Goal: Task Accomplishment & Management: Manage account settings

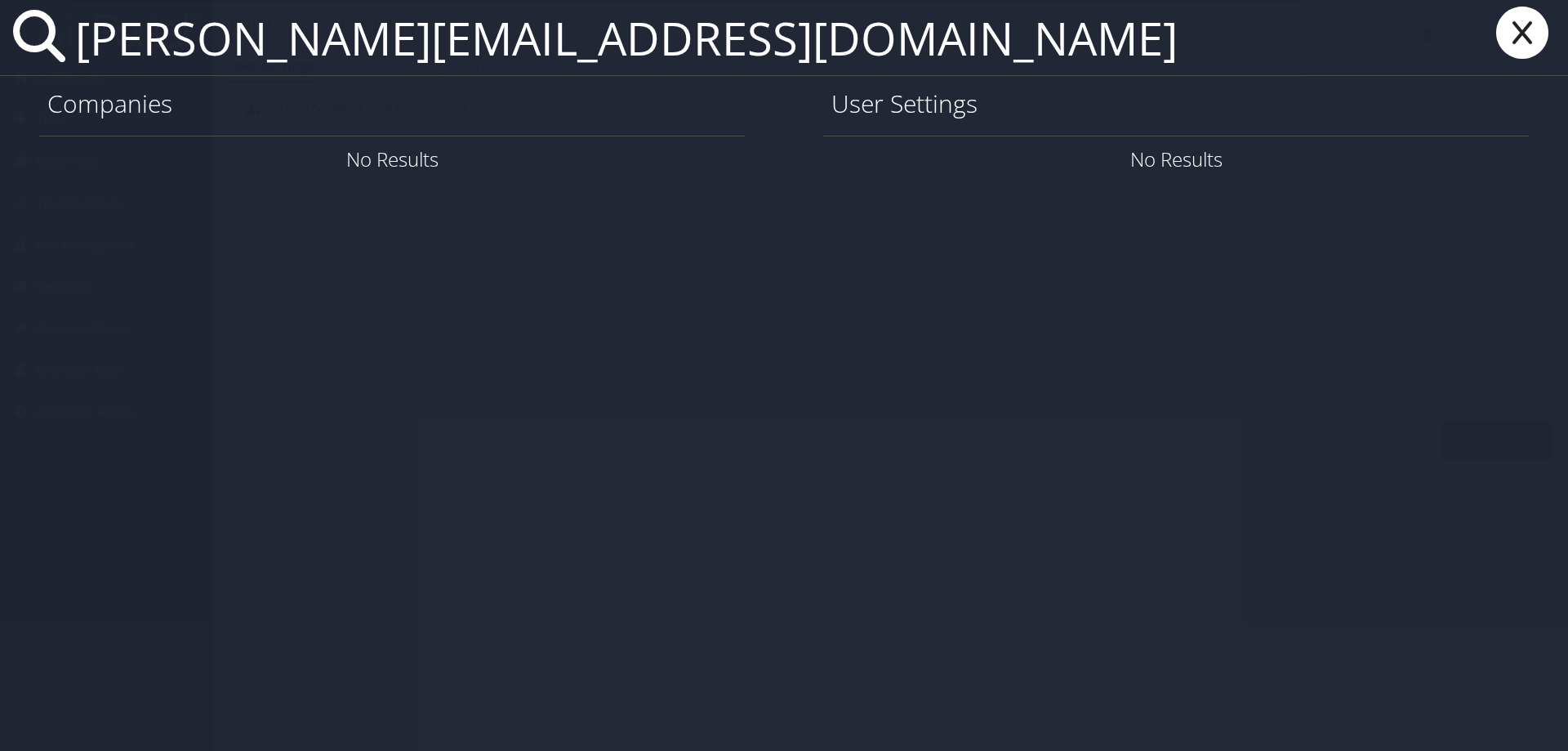
drag, startPoint x: 687, startPoint y: 43, endPoint x: 10, endPoint y: 61, distance: 677.2
click at [18, 71] on div "ryan.christensen1@imail.org" at bounding box center [784, 38] width 1568 height 76
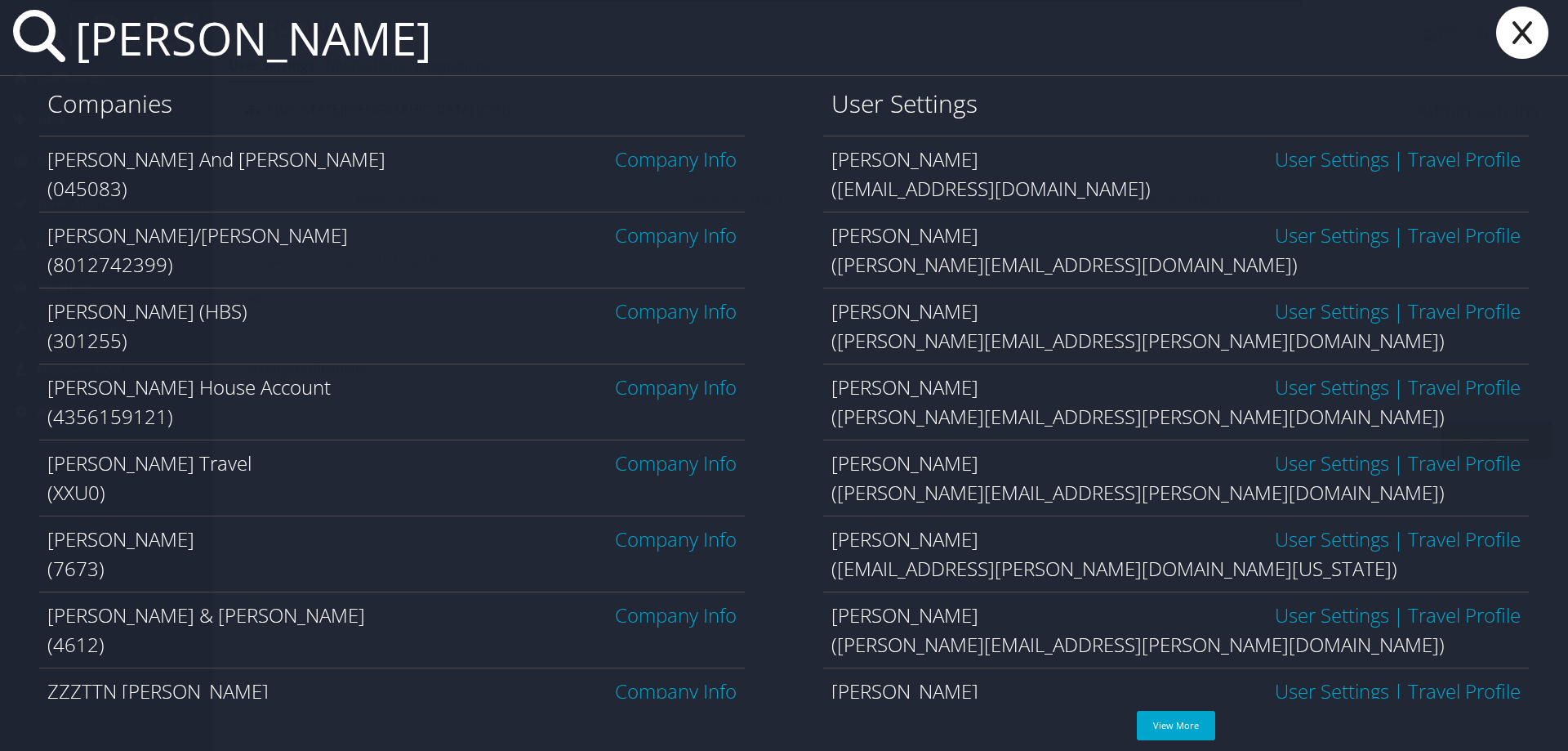
drag, startPoint x: 387, startPoint y: 71, endPoint x: 101, endPoint y: 30, distance: 288.9
click at [101, 30] on input "christensen" at bounding box center [684, 37] width 1233 height 75
type input "c"
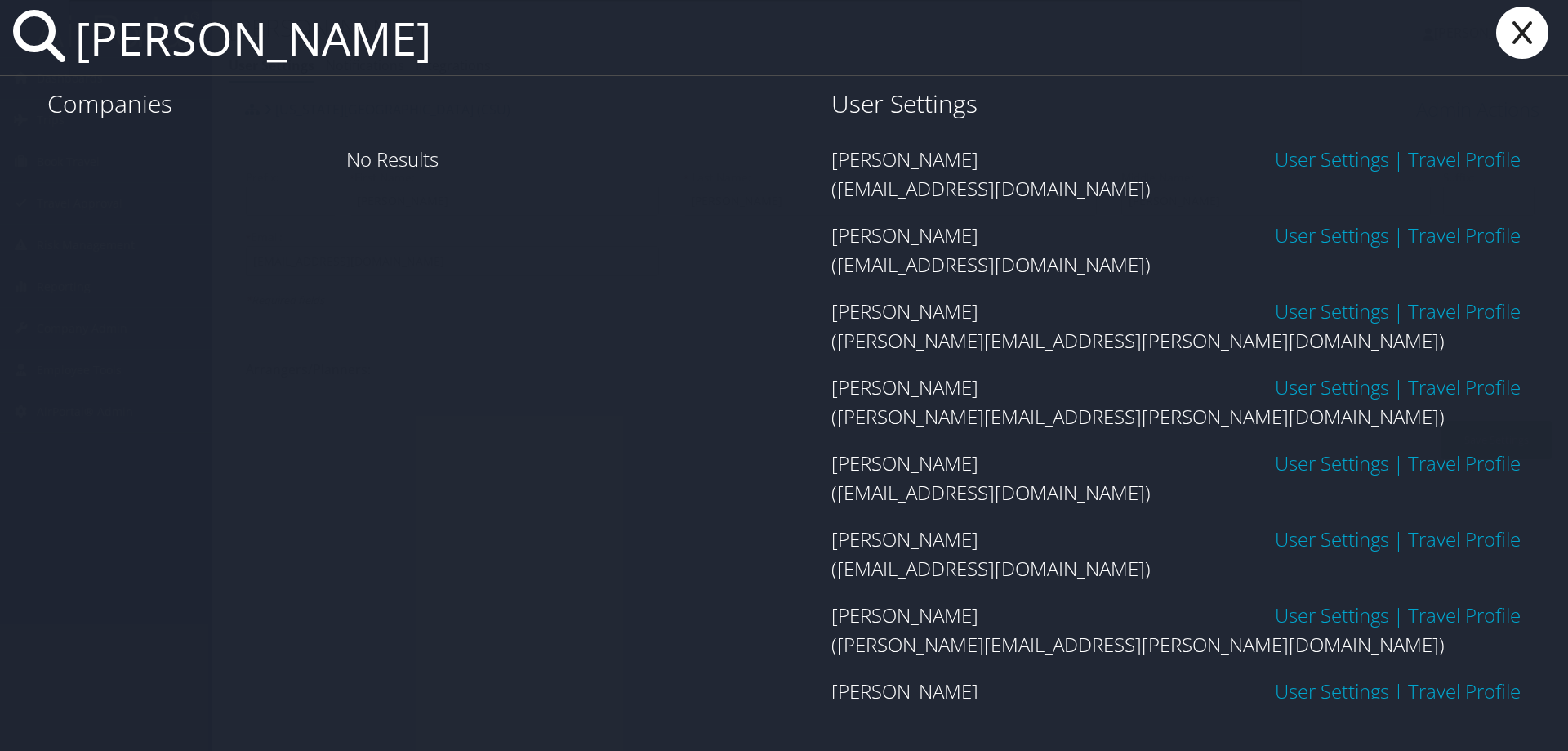
type input "ryan christensen"
click at [1284, 163] on link "User Settings" at bounding box center [1331, 159] width 114 height 27
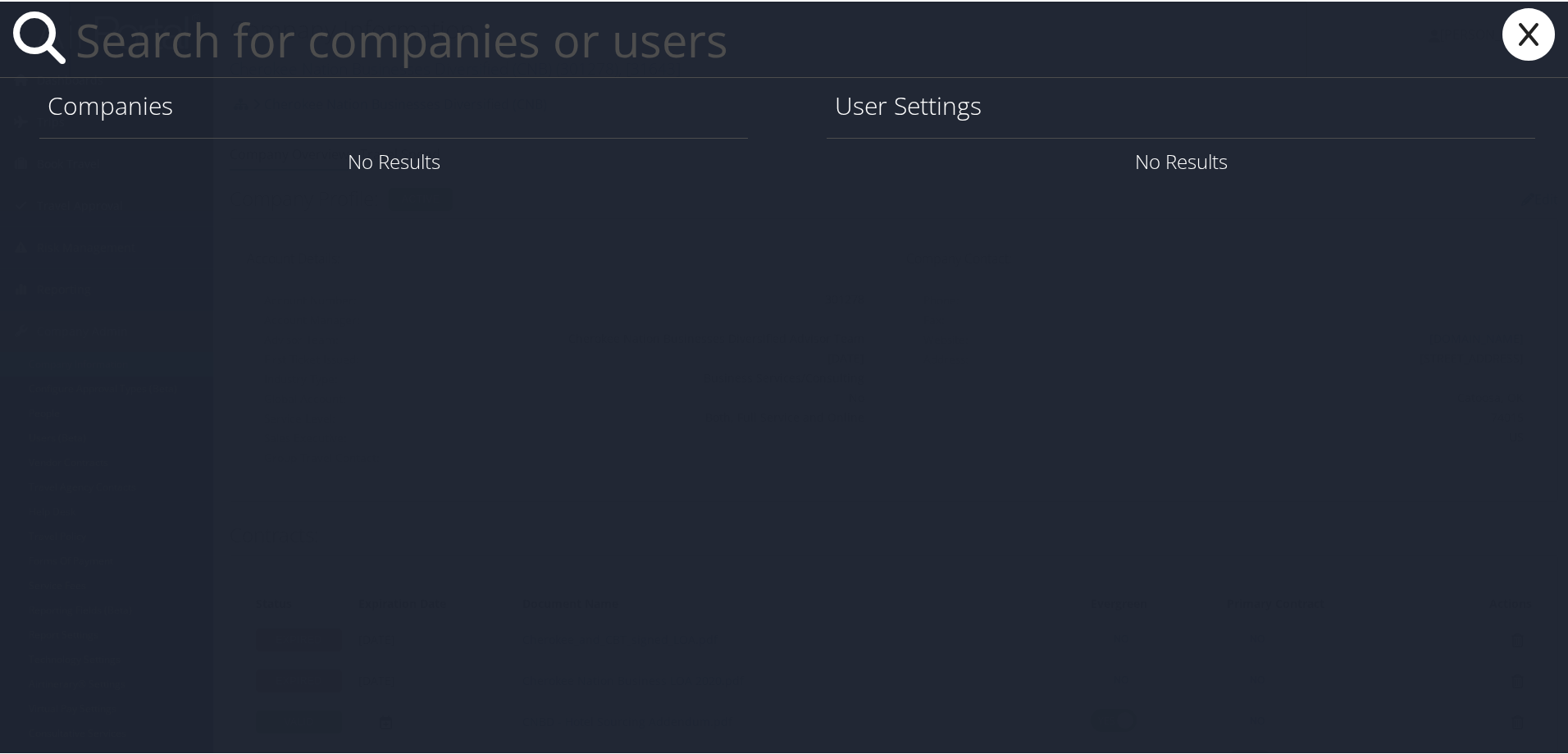
paste input "ryan.christensen1@imail.org"
type input "r"
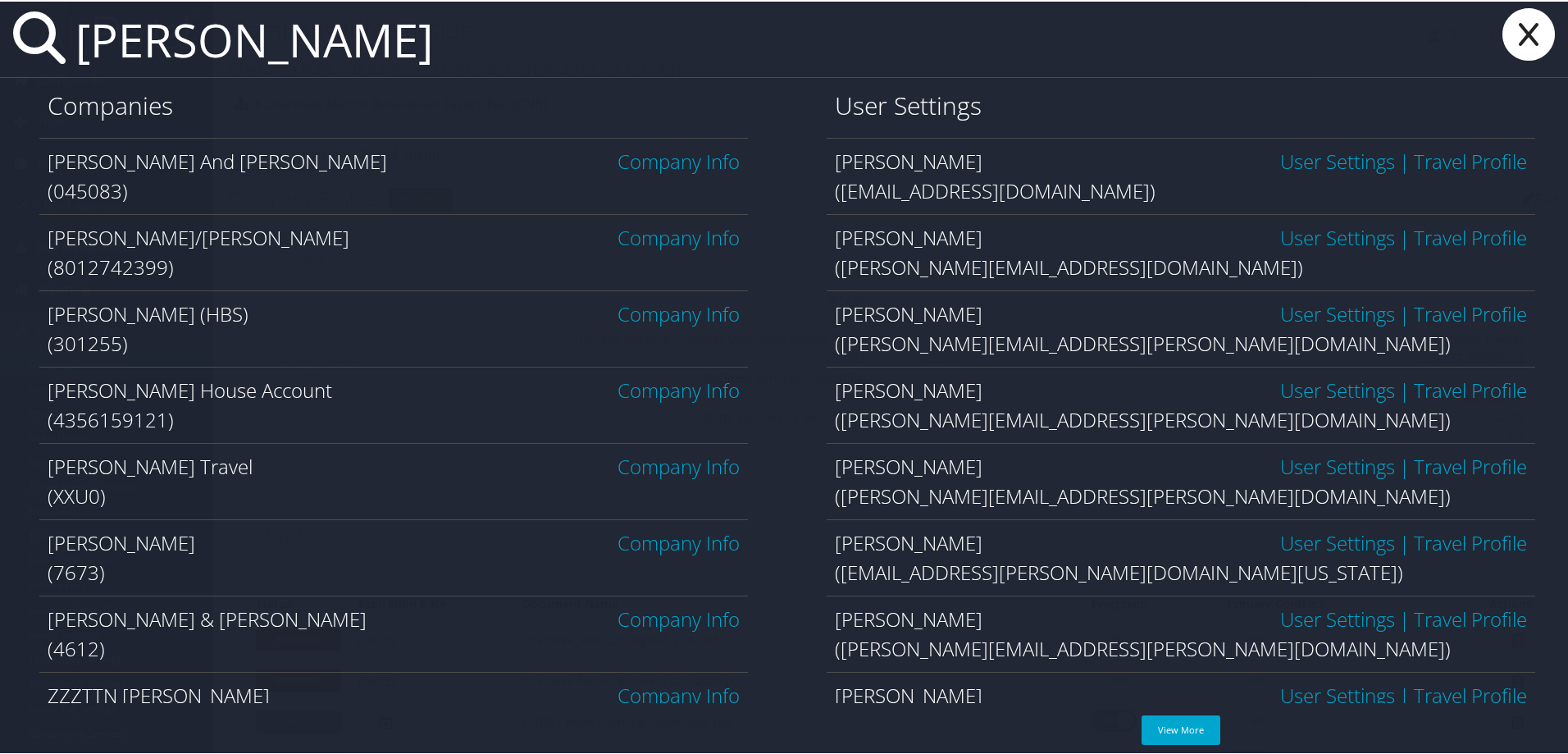
click at [82, 35] on input "christensen" at bounding box center [687, 37] width 1238 height 75
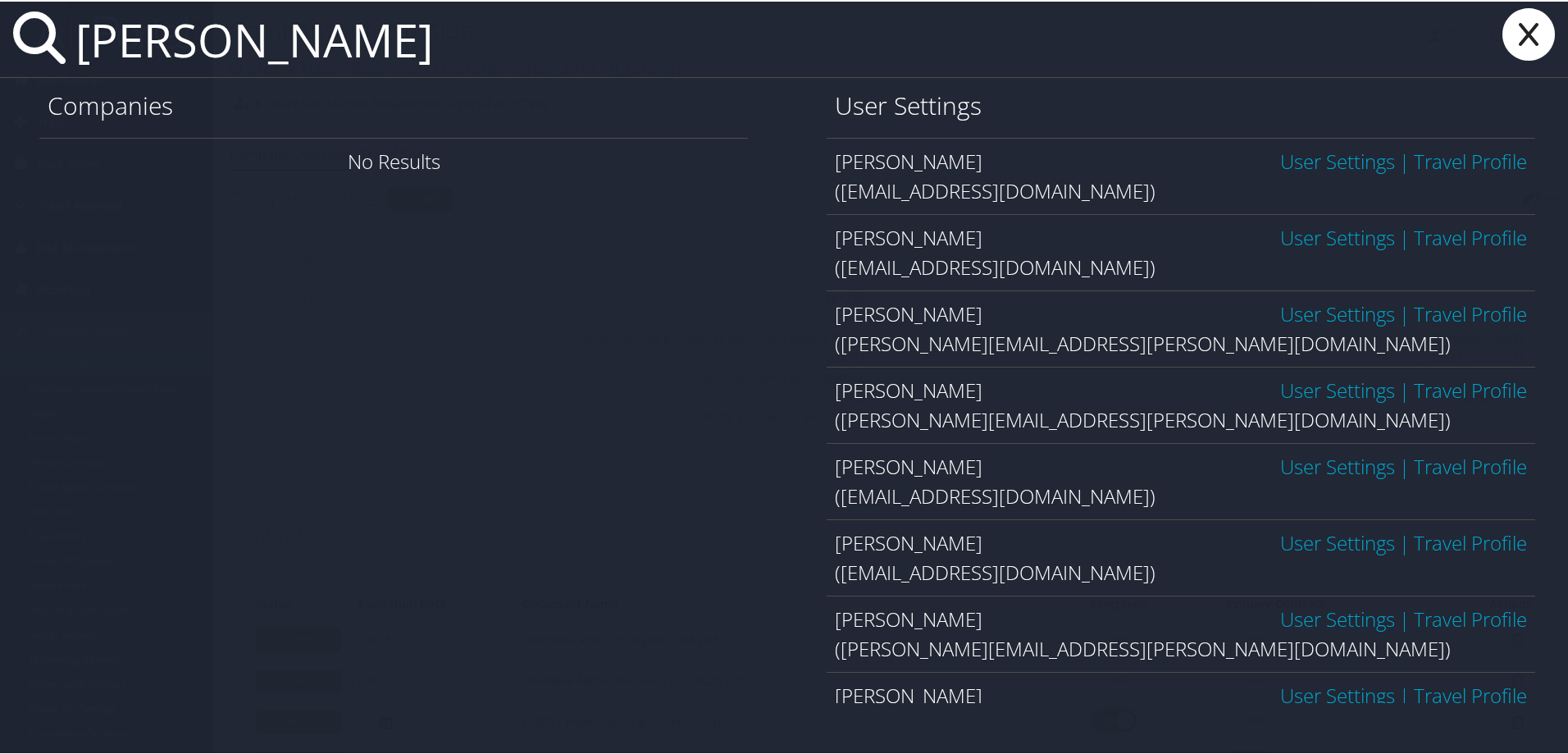
type input "ryan christensen"
click at [1310, 311] on link "User Settings" at bounding box center [1337, 312] width 115 height 27
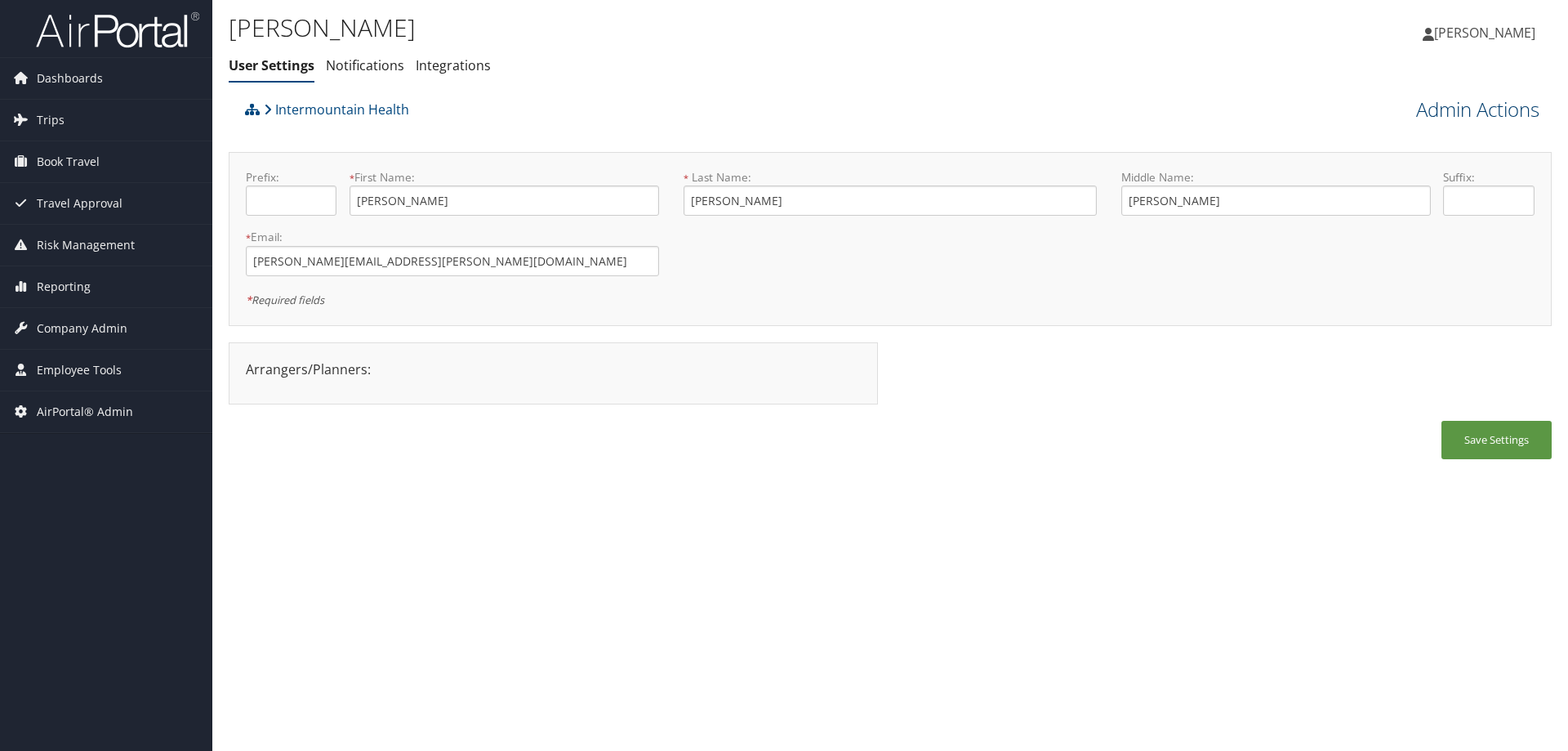
click at [1428, 109] on link "Admin Actions" at bounding box center [1478, 109] width 124 height 28
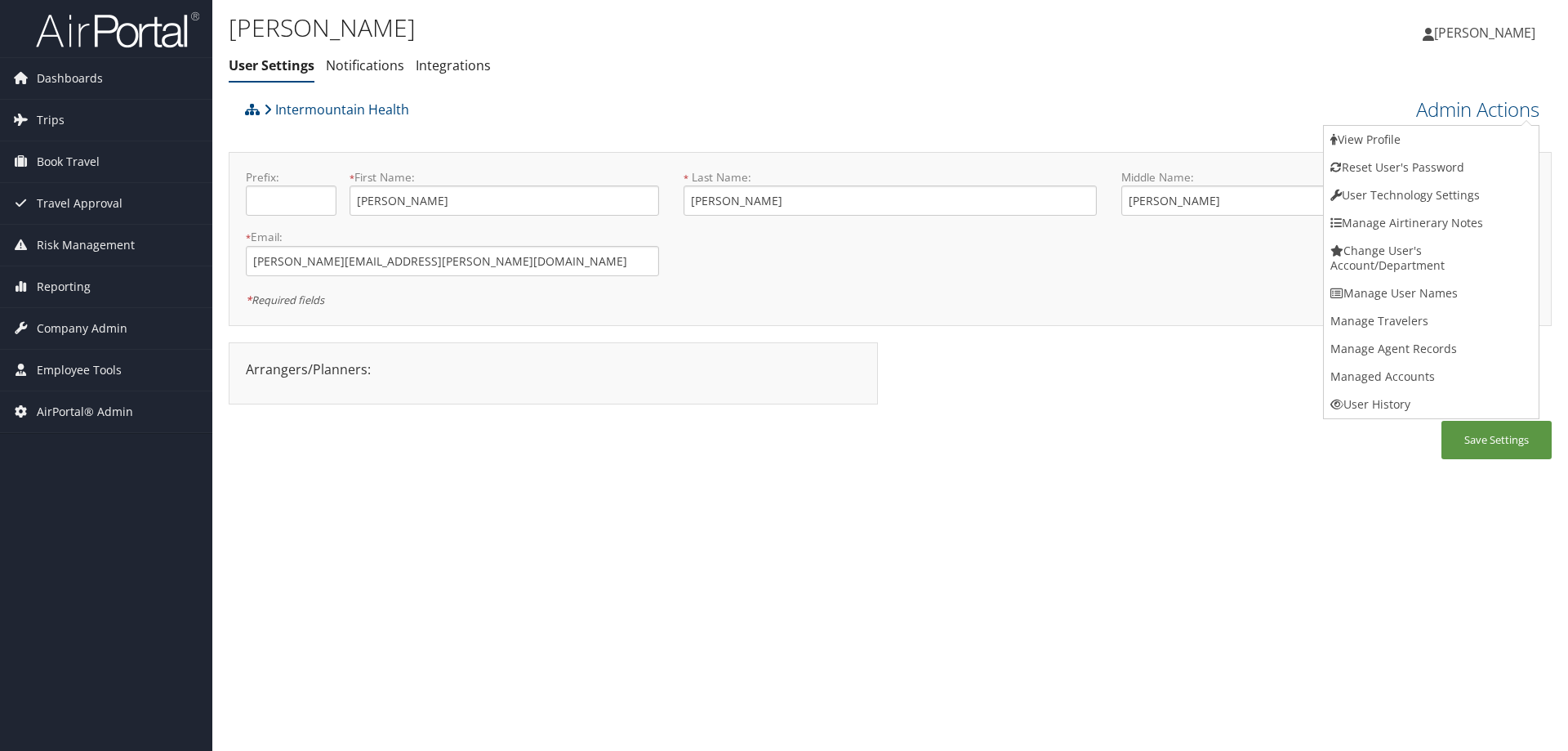
click at [479, 530] on div "[PERSON_NAME] User Settings Notifications Integrations User Settings Notificati…" at bounding box center [889, 376] width 1355 height 751
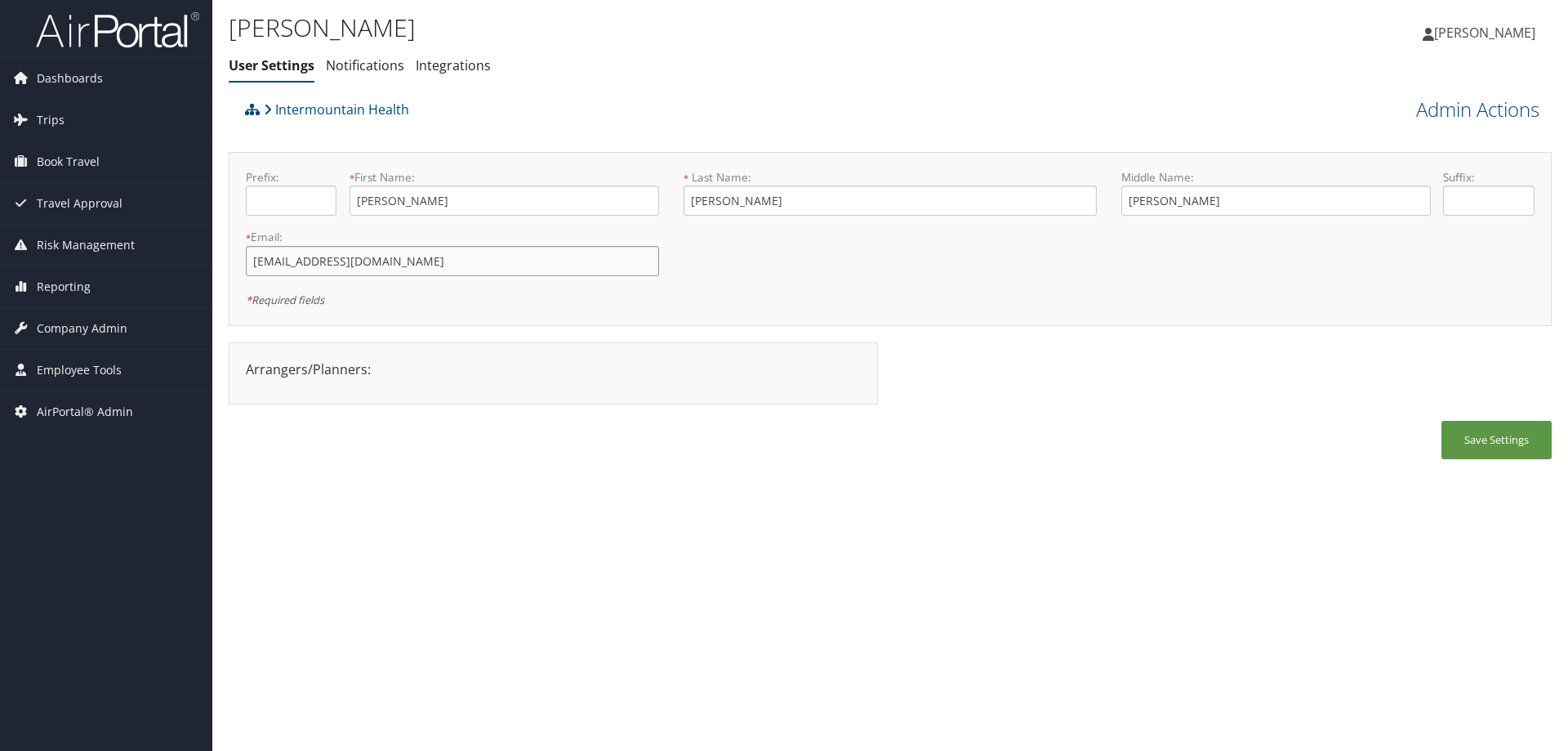
drag, startPoint x: 439, startPoint y: 264, endPoint x: 328, endPoint y: 258, distance: 111.2
click at [328, 258] on input "rchristensen@imailnv.org" at bounding box center [452, 261] width 413 height 30
type input "[PERSON_NAME][EMAIL_ADDRESS][DOMAIN_NAME]"
click at [815, 635] on div "[PERSON_NAME] User Settings Notifications Integrations User Settings Notificati…" at bounding box center [889, 376] width 1355 height 751
click at [1485, 432] on button "Save Settings" at bounding box center [1496, 439] width 110 height 38
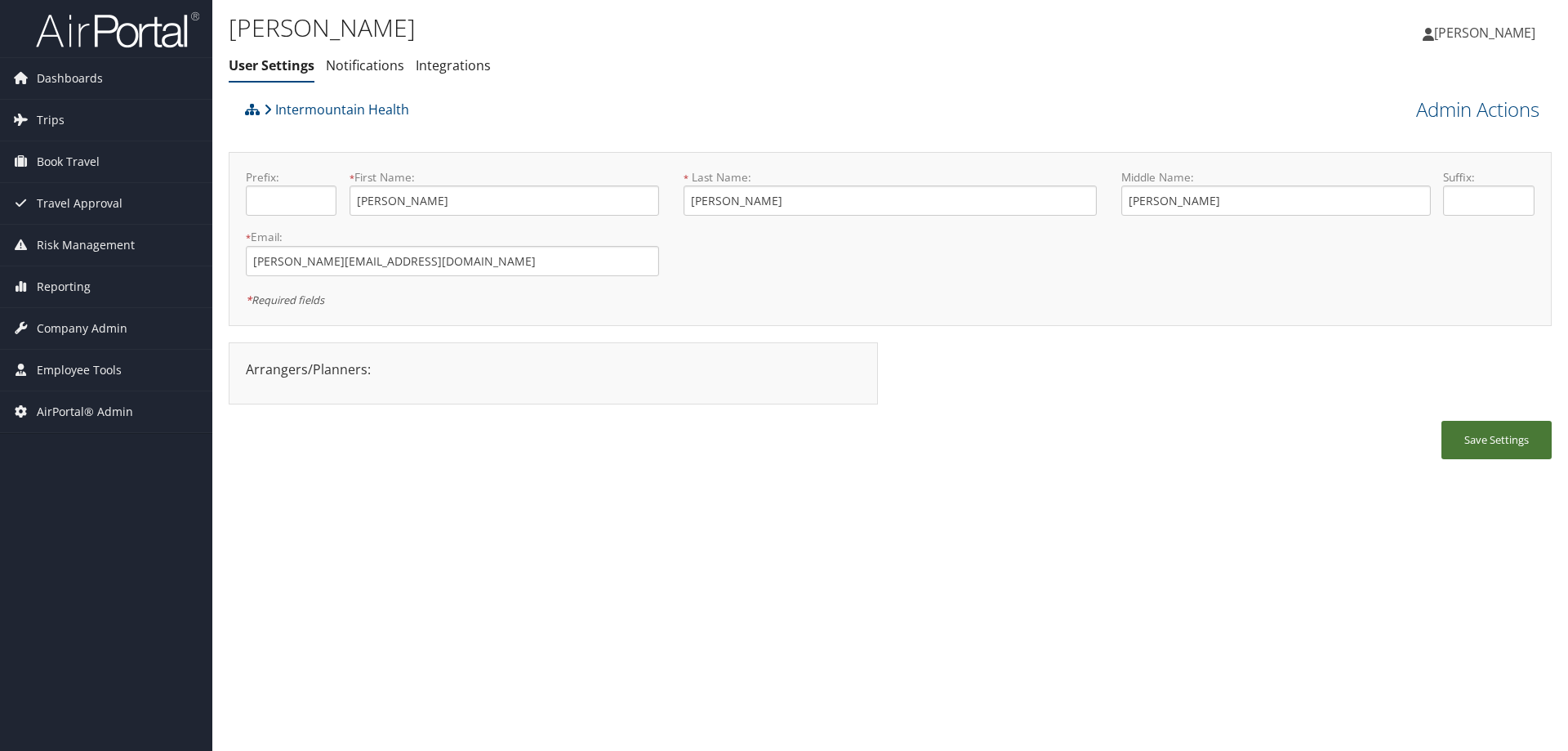
click at [1479, 431] on button "Save Settings" at bounding box center [1496, 439] width 110 height 38
click at [1485, 450] on button "Save Settings" at bounding box center [1496, 439] width 110 height 38
click at [1474, 98] on link "Admin Actions" at bounding box center [1478, 109] width 124 height 28
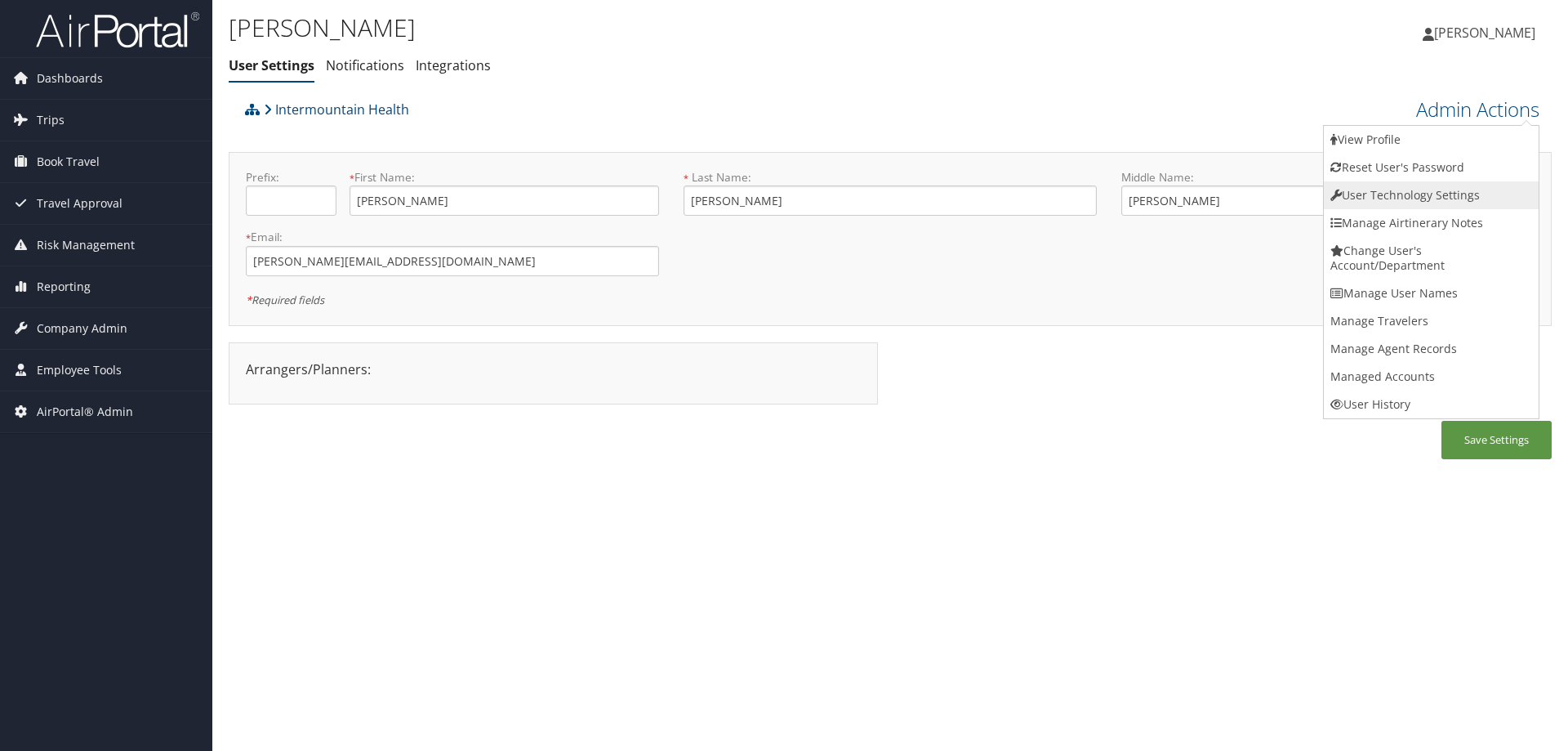
click at [1402, 200] on link "User Technology Settings" at bounding box center [1431, 195] width 215 height 28
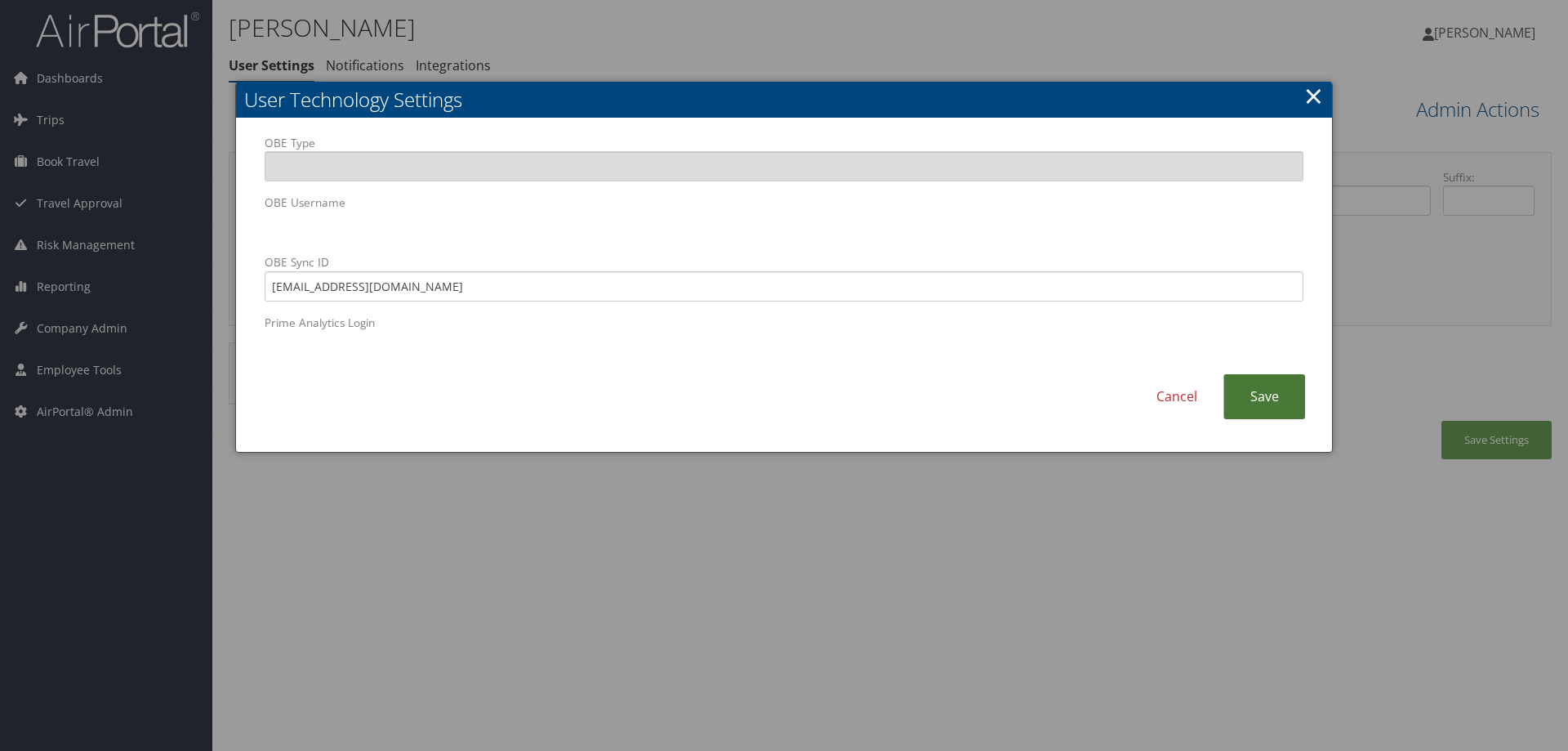
click at [1256, 396] on link "Save" at bounding box center [1264, 395] width 82 height 45
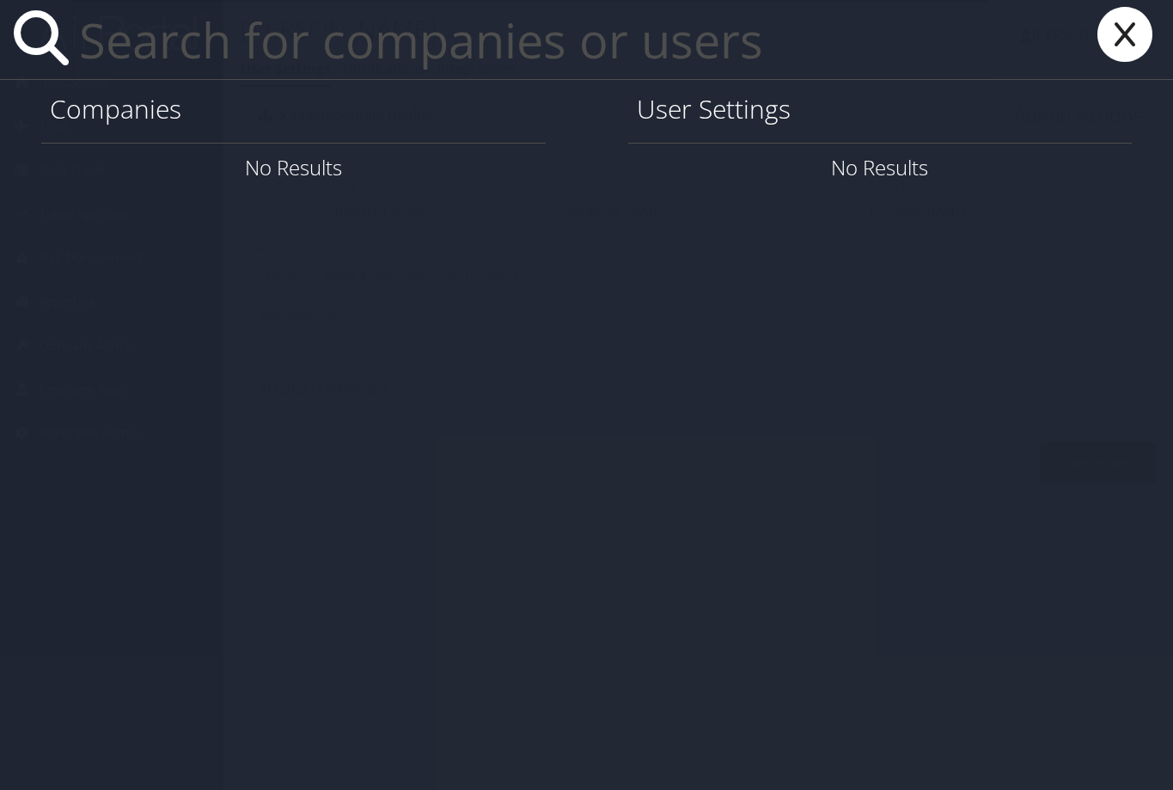
click at [1124, 34] on icon at bounding box center [1124, 34] width 69 height 55
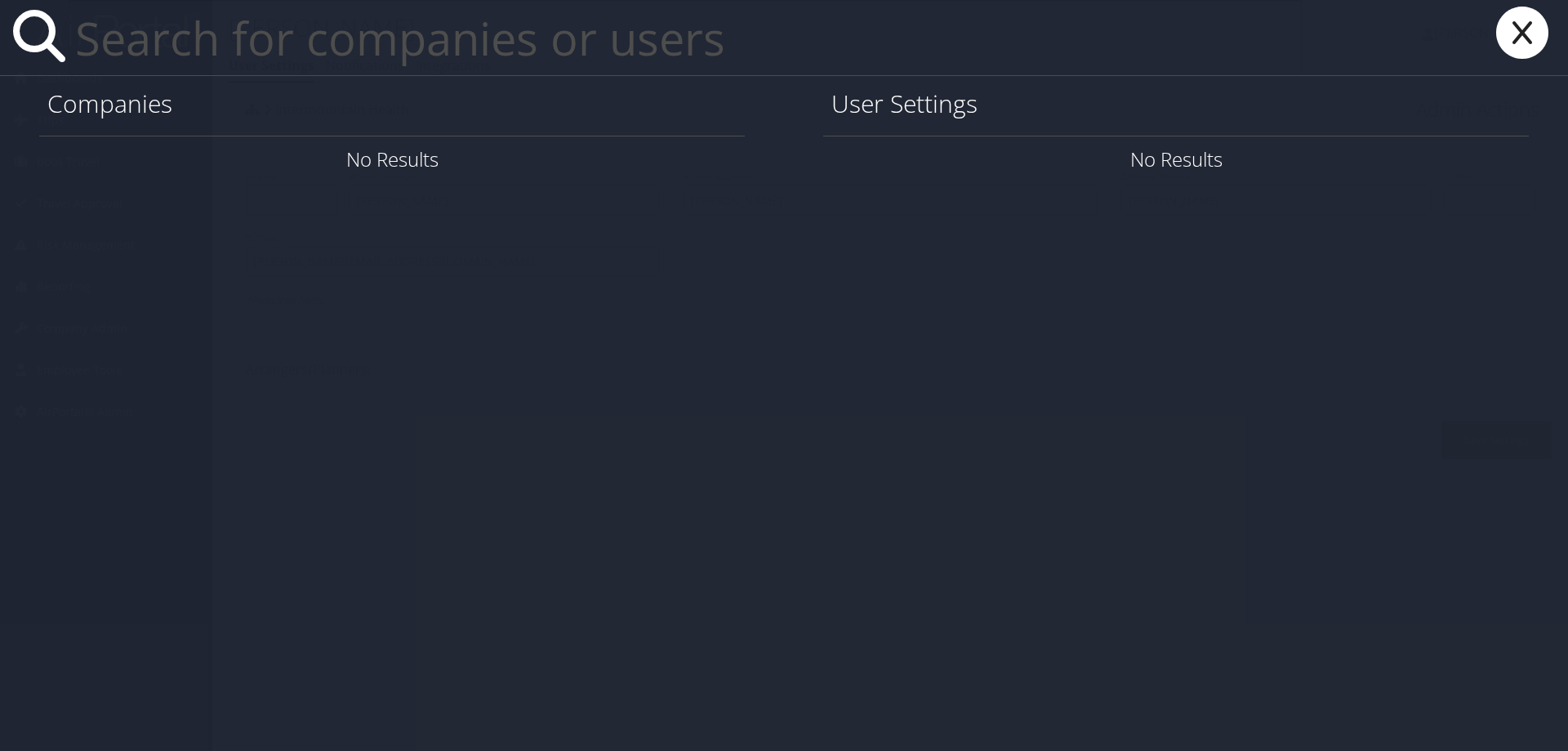
paste input "[PERSON_NAME][EMAIL_ADDRESS][DOMAIN_NAME]"
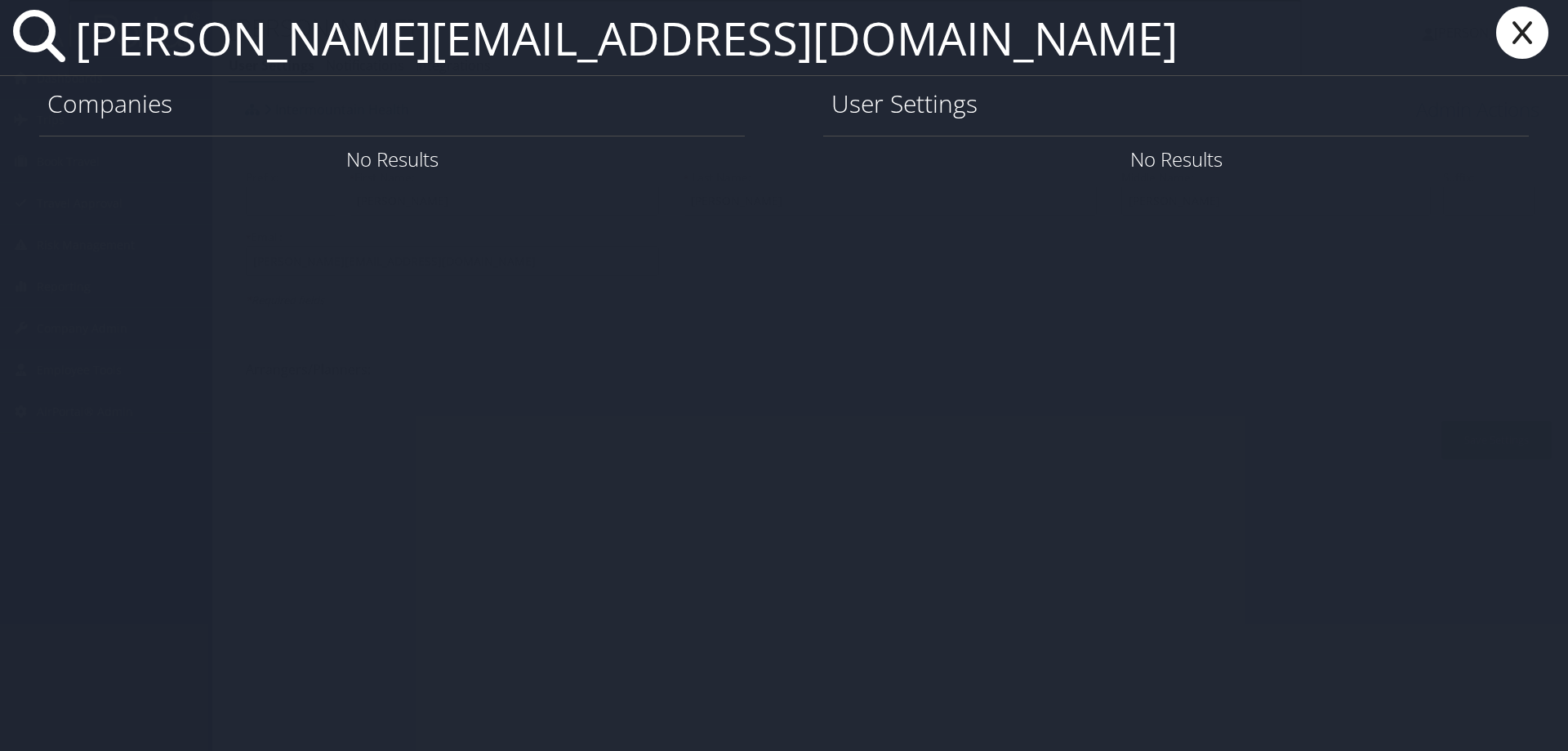
type input "ryan.christensen1@imail.org"
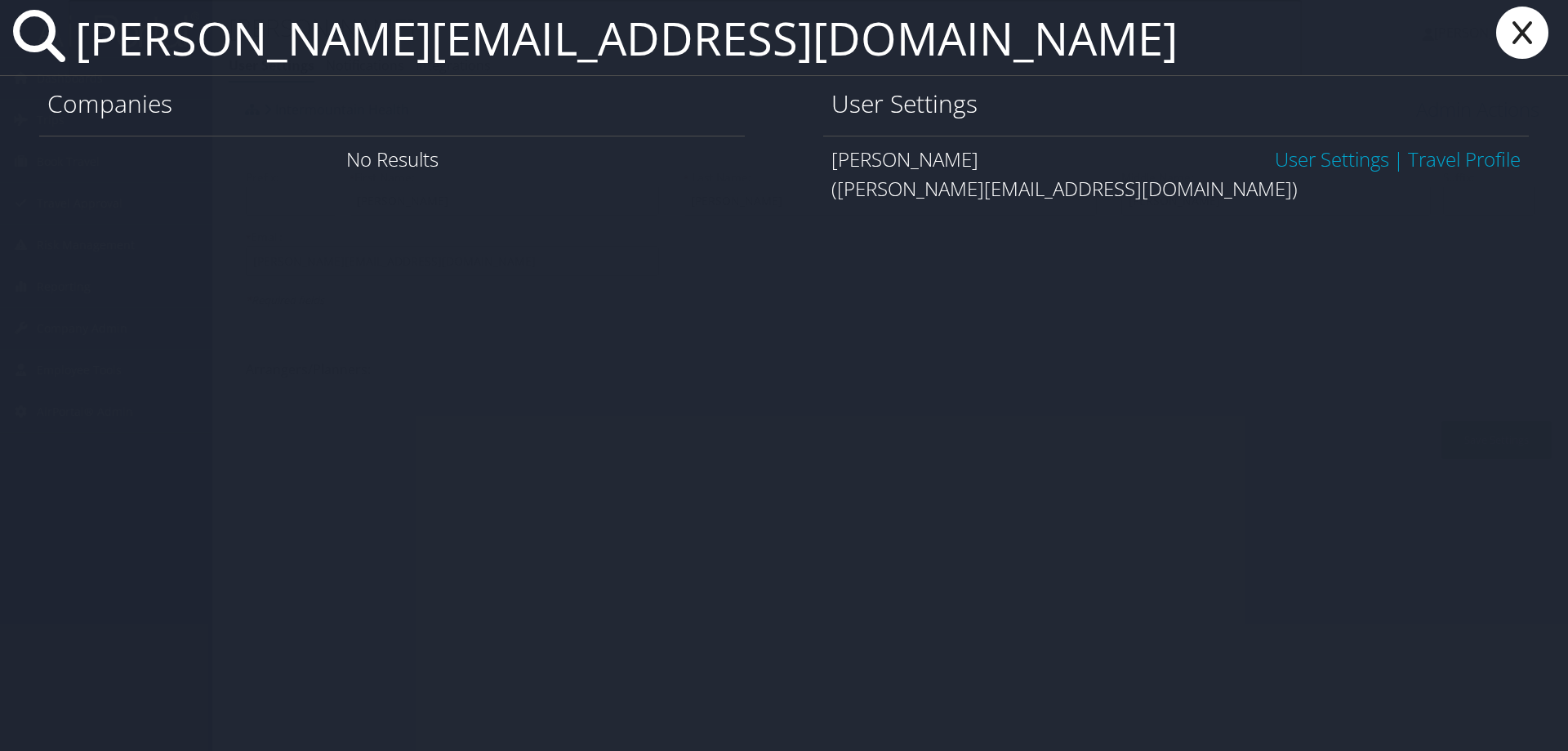
click at [1333, 170] on link "User Settings" at bounding box center [1331, 159] width 114 height 27
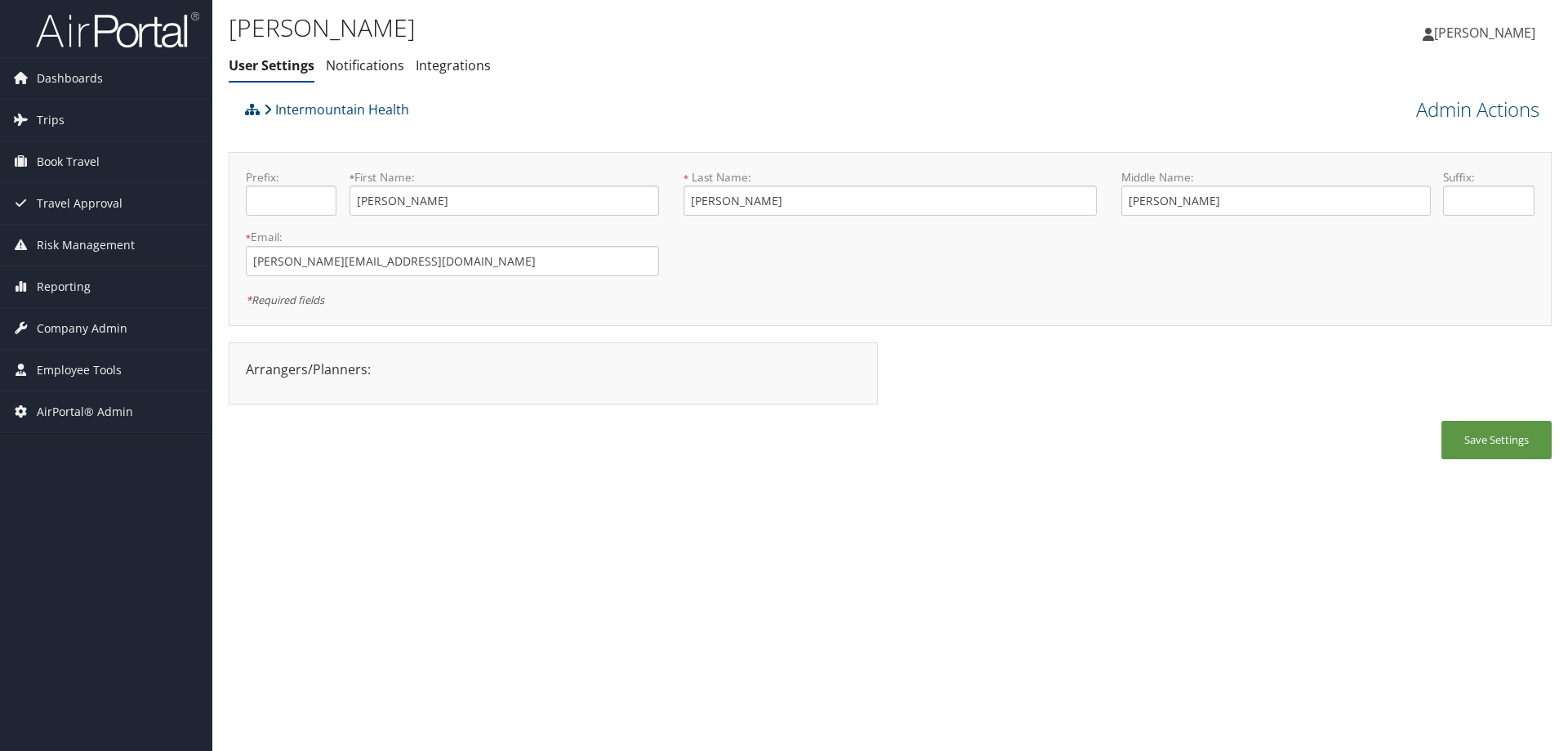
click at [244, 452] on div "Save Settings" at bounding box center [890, 448] width 1323 height 55
drag, startPoint x: 450, startPoint y: 264, endPoint x: 218, endPoint y: 256, distance: 232.1
click at [218, 256] on div "[PERSON_NAME] User Settings Notifications Integrations User Settings Notificati…" at bounding box center [889, 376] width 1355 height 751
click at [322, 101] on link "Intermountain Health" at bounding box center [336, 109] width 145 height 32
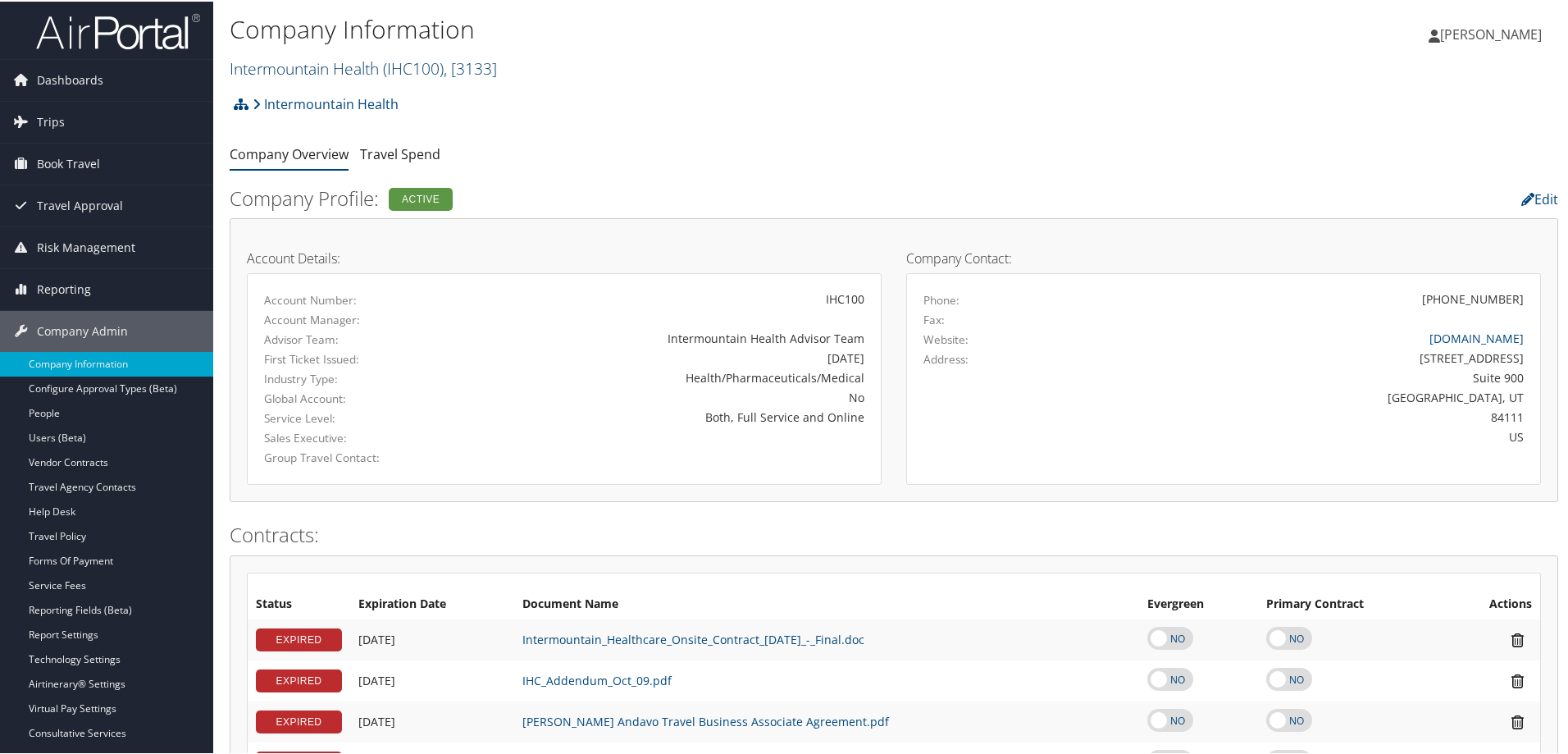
click at [317, 67] on link "Intermountain Health ( IHC100 ) , [ 3133 ]" at bounding box center [364, 66] width 267 height 22
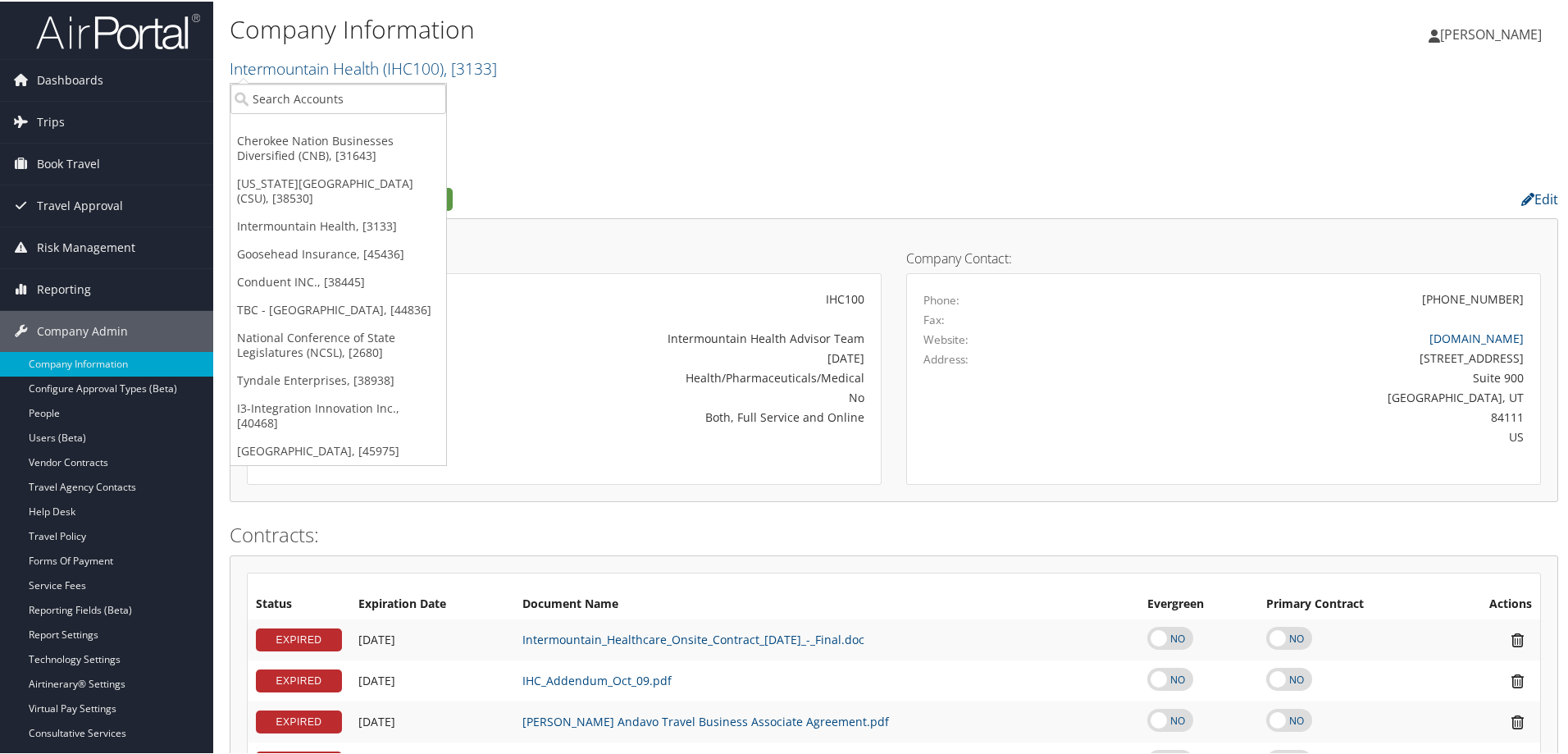
click at [318, 79] on div "Company Information Intermountain Health ( IHC100 ) , [ 3133 ] Cherokee Nation …" at bounding box center [673, 48] width 886 height 78
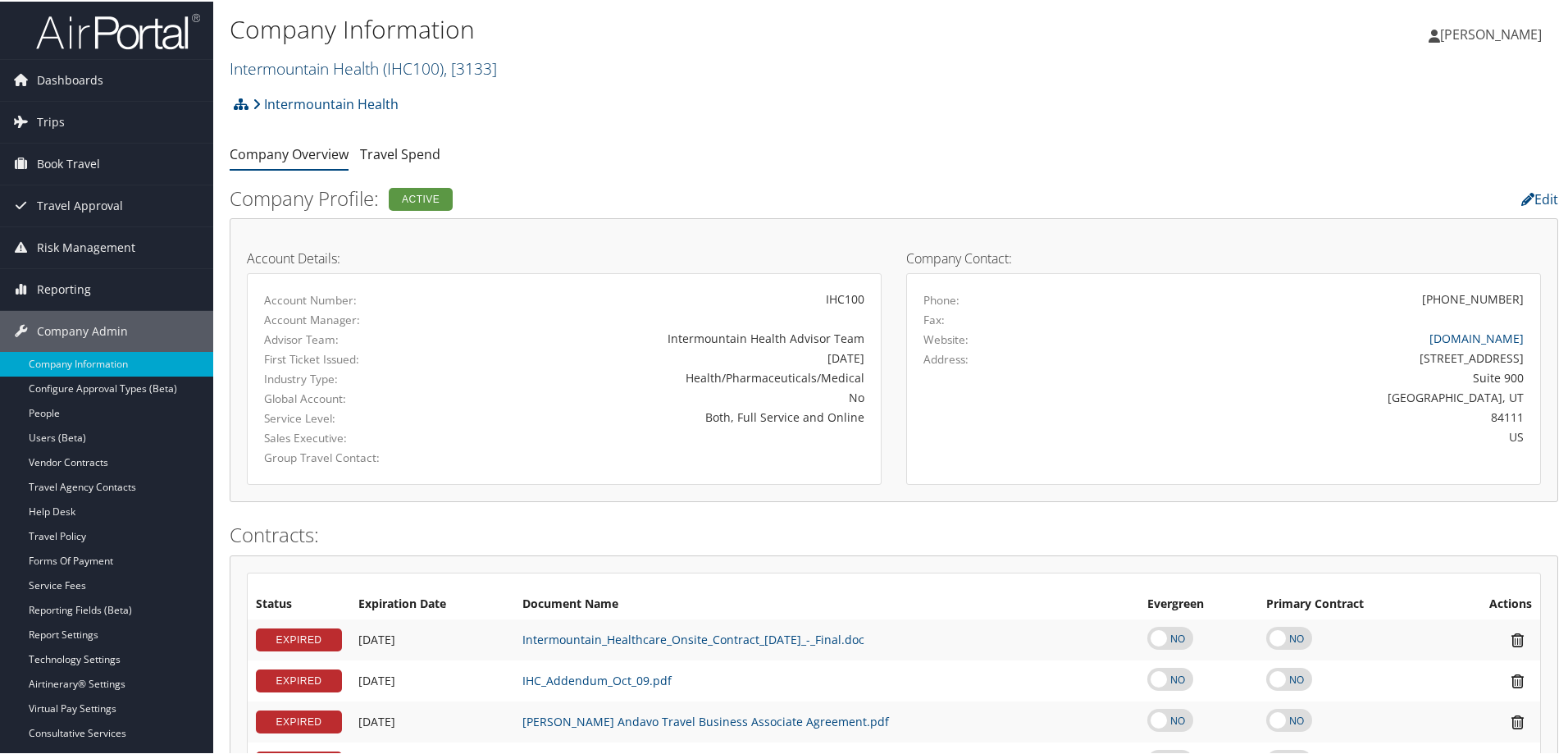
click at [311, 64] on link "Intermountain Health ( IHC100 ) , [ 3133 ]" at bounding box center [364, 66] width 267 height 22
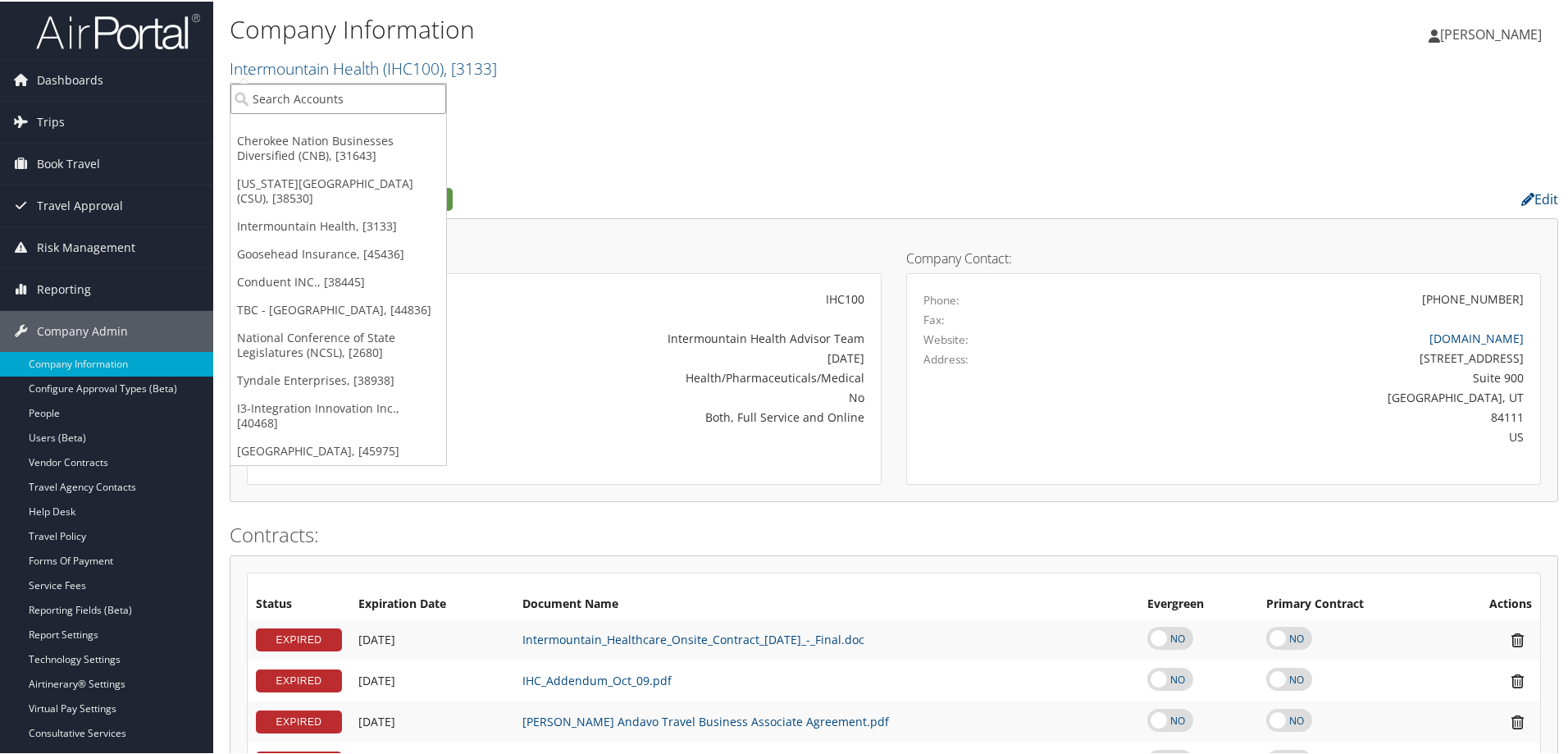
click at [298, 102] on input "search" at bounding box center [338, 97] width 216 height 31
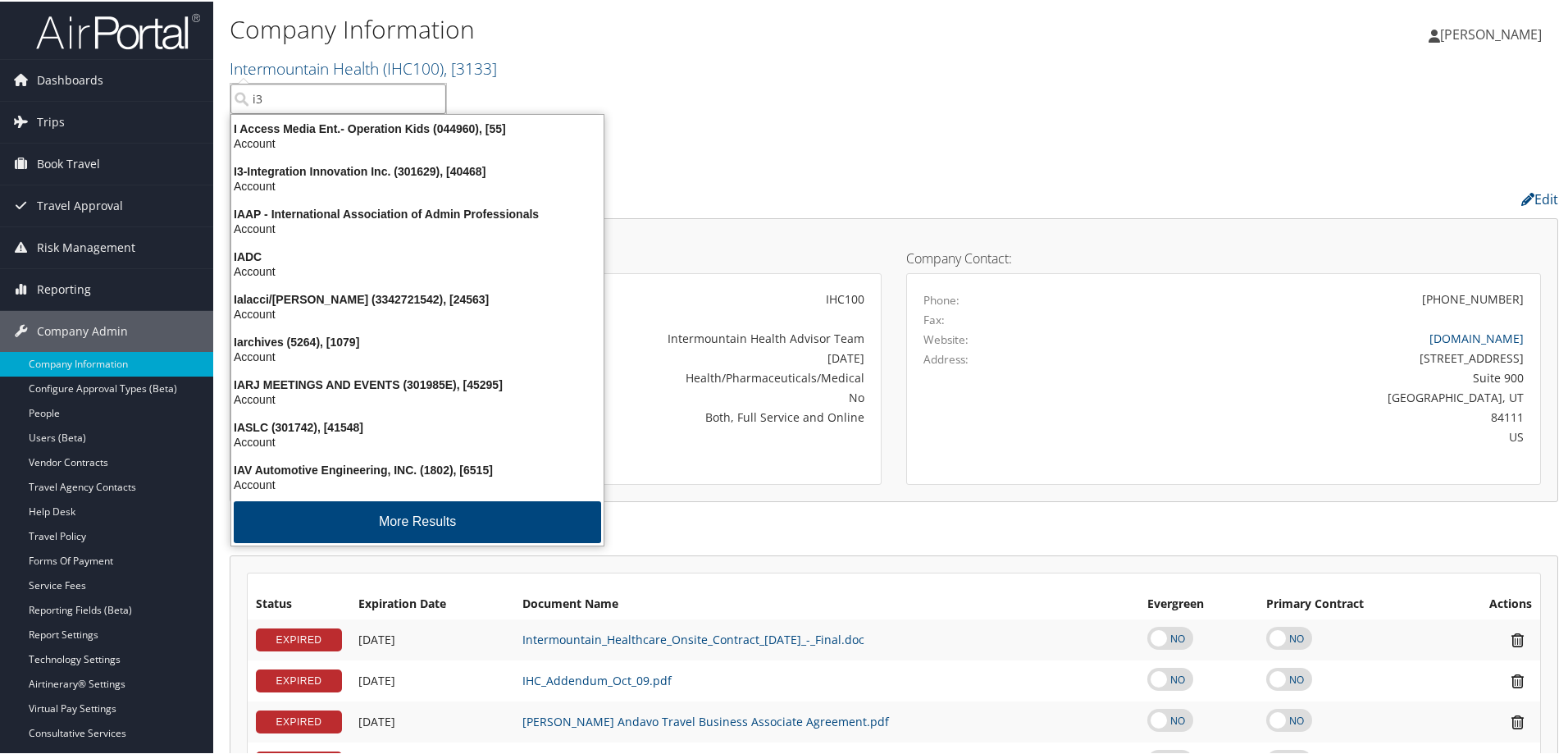
type input "i3"
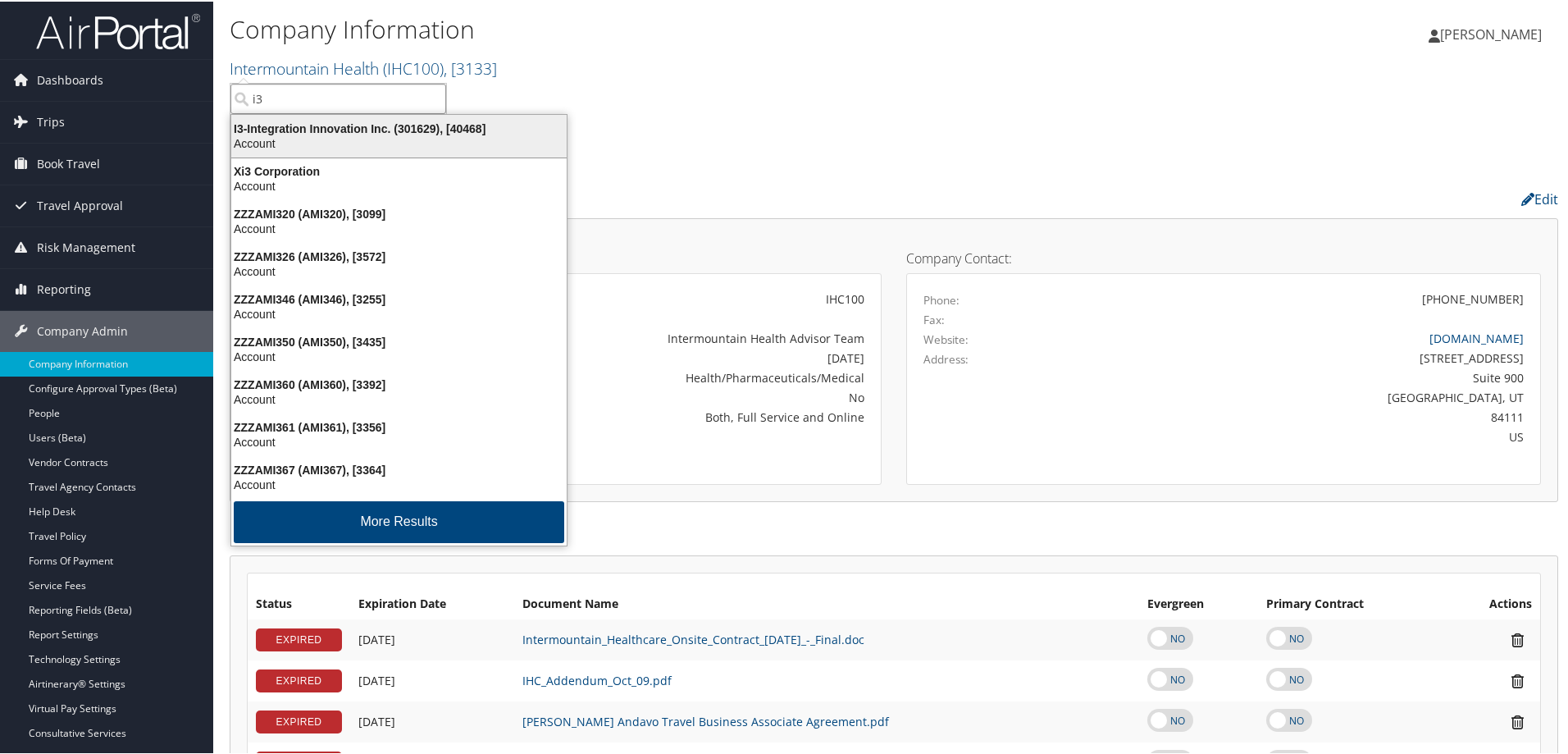
click at [314, 136] on div "Account" at bounding box center [399, 141] width 355 height 14
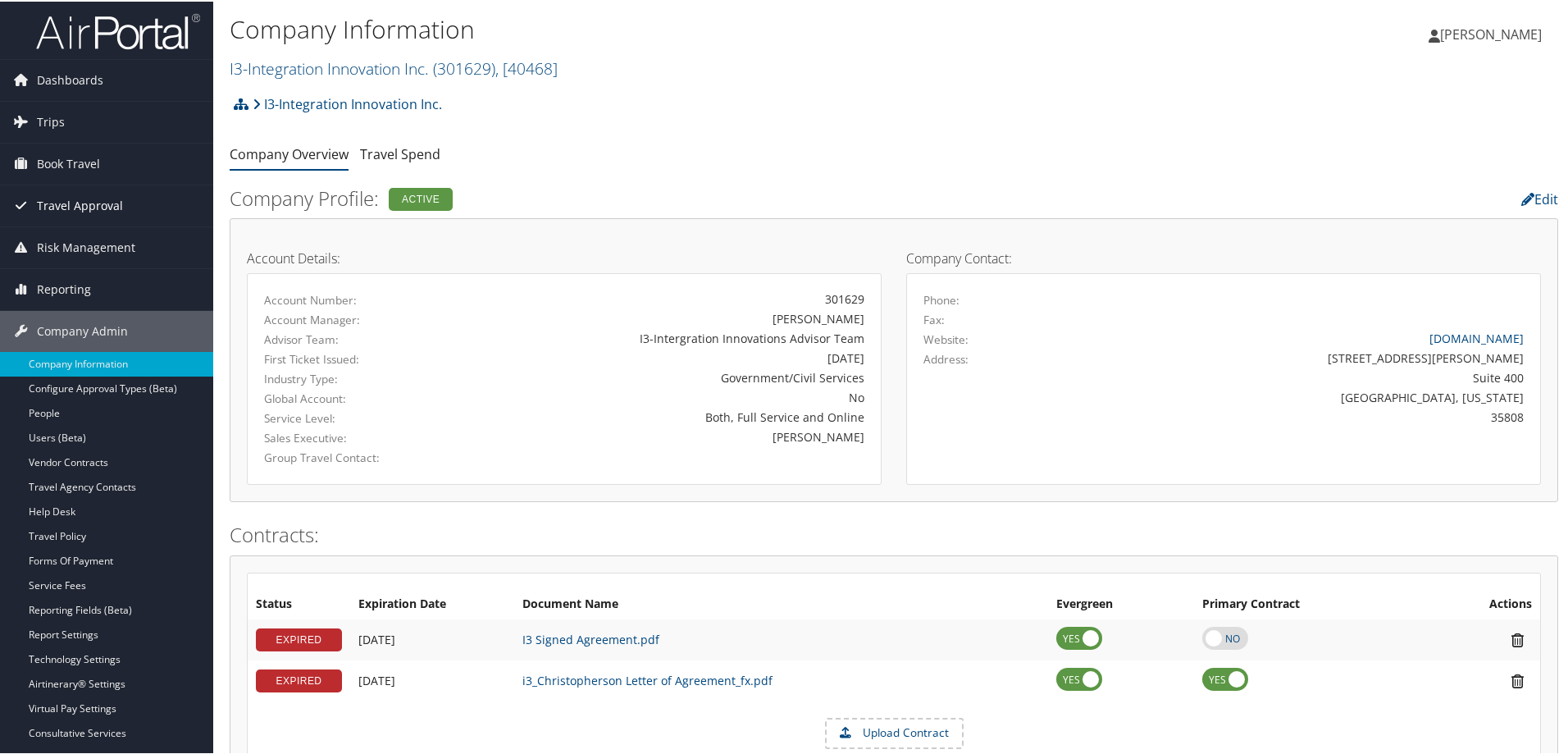
click at [60, 199] on span "Travel Approval" at bounding box center [80, 203] width 86 height 41
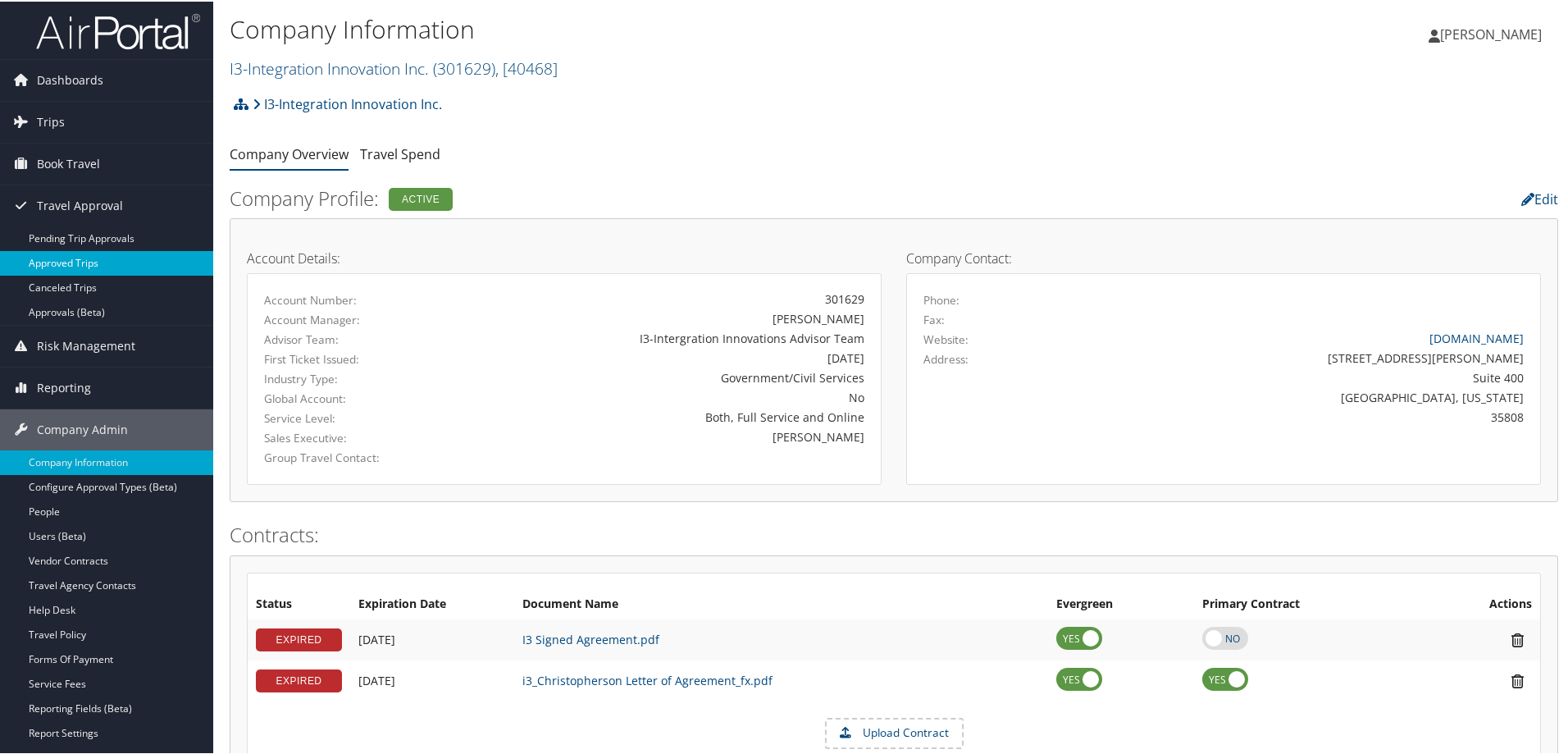
click at [86, 266] on link "Approved Trips" at bounding box center [106, 262] width 213 height 25
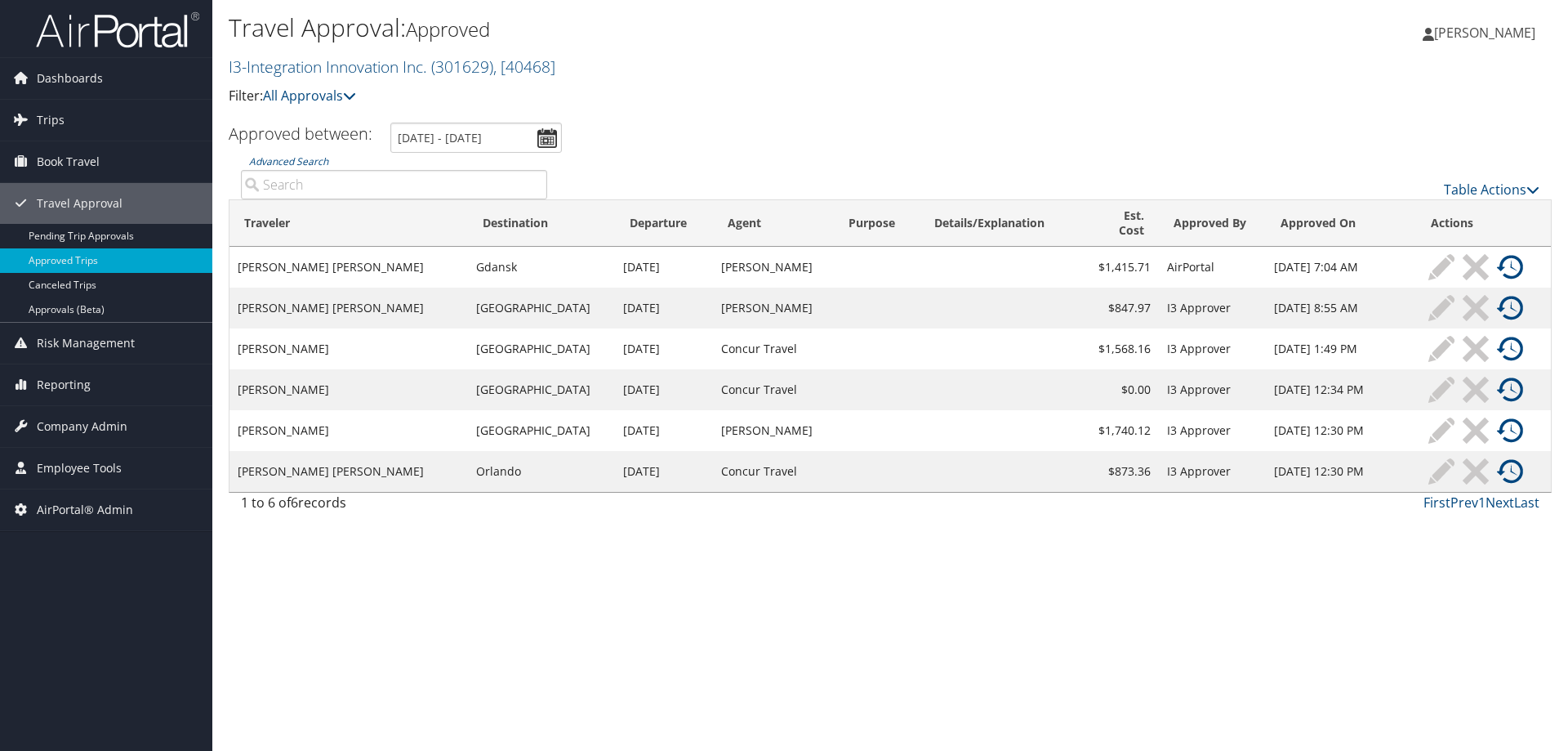
click at [336, 181] on input "Advanced Search" at bounding box center [393, 184] width 306 height 29
click at [848, 130] on ul "Approved between: [DATE] - [DATE]" at bounding box center [881, 138] width 1341 height 30
click at [328, 62] on link "I3-Integration Innovation Inc. ( 301629 ) , [ 40468 ]" at bounding box center [392, 66] width 327 height 22
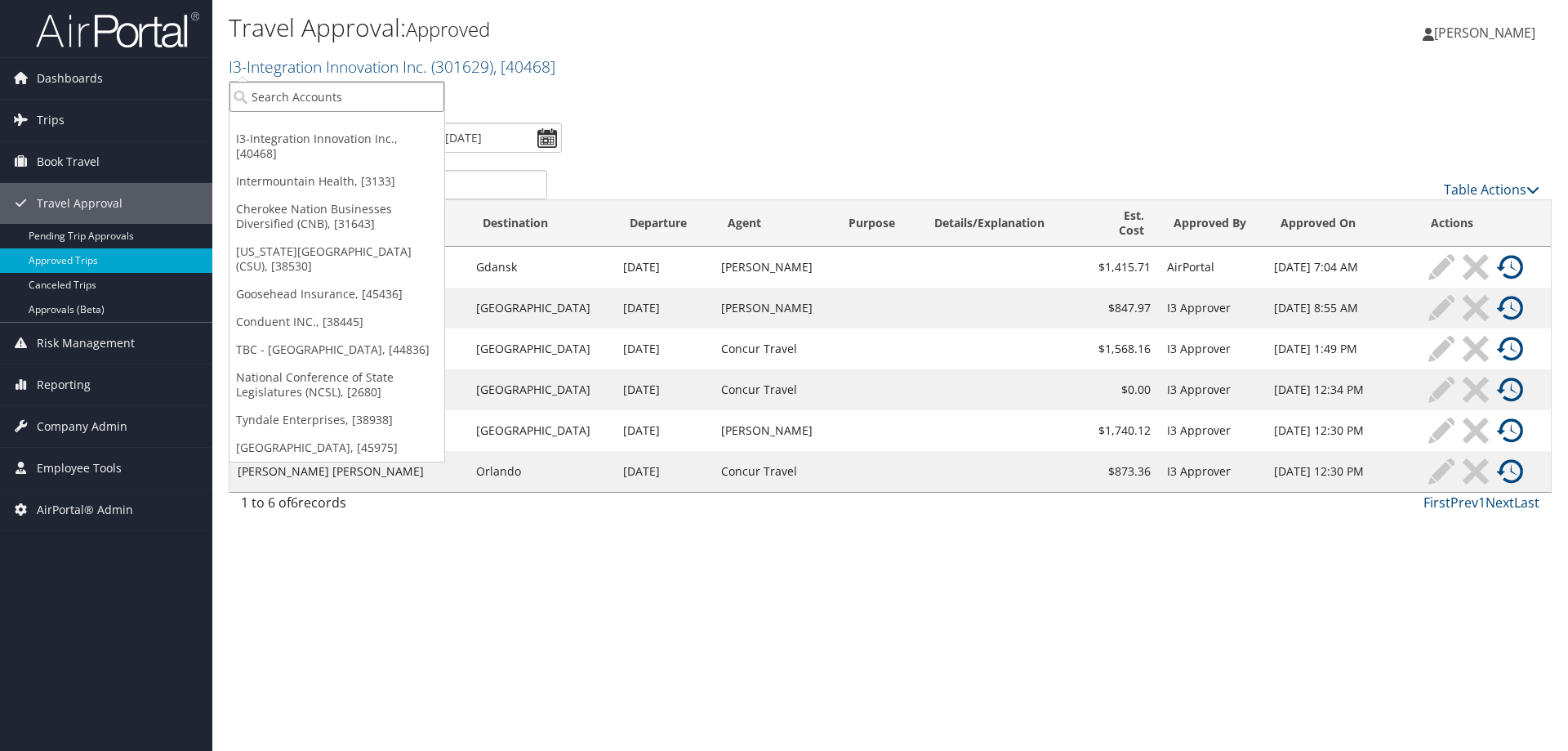
click at [325, 110] on input "search" at bounding box center [336, 97] width 215 height 30
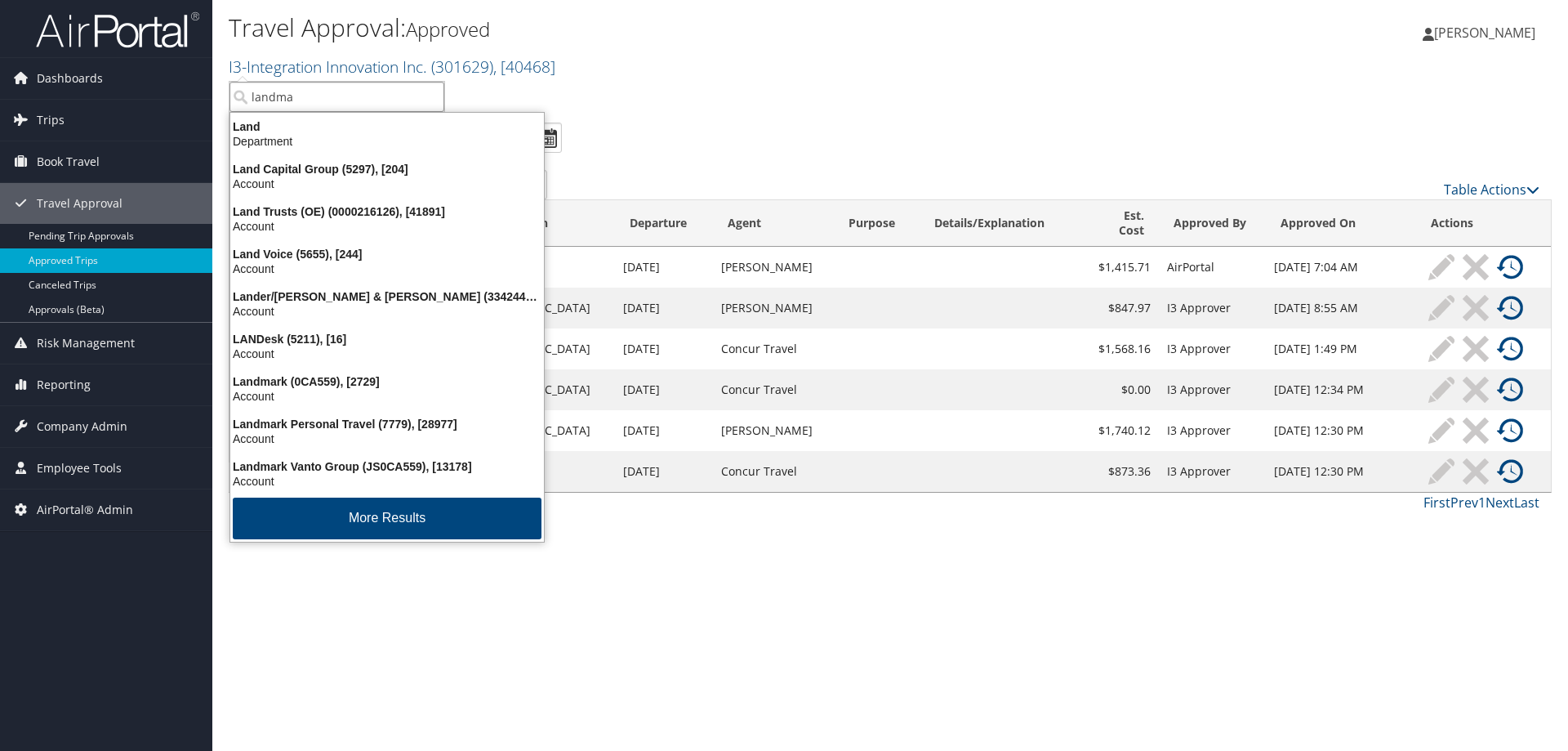
type input "landmar"
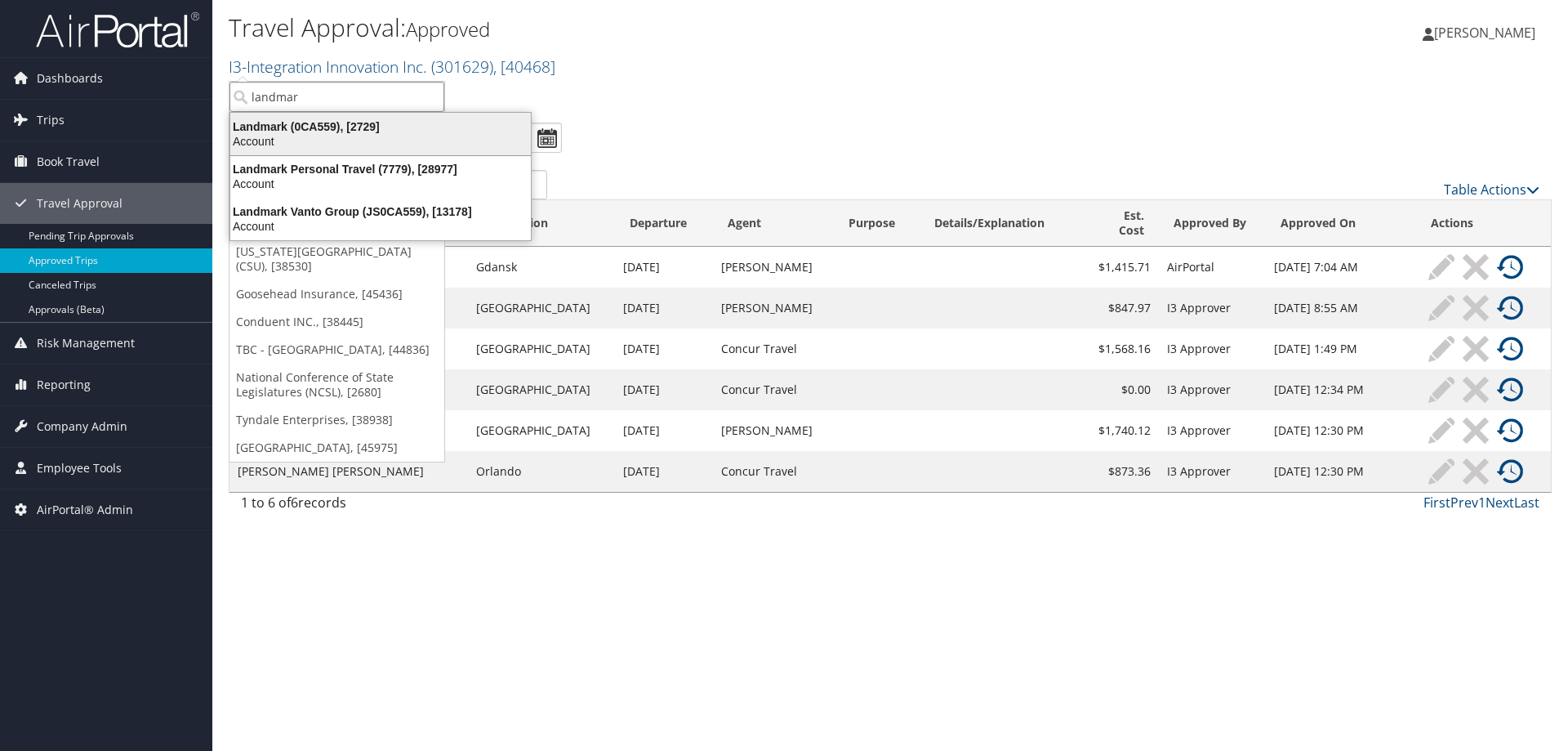
click at [294, 122] on div "Landmark (0CA559), [2729]" at bounding box center [380, 125] width 320 height 14
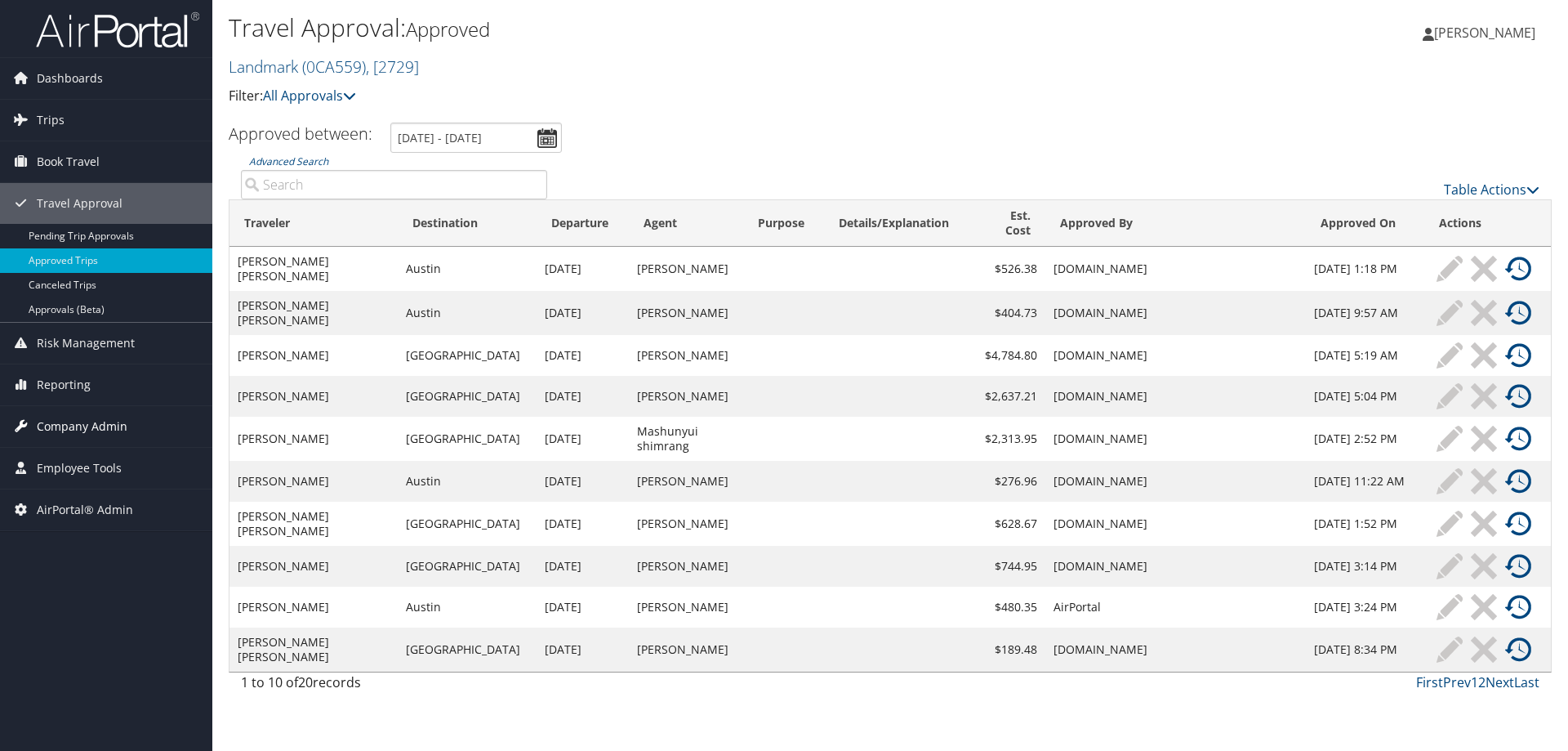
click at [119, 410] on span "Company Admin" at bounding box center [82, 426] width 90 height 41
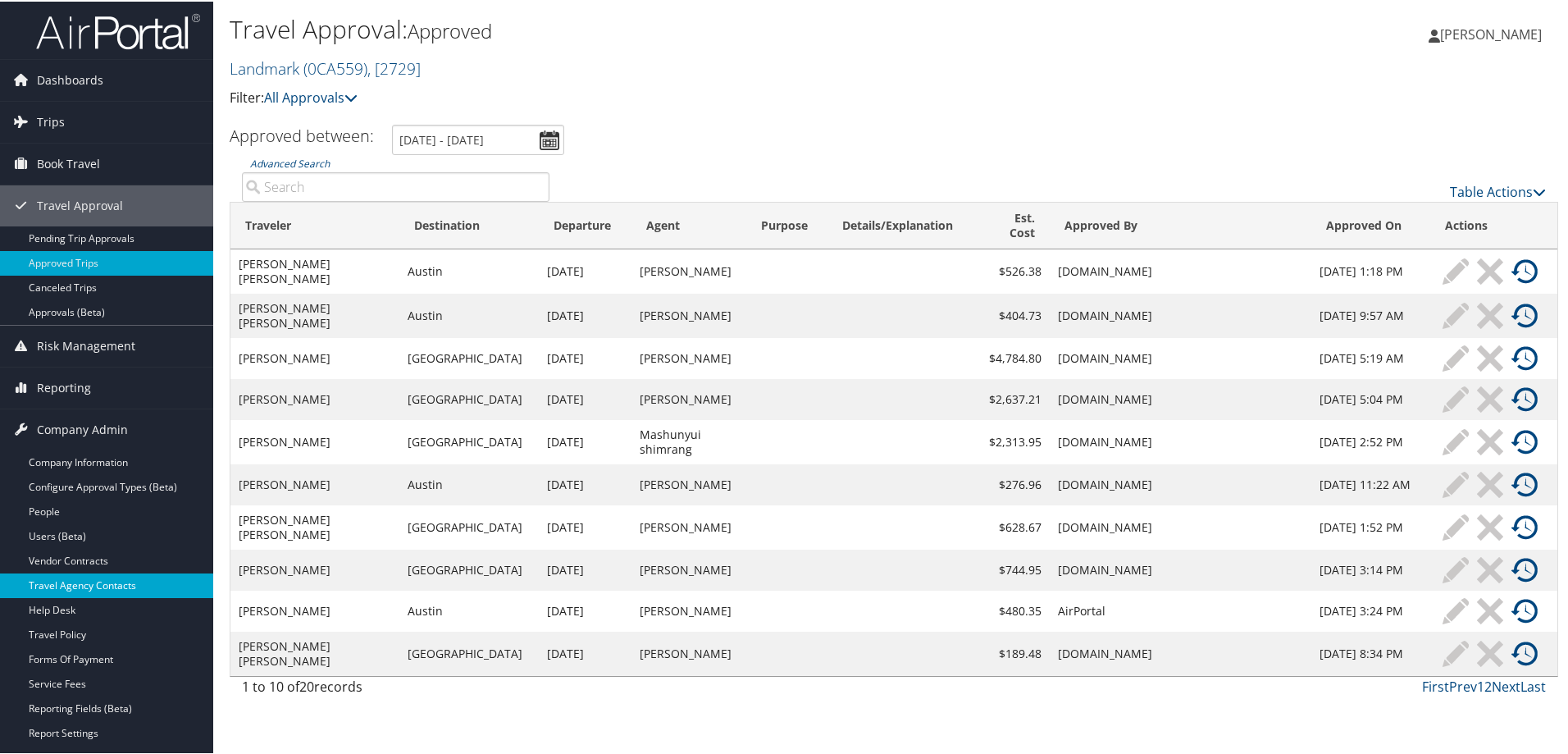
click at [123, 574] on link "Travel Agency Contacts" at bounding box center [106, 584] width 213 height 25
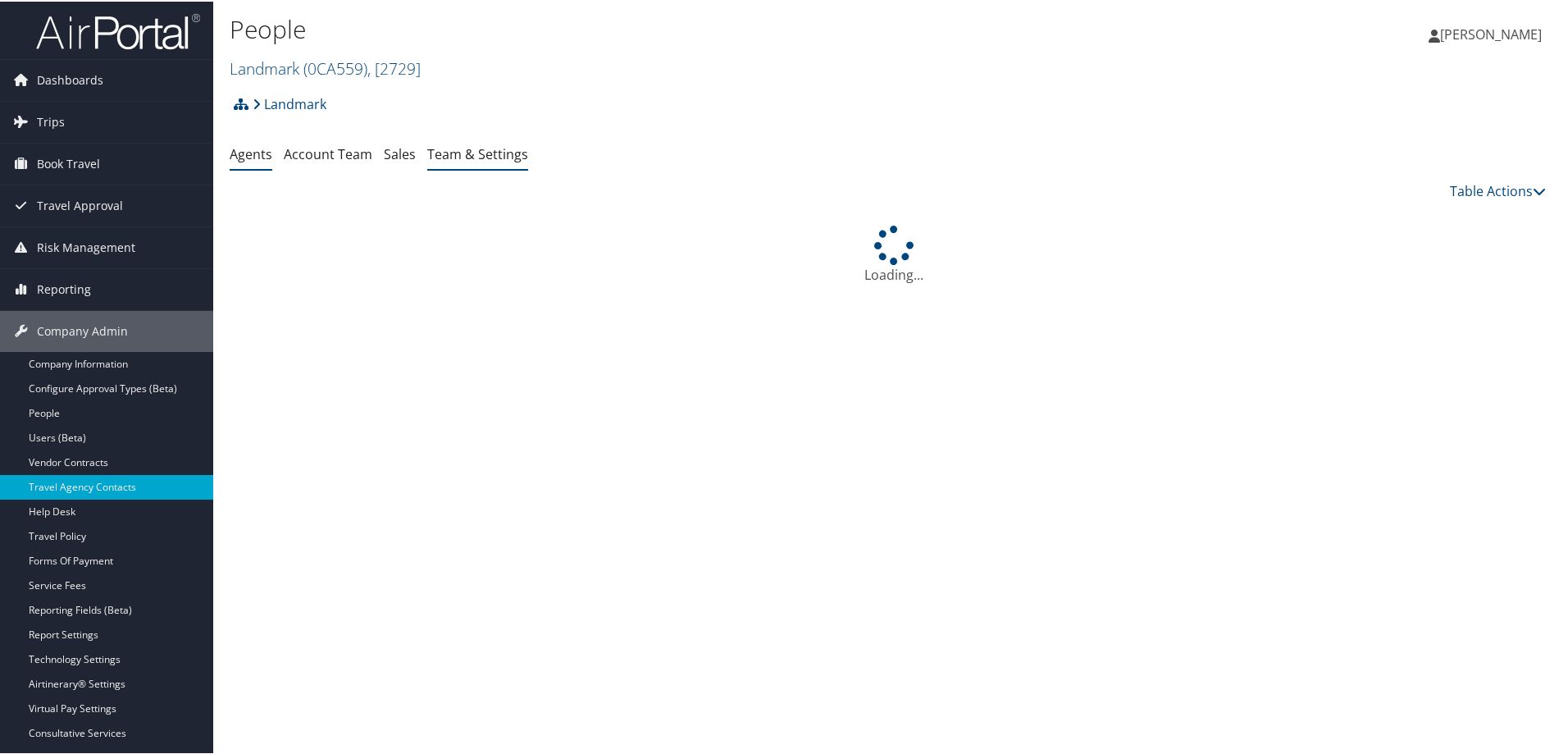
click at [480, 157] on link "Team & Settings" at bounding box center [478, 152] width 101 height 18
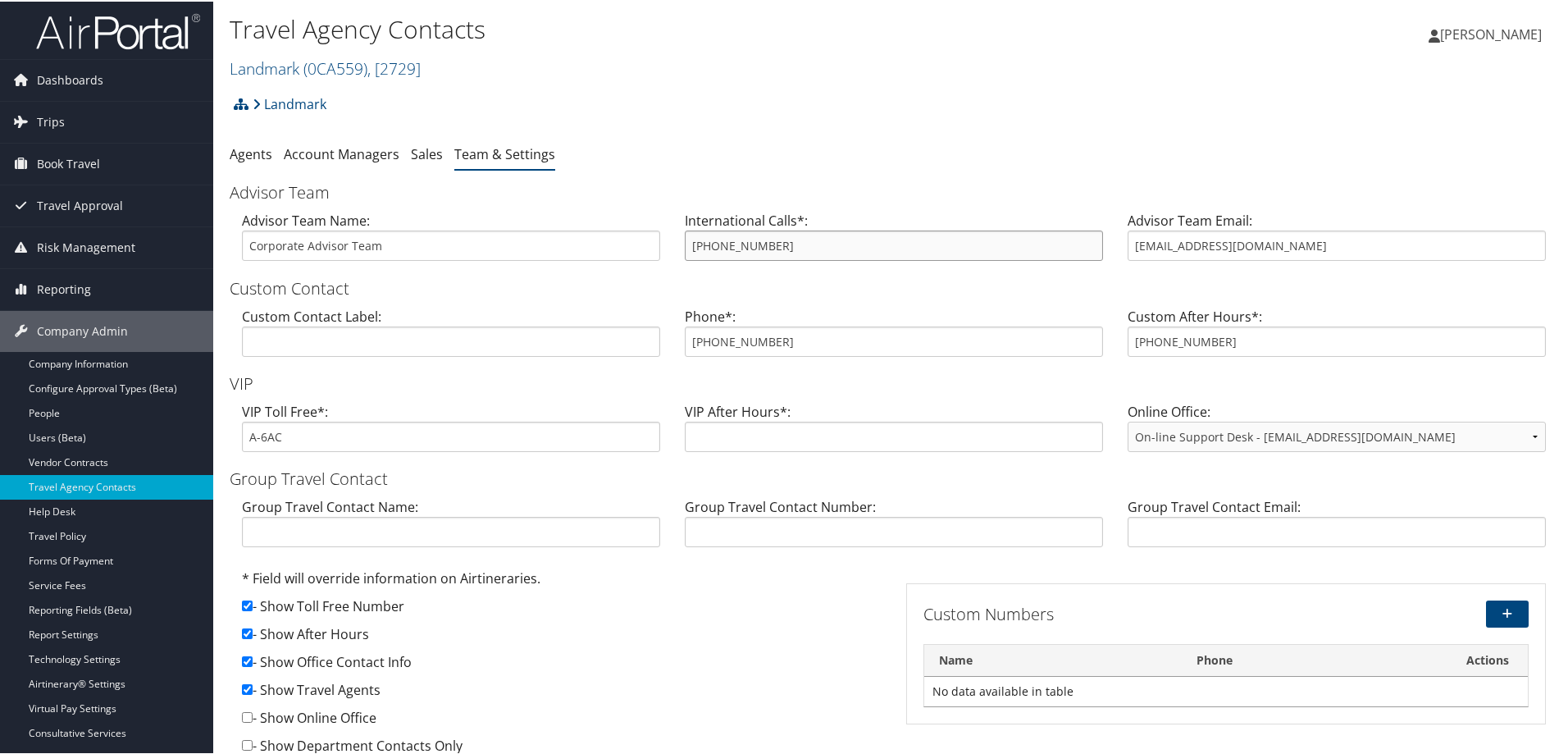
drag, startPoint x: 781, startPoint y: 244, endPoint x: 668, endPoint y: 241, distance: 113.0
click at [668, 241] on div "Advisor Team Name: Corporate Advisor Team International Calls*: 800-600-3737 Ad…" at bounding box center [894, 241] width 1328 height 63
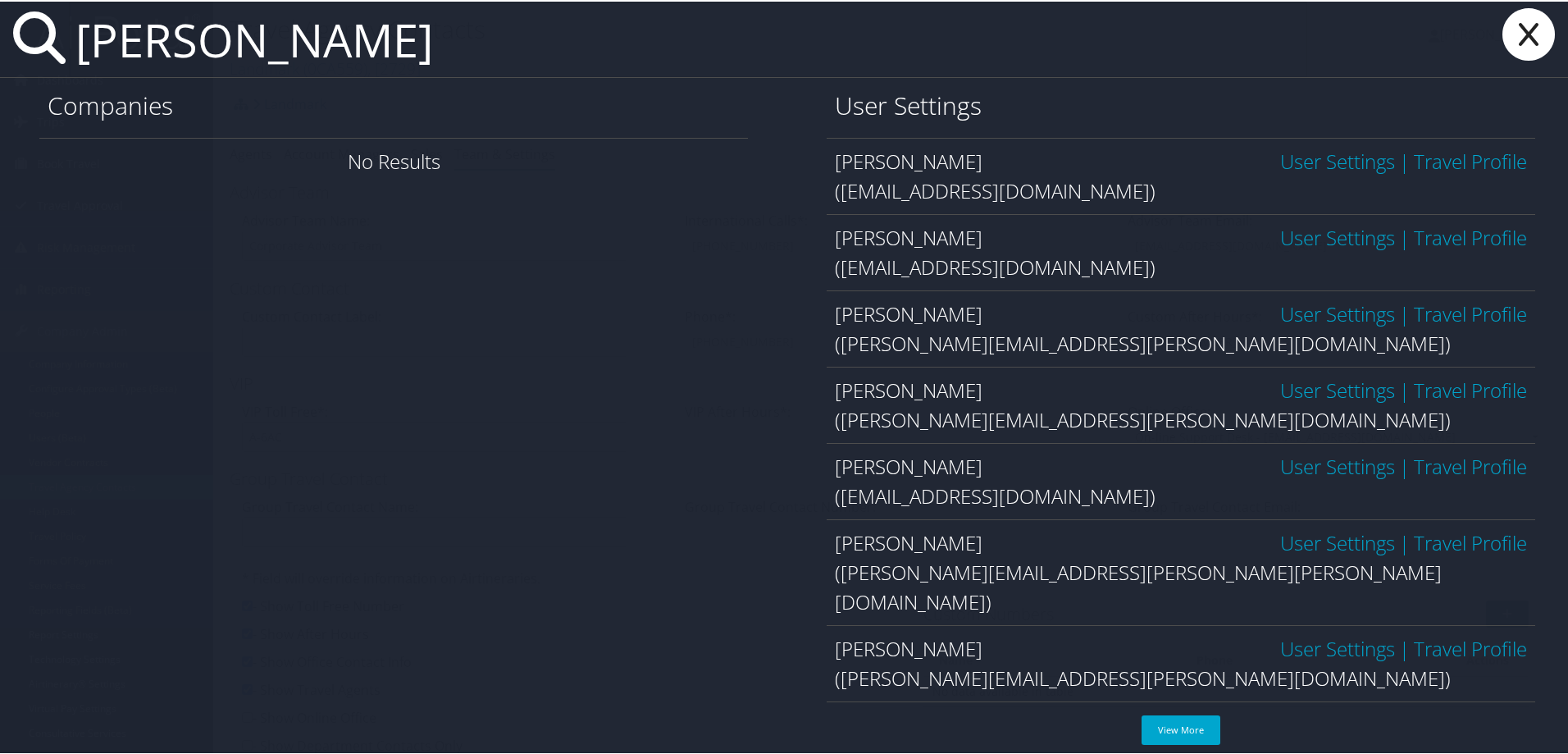
type input "stacia"
click at [1280, 167] on link "User Settings" at bounding box center [1337, 159] width 115 height 27
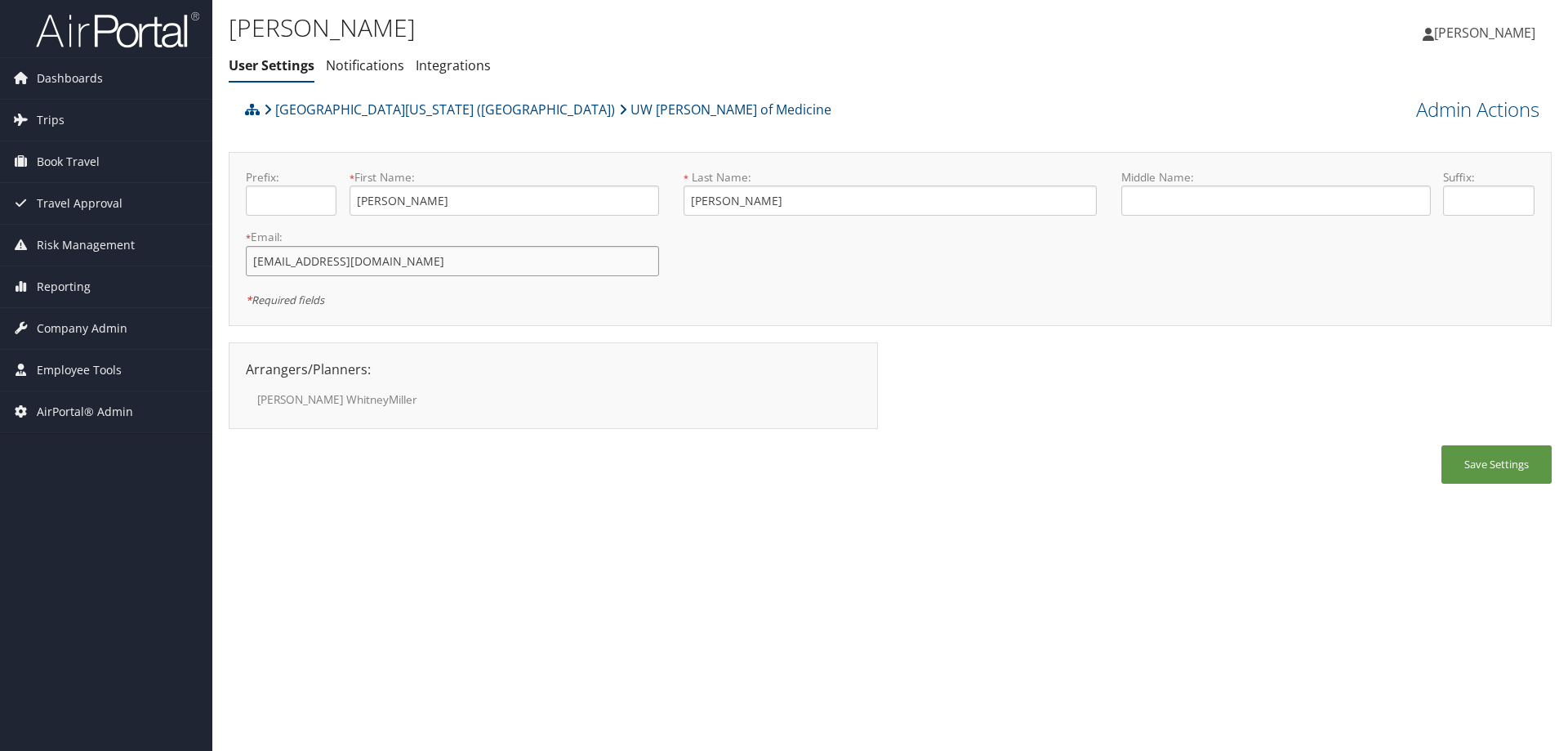
drag, startPoint x: 429, startPoint y: 269, endPoint x: 278, endPoint y: 260, distance: 151.3
click at [277, 260] on input "[EMAIL_ADDRESS][DOMAIN_NAME]" at bounding box center [452, 261] width 413 height 30
click at [409, 264] on input "[EMAIL_ADDRESS][DOMAIN_NAME]" at bounding box center [452, 261] width 413 height 30
drag, startPoint x: 411, startPoint y: 264, endPoint x: 415, endPoint y: 279, distance: 15.5
click at [411, 264] on input "[EMAIL_ADDRESS][DOMAIN_NAME]" at bounding box center [452, 261] width 413 height 30
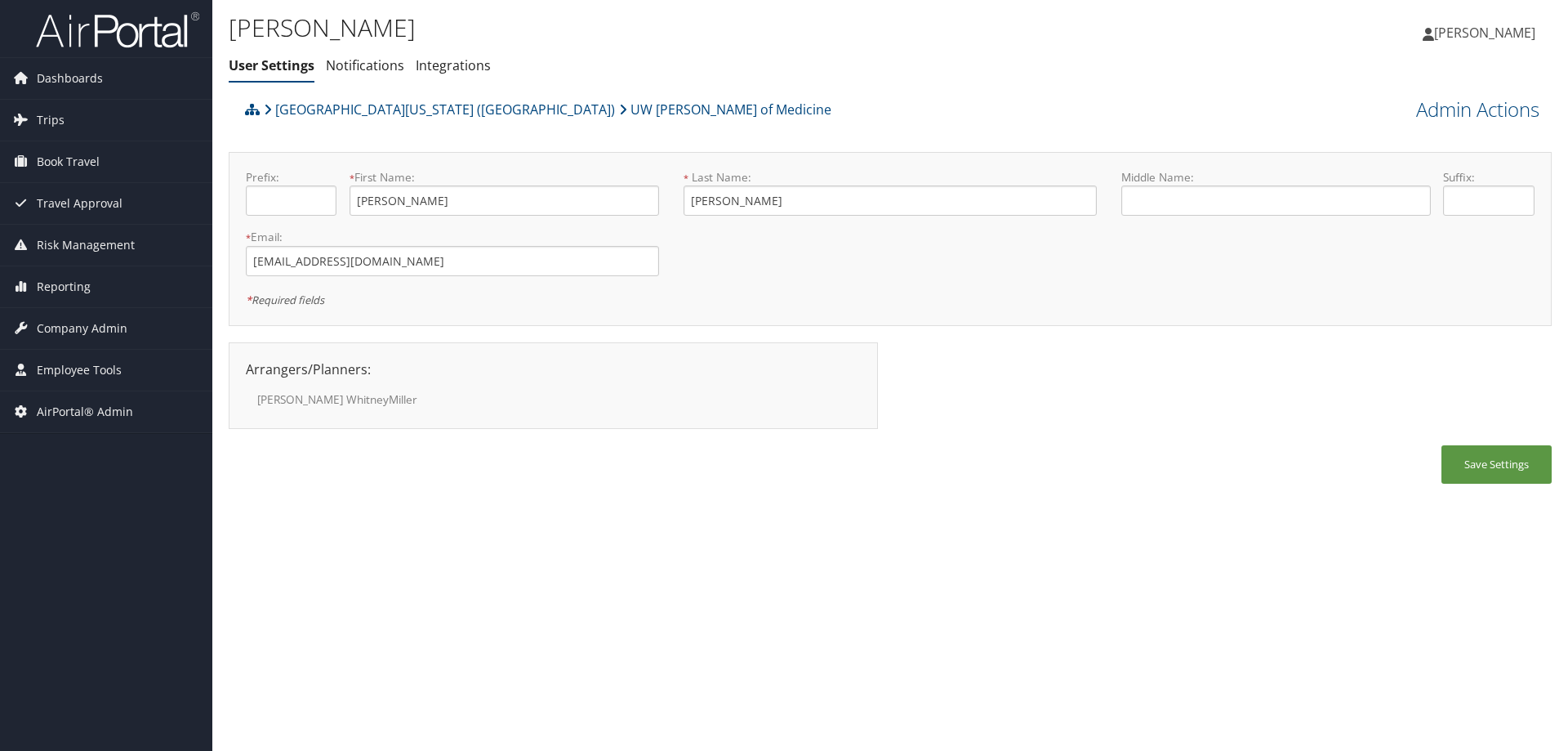
click at [512, 522] on div "[PERSON_NAME] User Settings Notifications Integrations User Settings Notificati…" at bounding box center [889, 376] width 1355 height 751
drag, startPoint x: 369, startPoint y: 264, endPoint x: 351, endPoint y: 243, distance: 27.7
click at [203, 263] on div "Dashboards AirPortal 360™ (Manager) AirPortal 360™ (Agent) My Travel Dashboard …" at bounding box center [784, 376] width 1568 height 751
drag, startPoint x: 368, startPoint y: 270, endPoint x: 231, endPoint y: 265, distance: 137.1
click at [231, 265] on div "Prefix: * First Name: Anastacia This field is required * Last Name: Ternasky Th…" at bounding box center [890, 239] width 1323 height 174
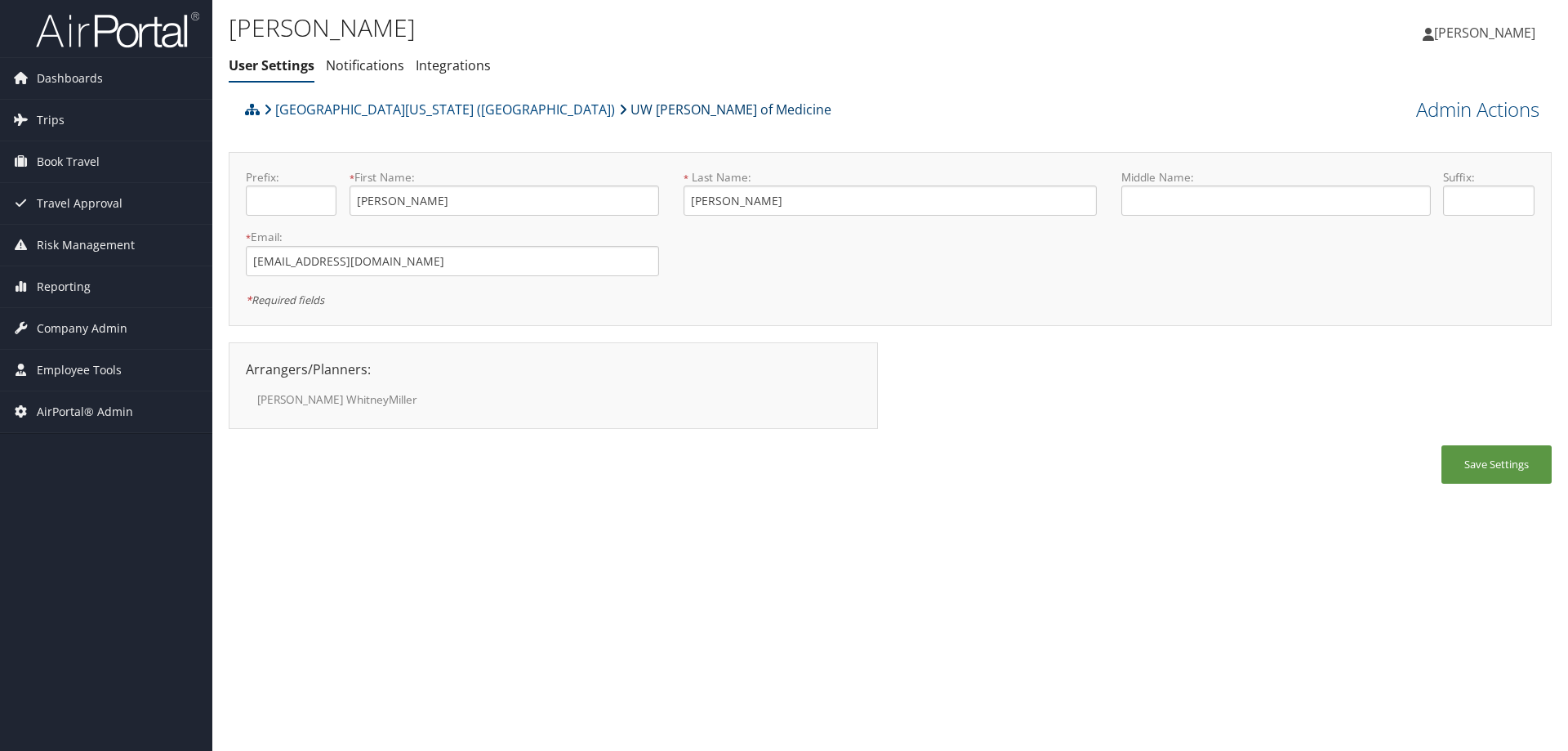
click at [619, 107] on link "UW [PERSON_NAME] of Medicine" at bounding box center [724, 109] width 212 height 32
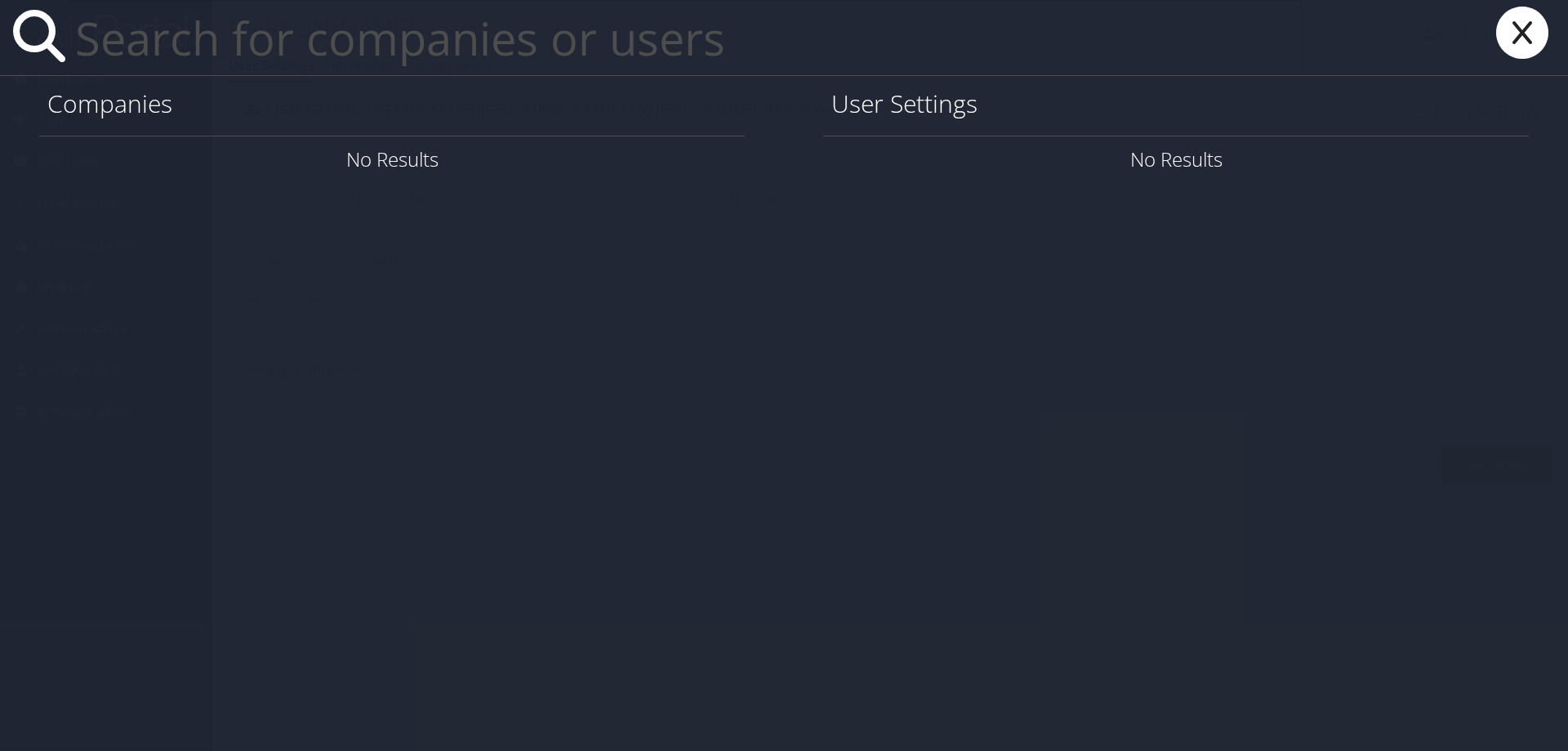
paste input "[EMAIL_ADDRESS][PERSON_NAME][DOMAIN_NAME]"
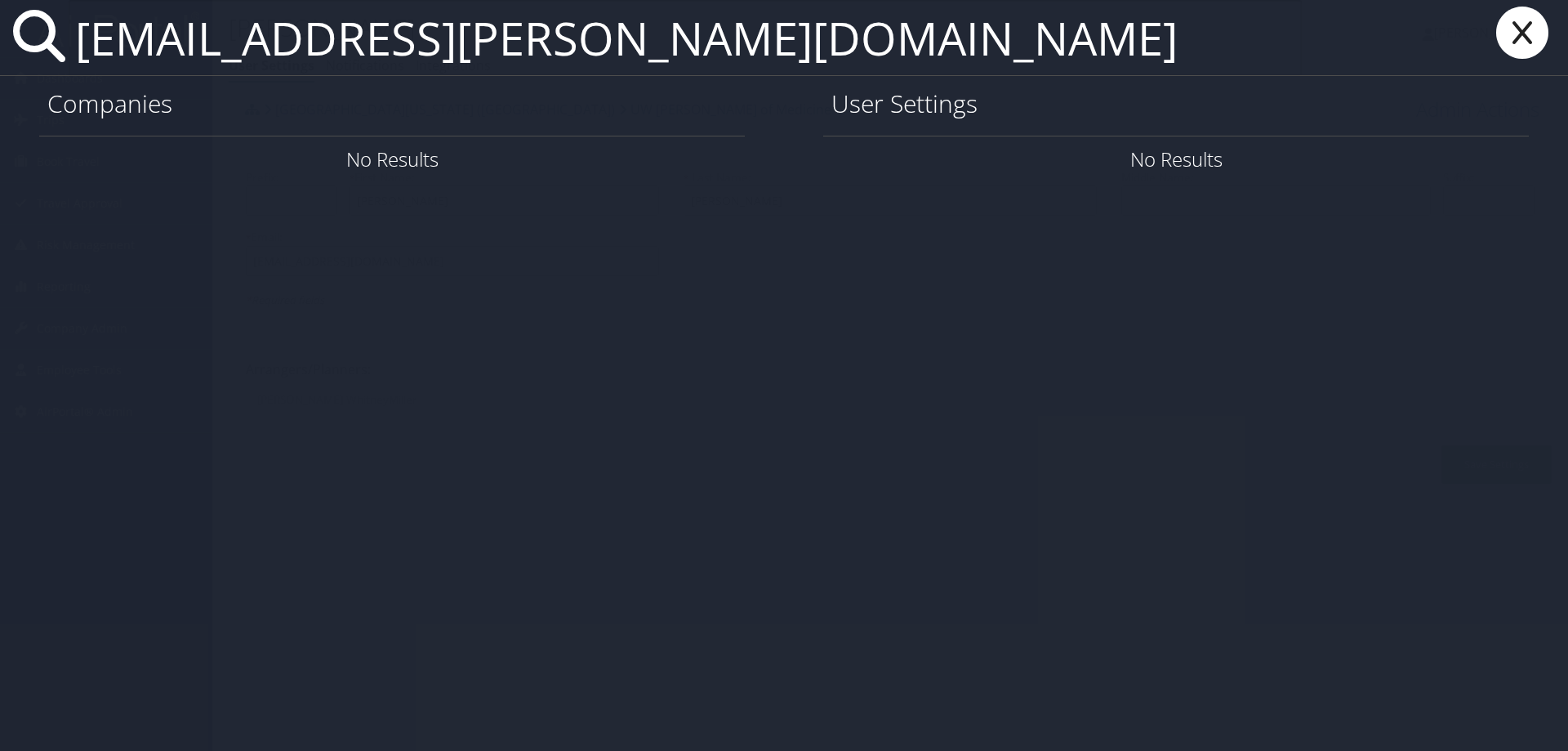
type input "[EMAIL_ADDRESS][PERSON_NAME][DOMAIN_NAME]"
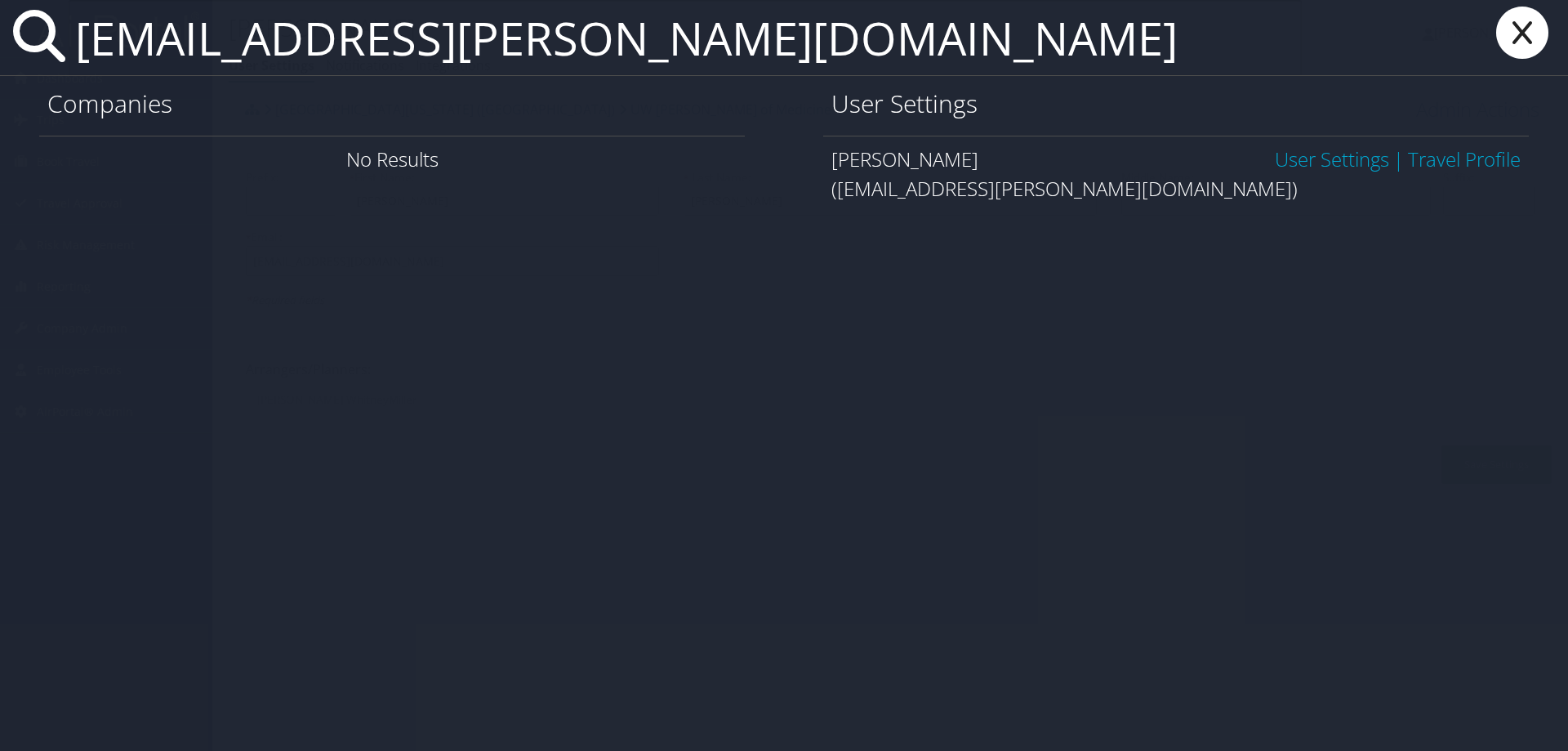
click at [1312, 157] on link "User Settings" at bounding box center [1331, 159] width 114 height 27
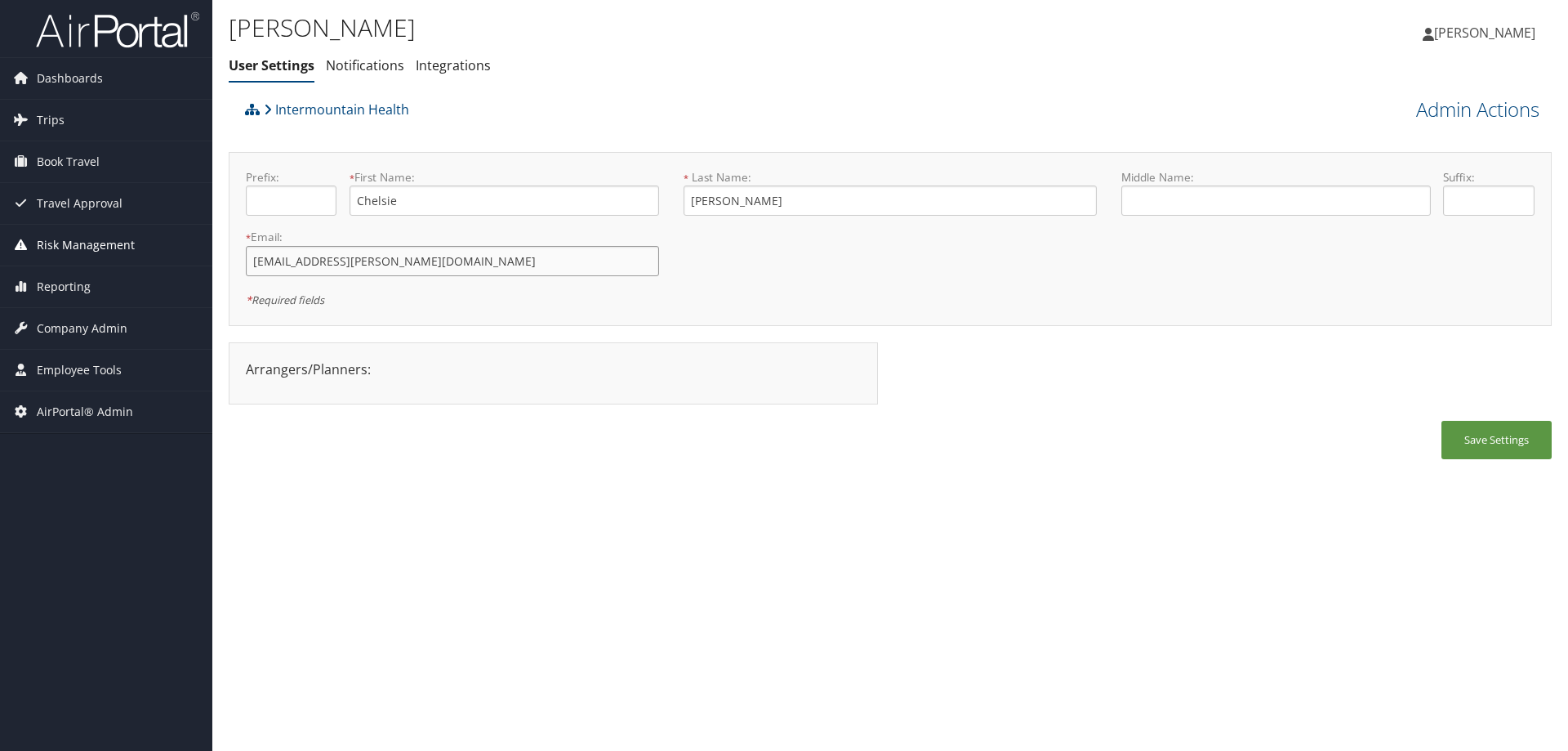
drag, startPoint x: 436, startPoint y: 273, endPoint x: 185, endPoint y: 248, distance: 252.2
click at [185, 248] on div "Dashboards AirPortal 360™ (Manager) AirPortal 360™ (Agent) My Travel Dashboard …" at bounding box center [784, 376] width 1568 height 751
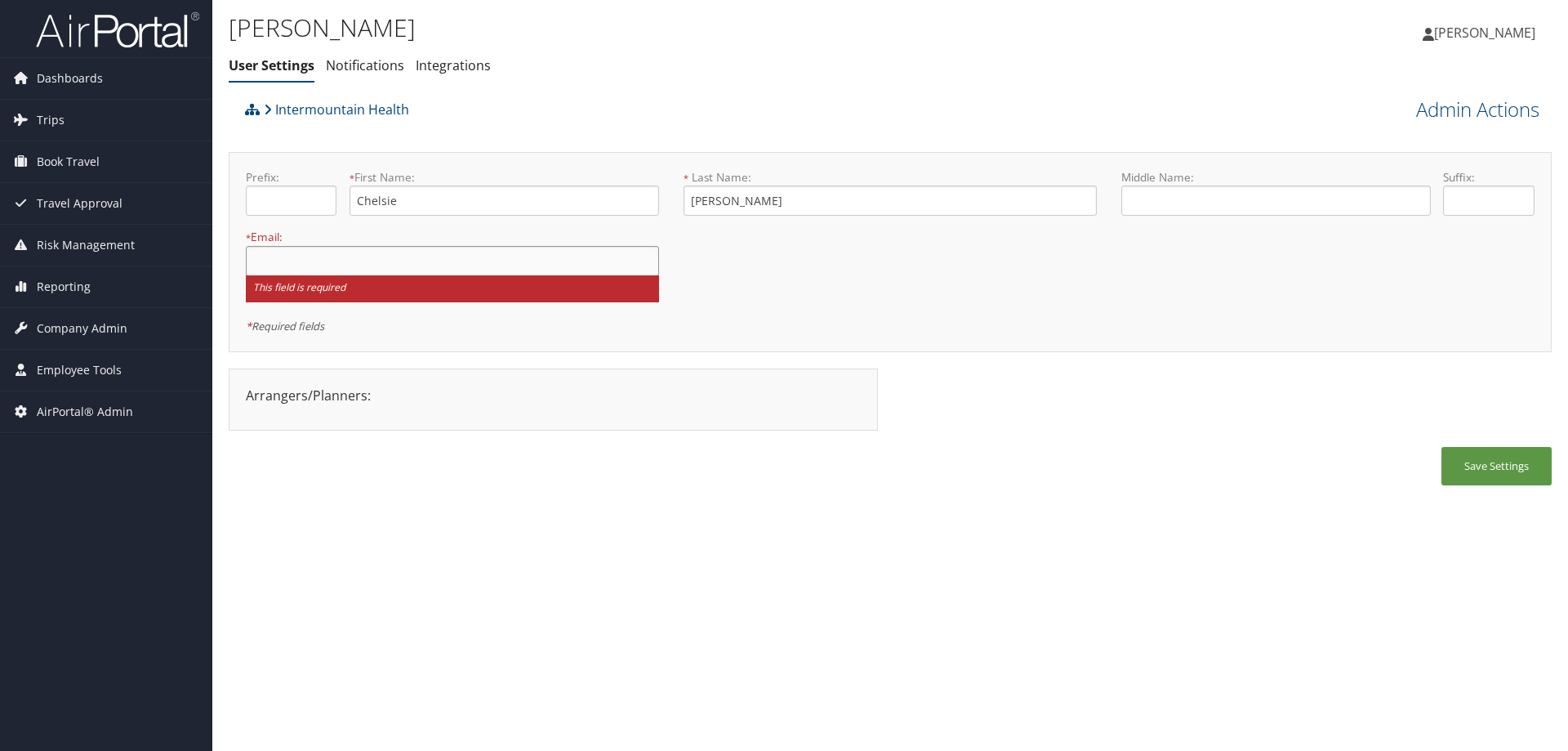
paste input "[EMAIL_ADDRESS][DOMAIN_NAME]"
type input "[EMAIL_ADDRESS][DOMAIN_NAME]"
click at [1497, 461] on button "Save Settings" at bounding box center [1496, 466] width 110 height 38
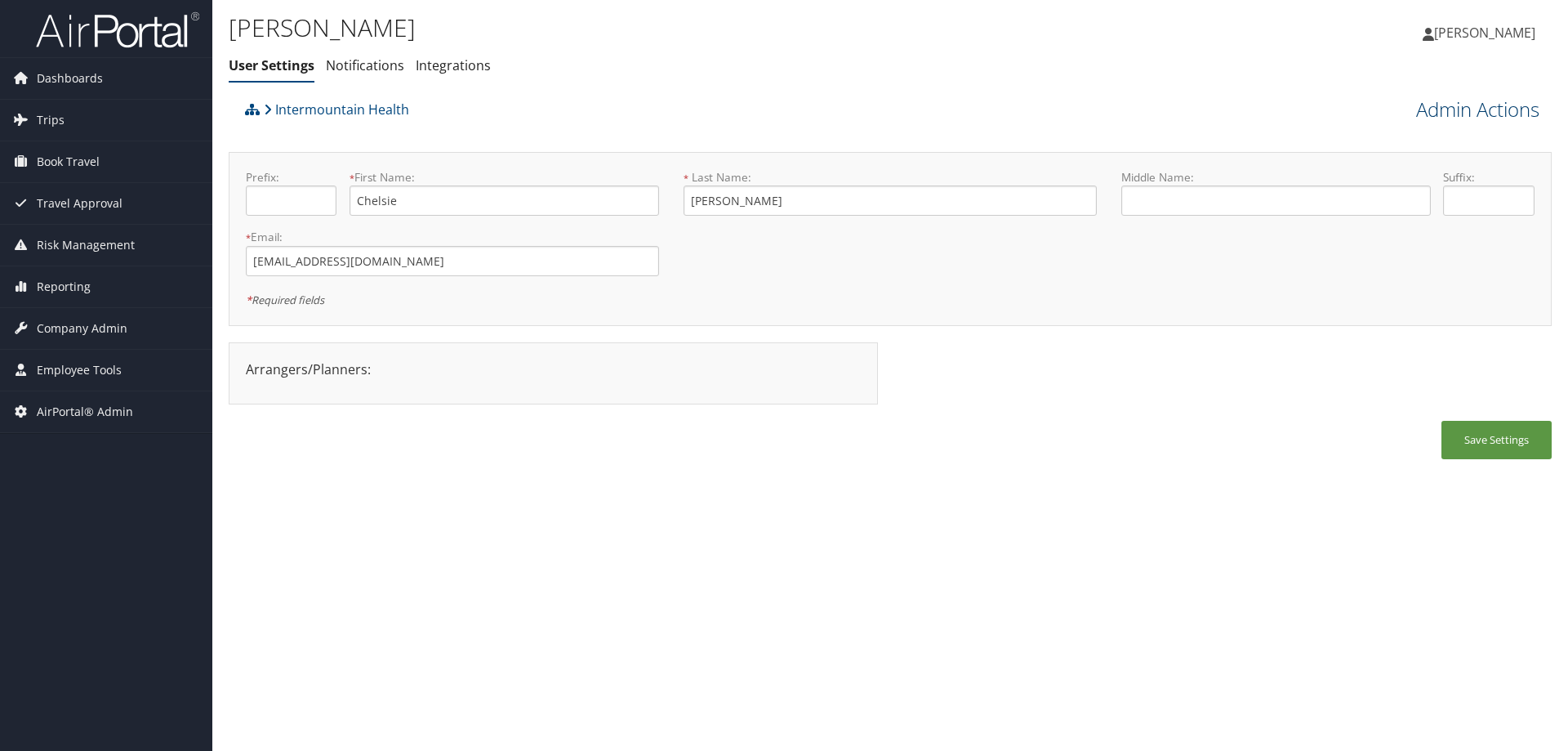
click at [1461, 112] on link "Admin Actions" at bounding box center [1478, 109] width 124 height 28
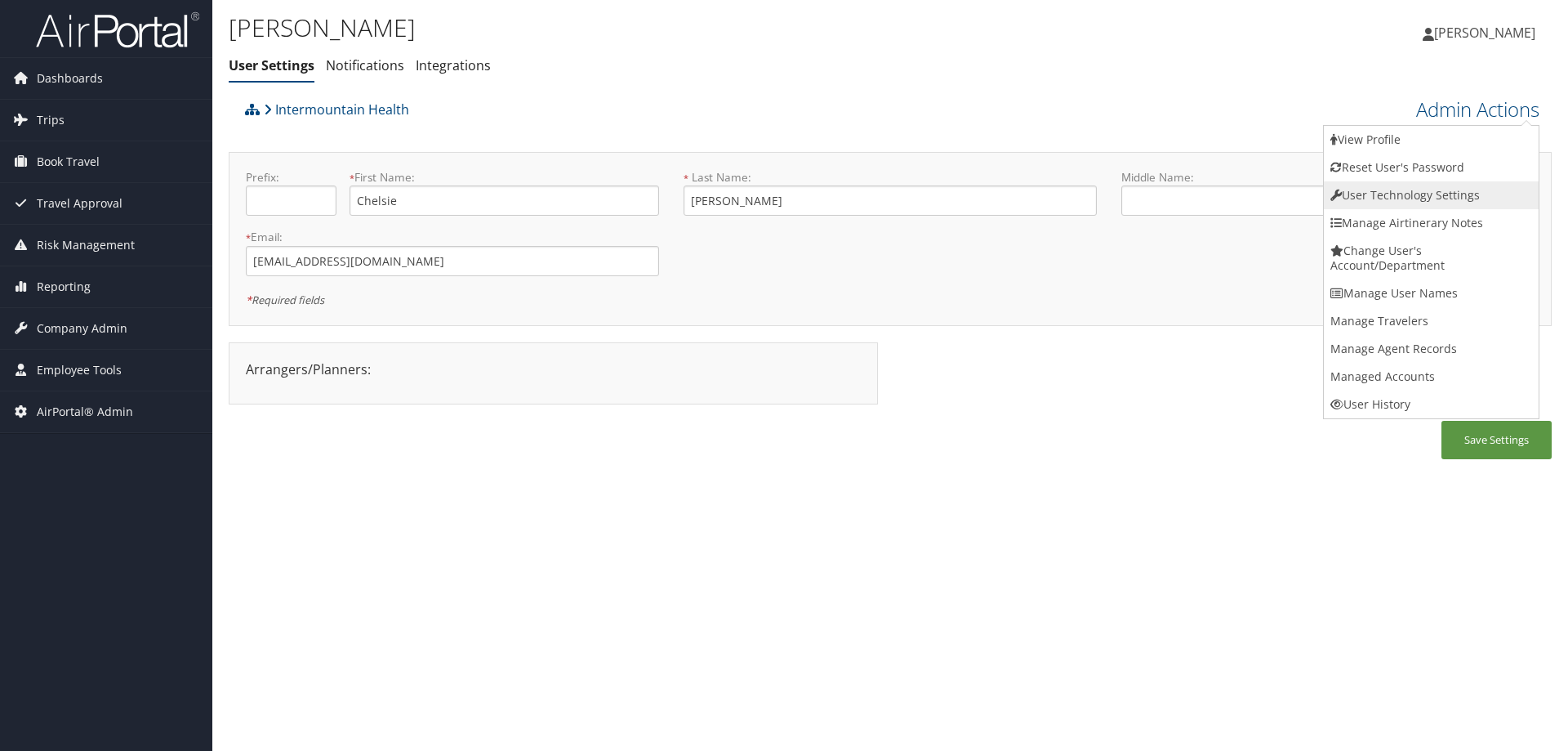
click at [1408, 206] on link "User Technology Settings" at bounding box center [1431, 195] width 215 height 28
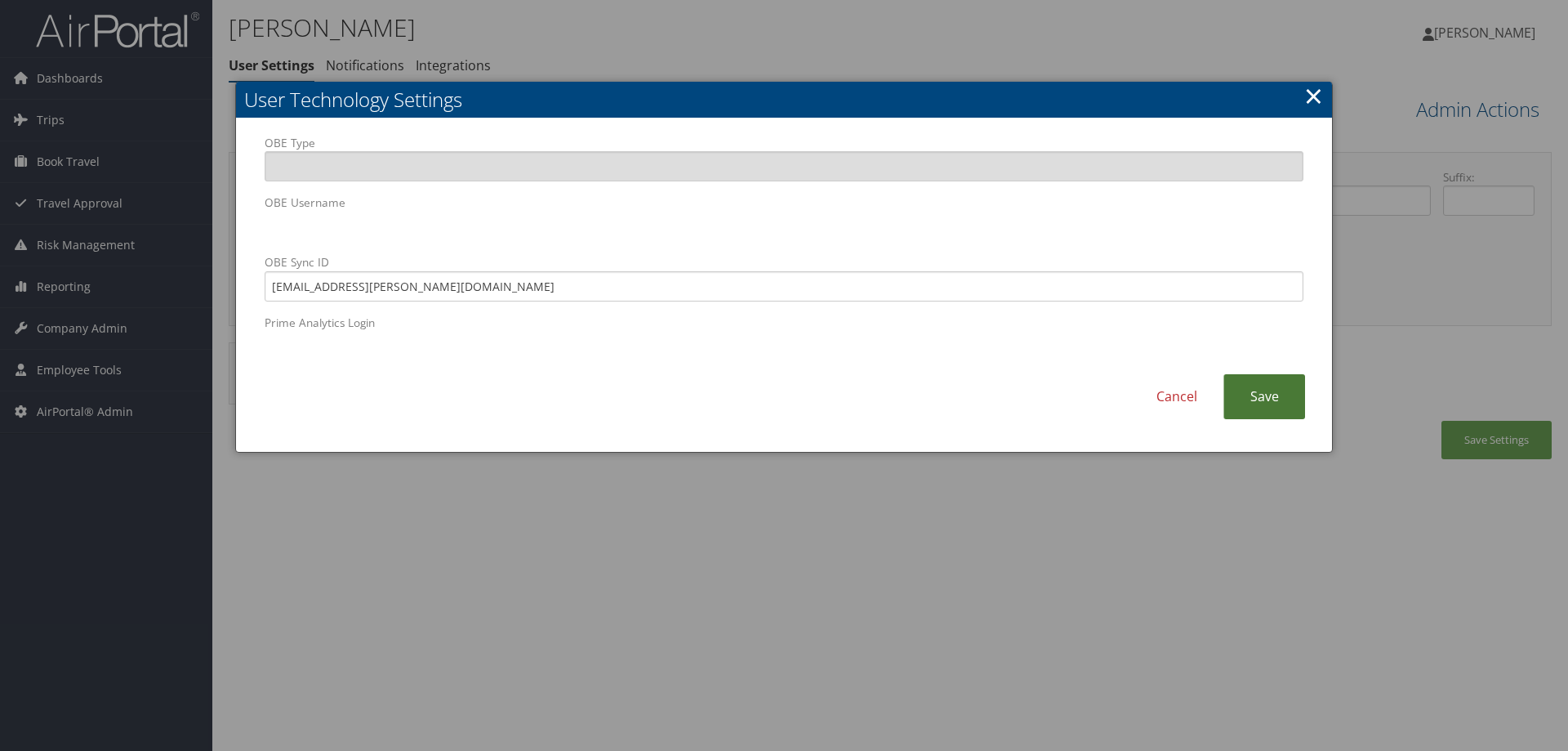
click at [1260, 398] on link "Save" at bounding box center [1264, 395] width 82 height 45
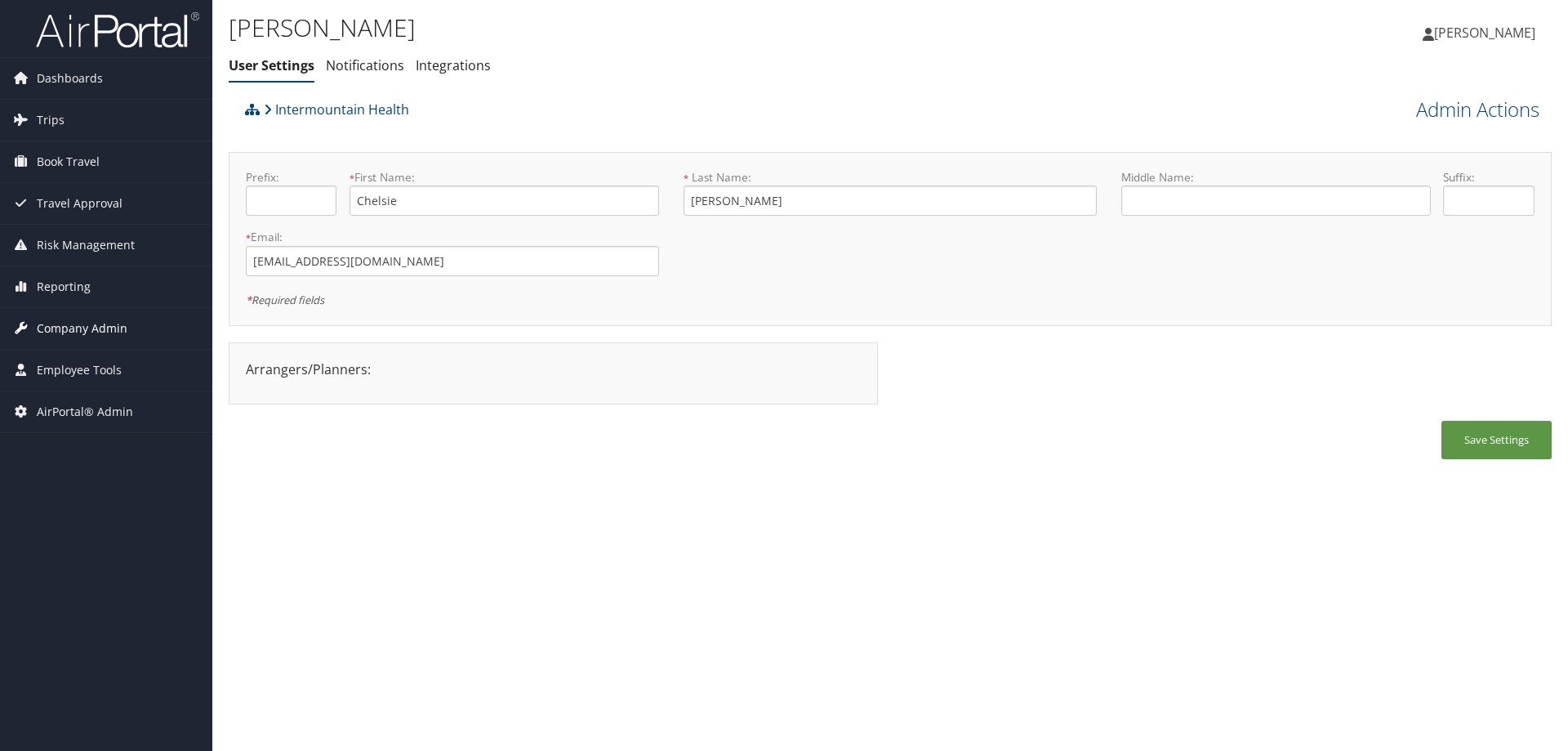
click at [113, 322] on span "Company Admin" at bounding box center [82, 328] width 90 height 41
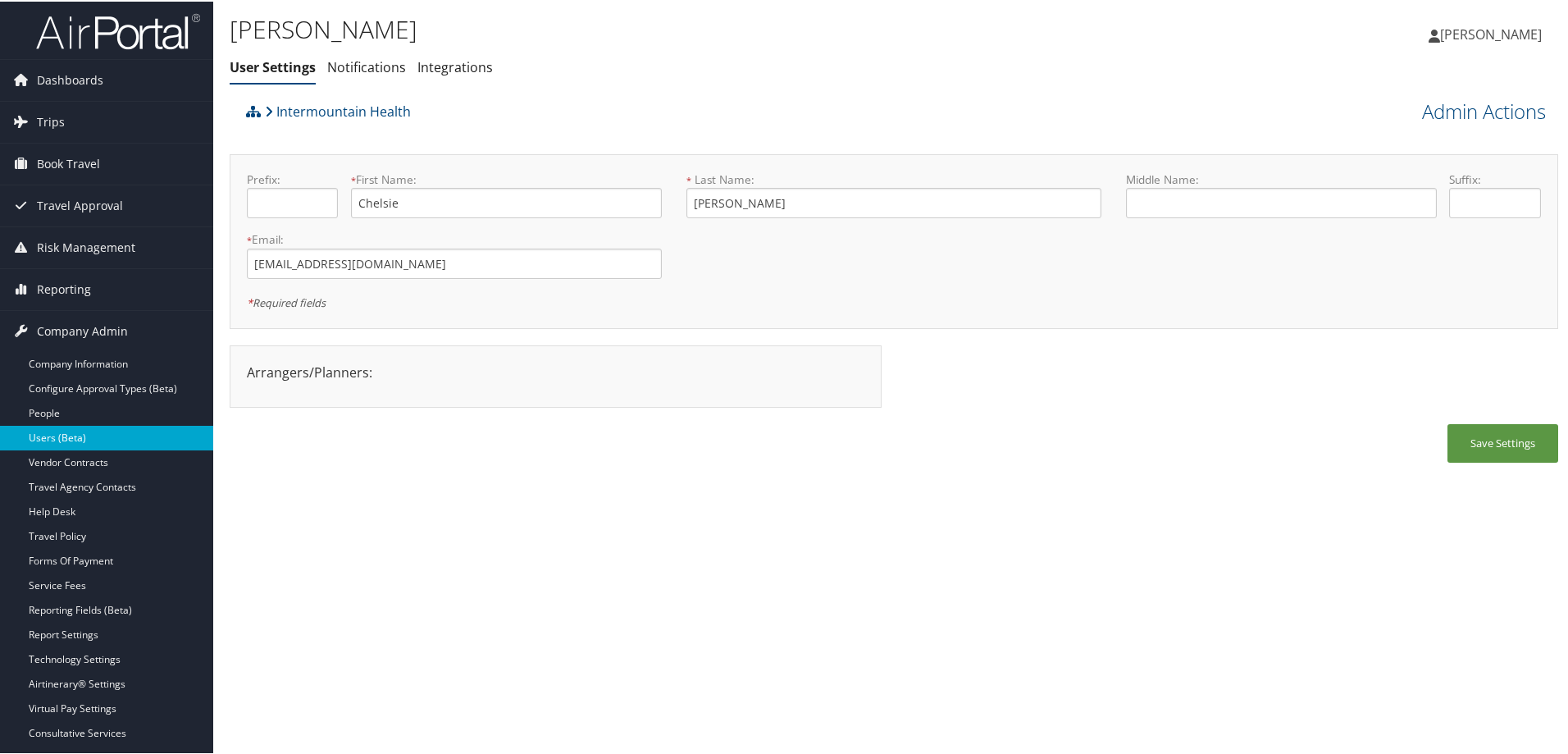
click at [93, 438] on link "Users (Beta)" at bounding box center [106, 436] width 213 height 25
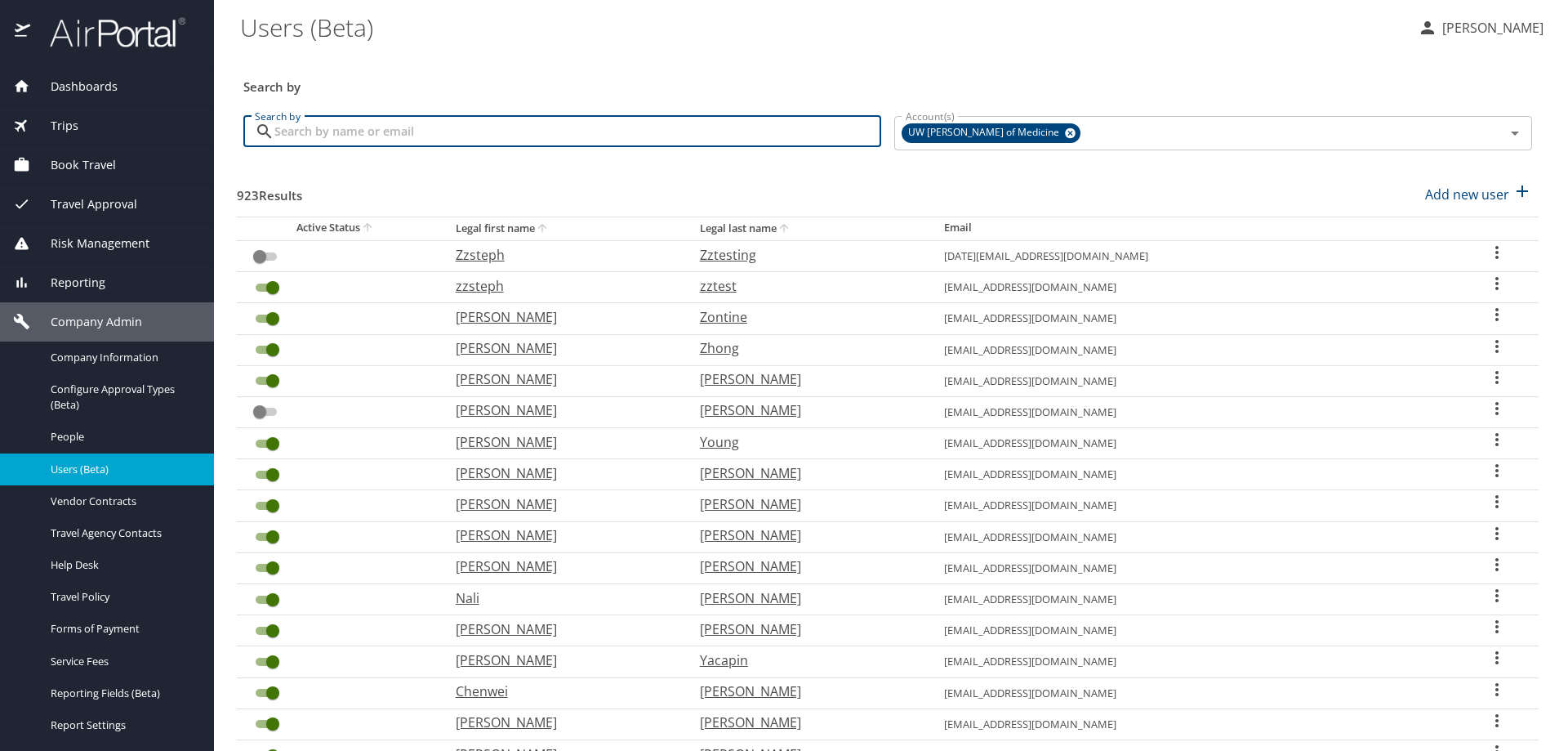
paste input "[EMAIL_ADDRESS][DOMAIN_NAME]"
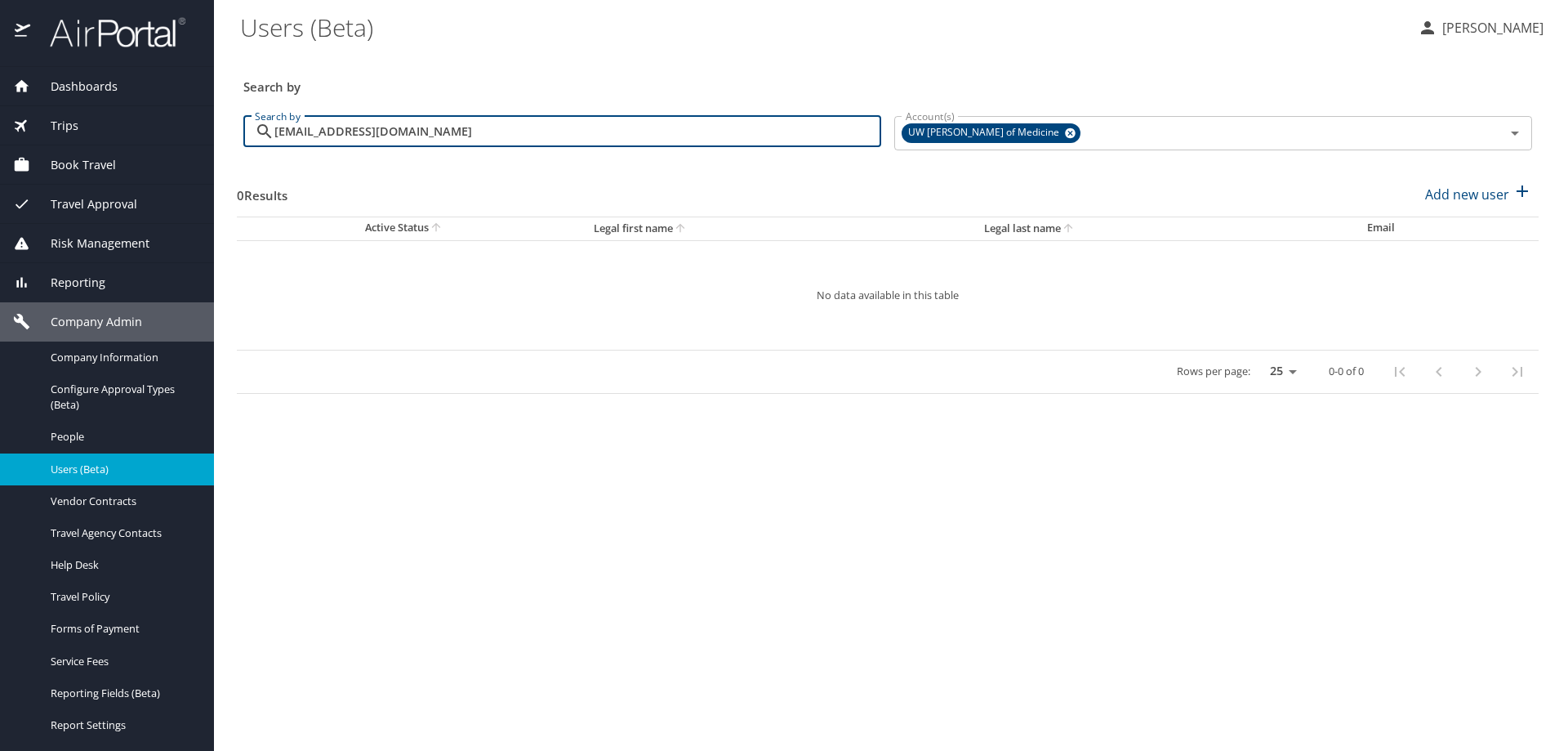
type input "[EMAIL_ADDRESS][DOMAIN_NAME]"
click at [1064, 133] on icon at bounding box center [1069, 133] width 10 height 10
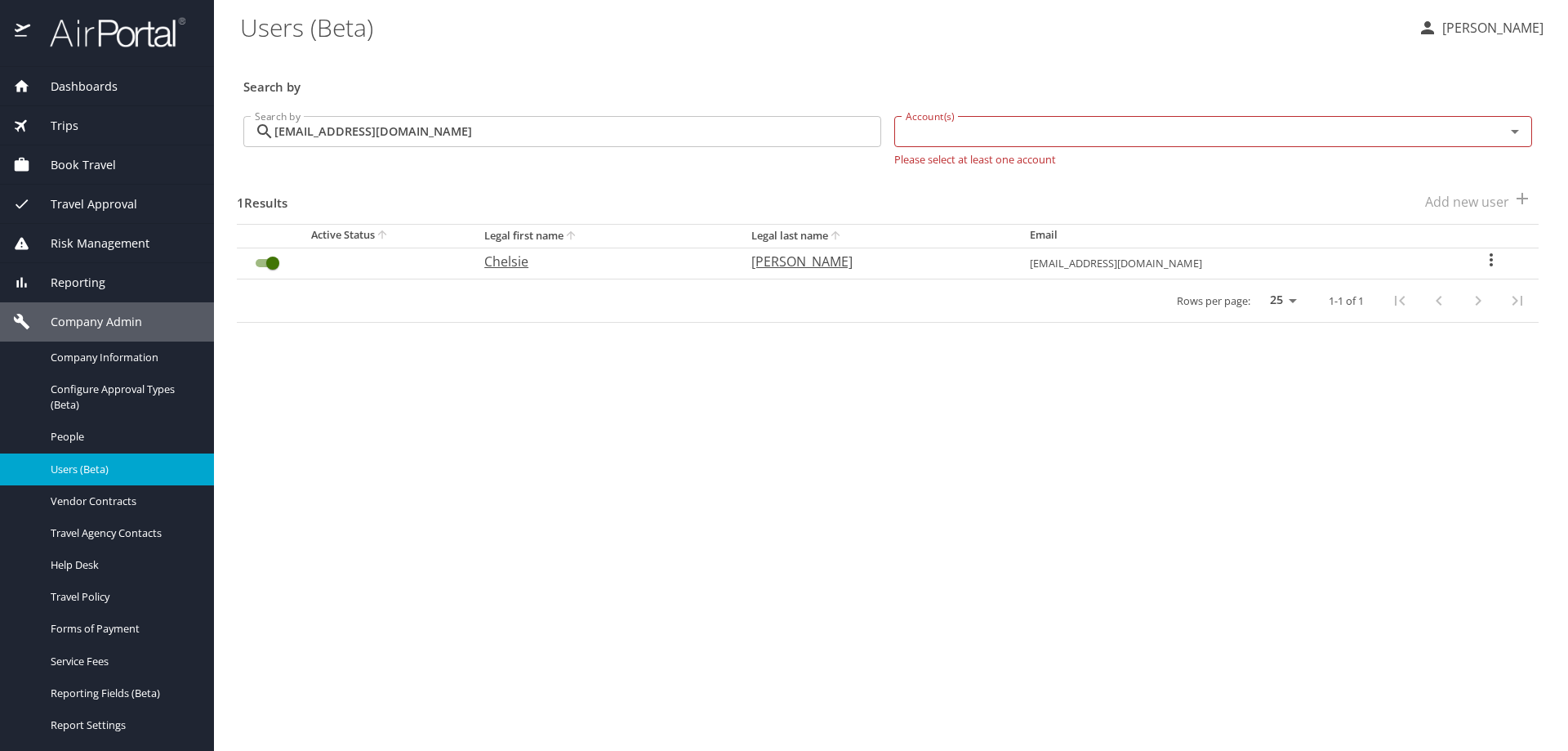
click at [1488, 259] on icon "User Search Table" at bounding box center [1491, 260] width 20 height 20
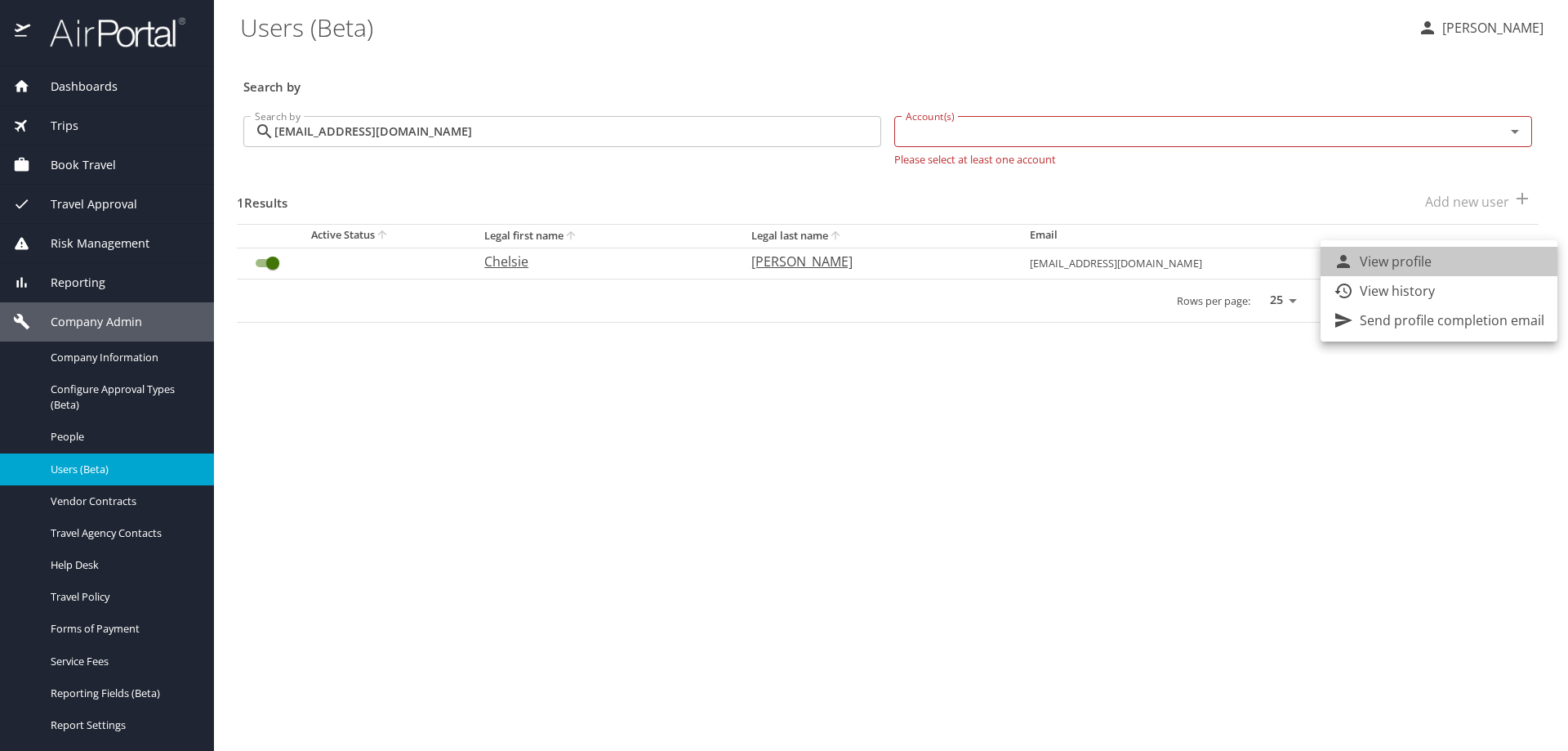
click at [1450, 259] on li "View profile" at bounding box center [1438, 260] width 237 height 29
select select "US"
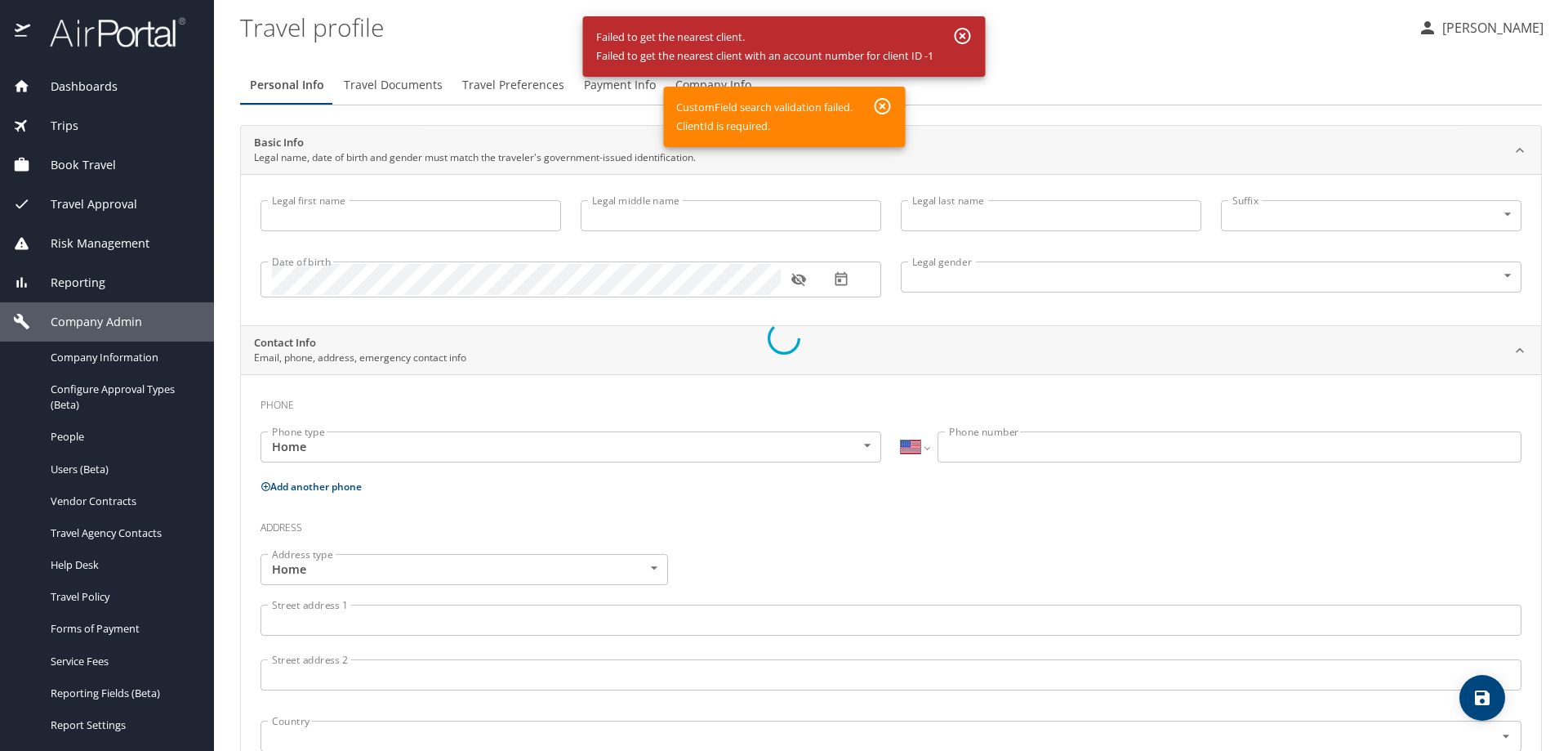
click at [1168, 37] on div at bounding box center [784, 337] width 1568 height 826
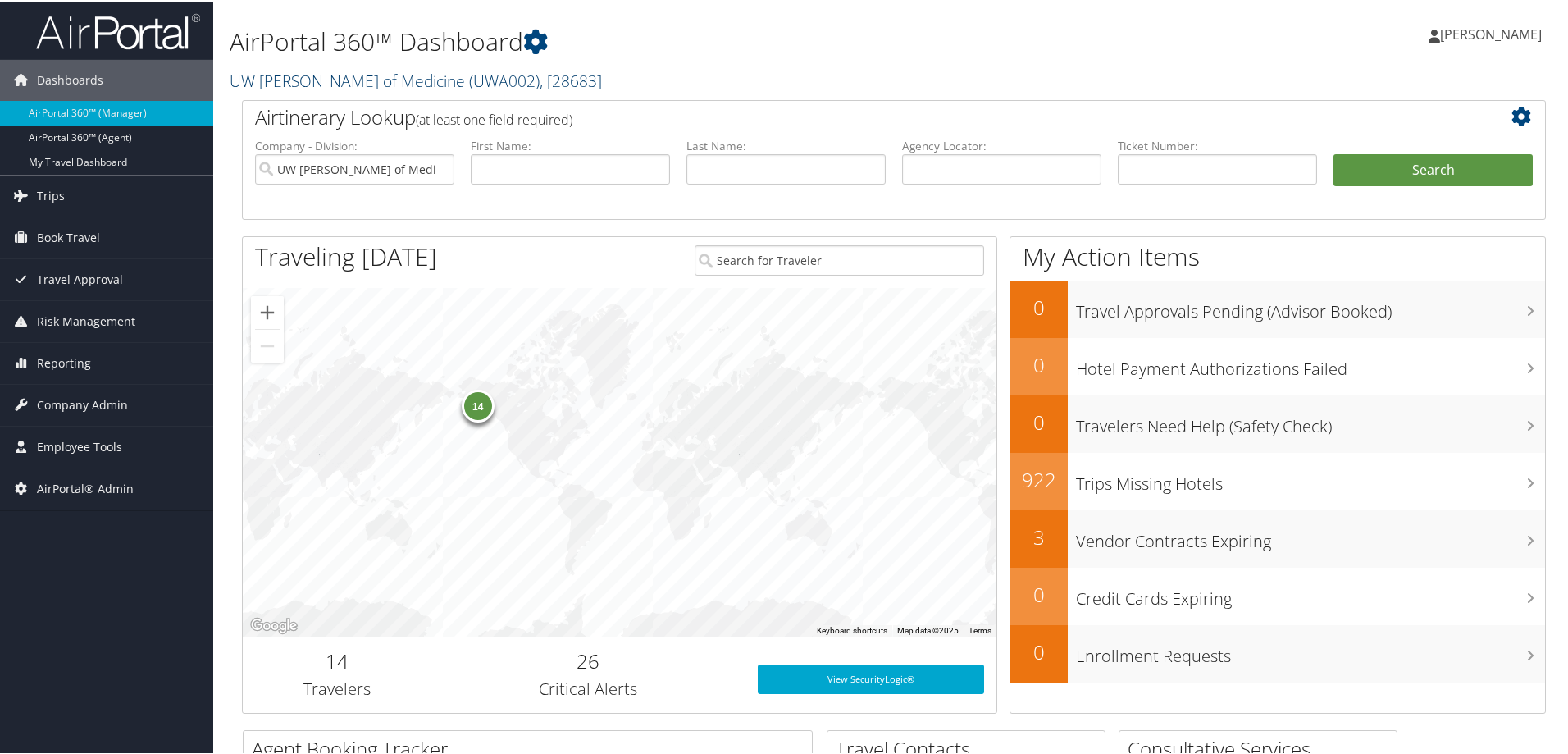
click at [366, 82] on link "UW [PERSON_NAME] of Medicine ( UWA002 ) , [ 28683 ]" at bounding box center [416, 78] width 372 height 22
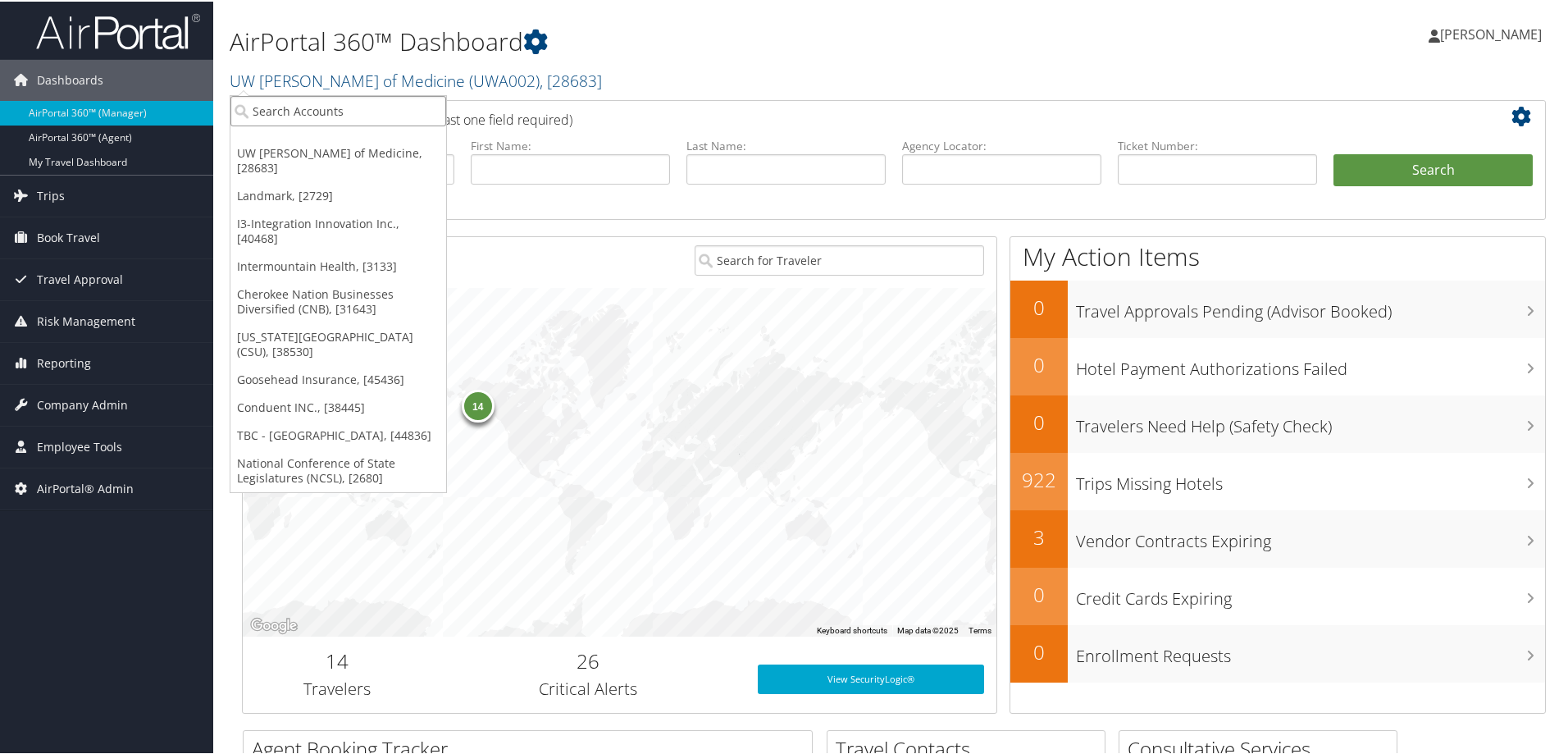
click at [335, 114] on input "search" at bounding box center [338, 110] width 216 height 31
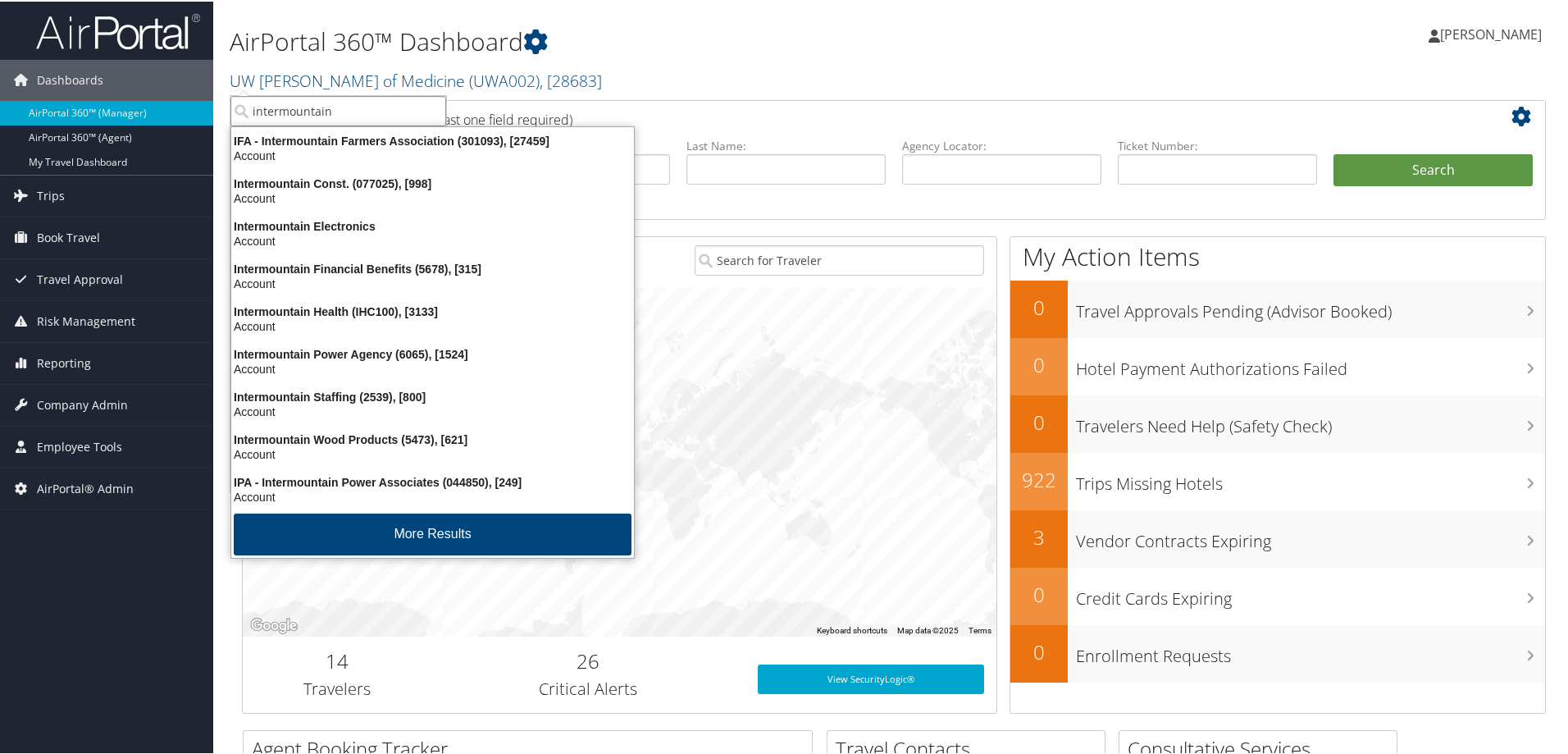
type input "intermountain"
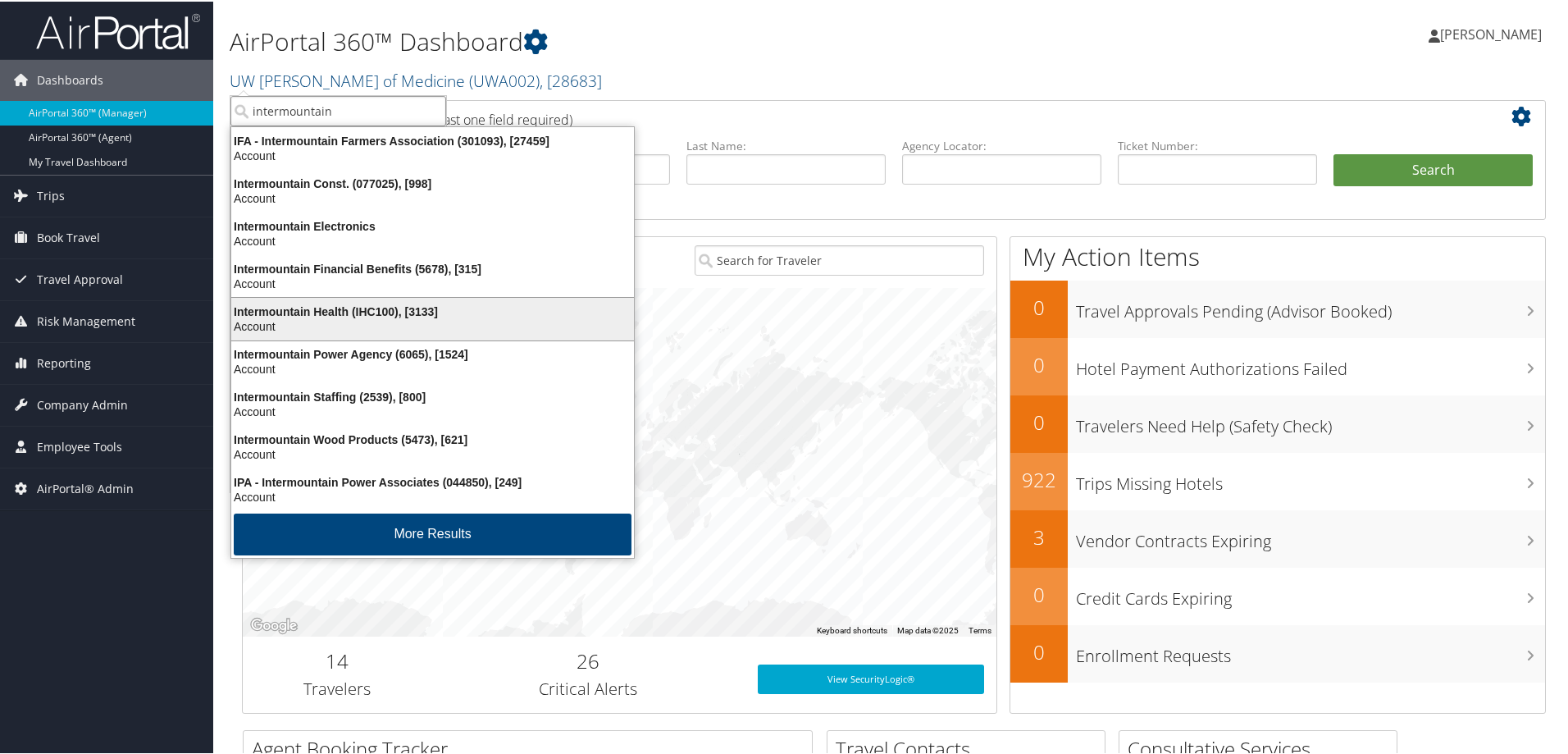
click at [341, 315] on div "Intermountain Health (IHC100), [3133]" at bounding box center [432, 309] width 422 height 14
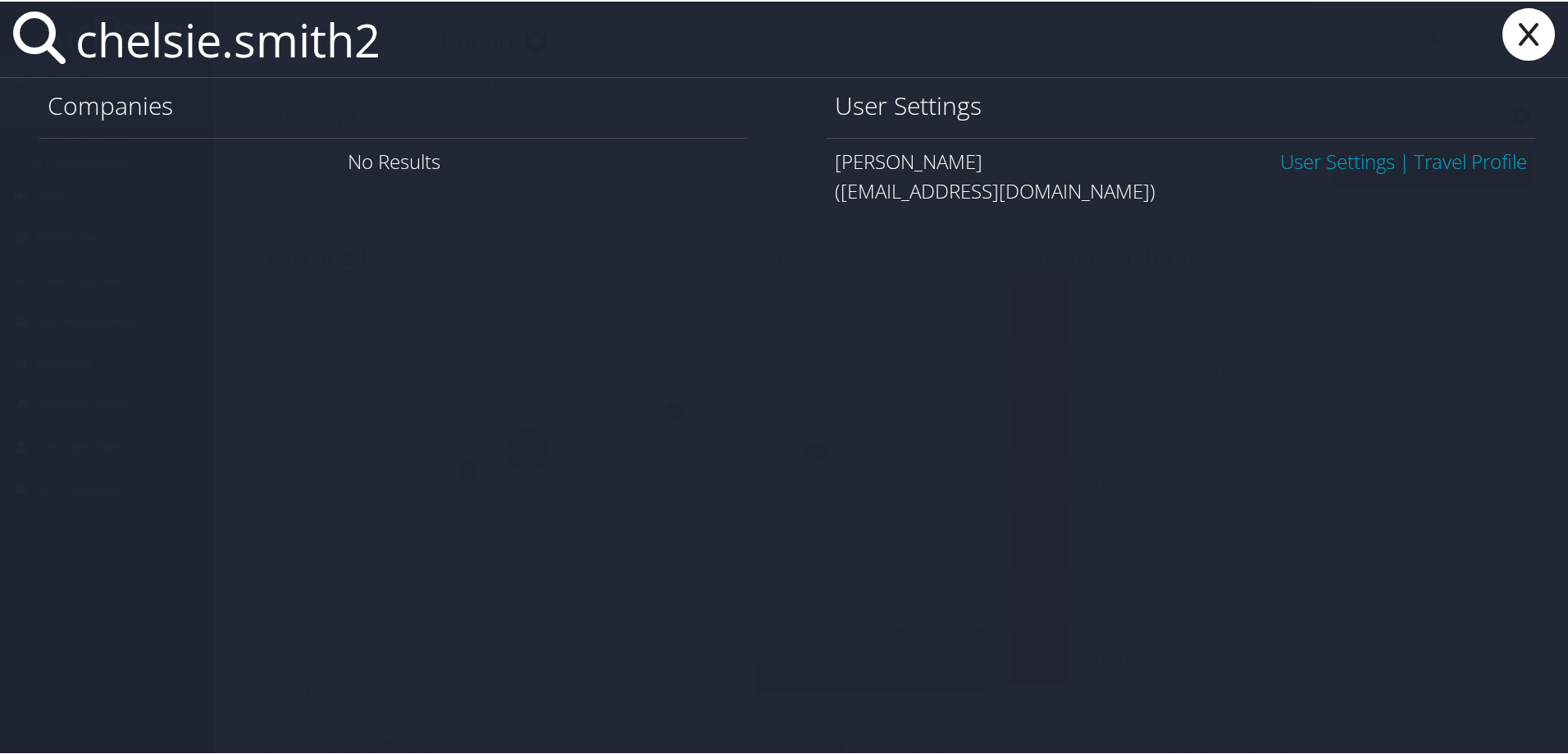
type input "chelsie.smith2"
click at [1291, 157] on link "User Settings" at bounding box center [1337, 159] width 115 height 27
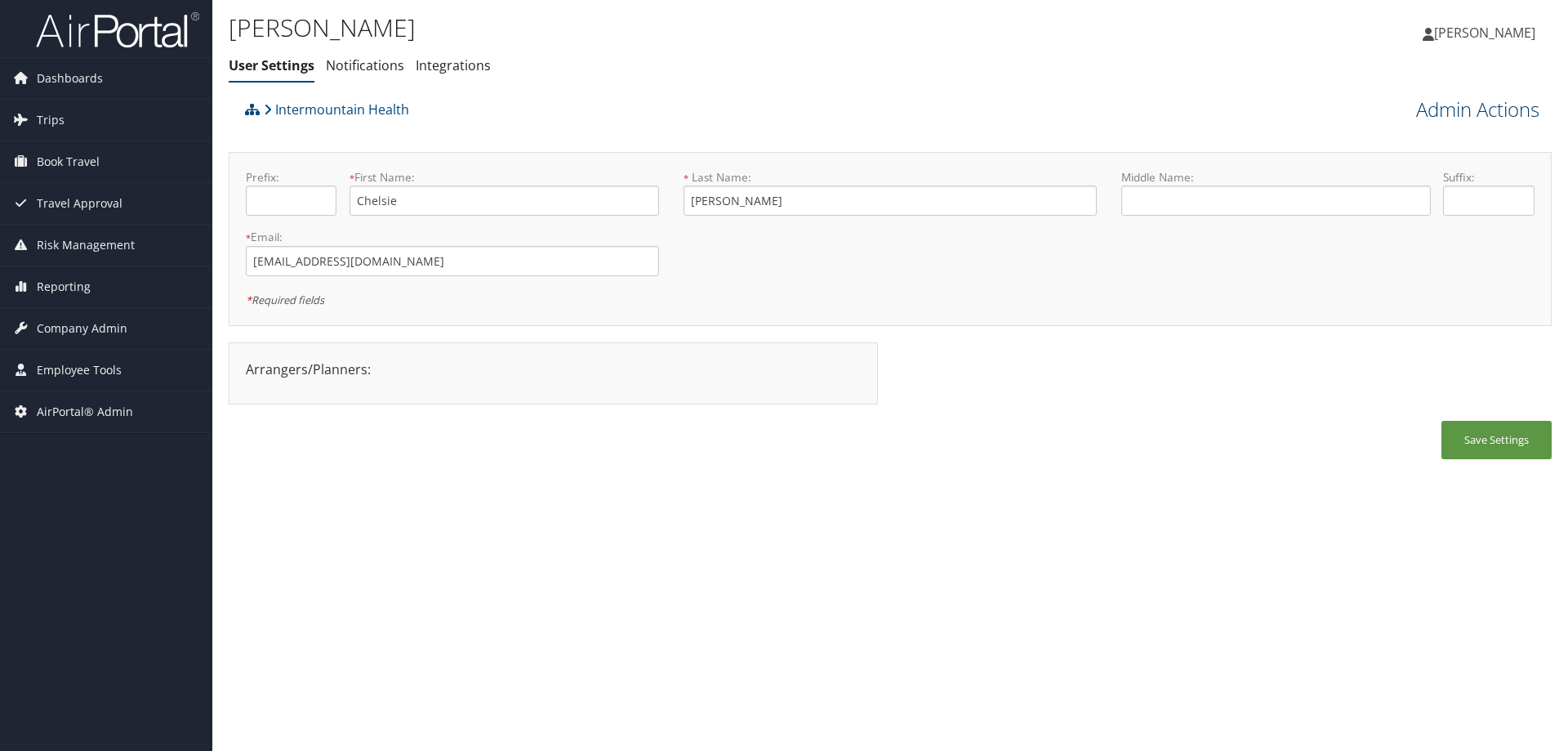
click at [1435, 105] on link "Admin Actions" at bounding box center [1478, 109] width 124 height 28
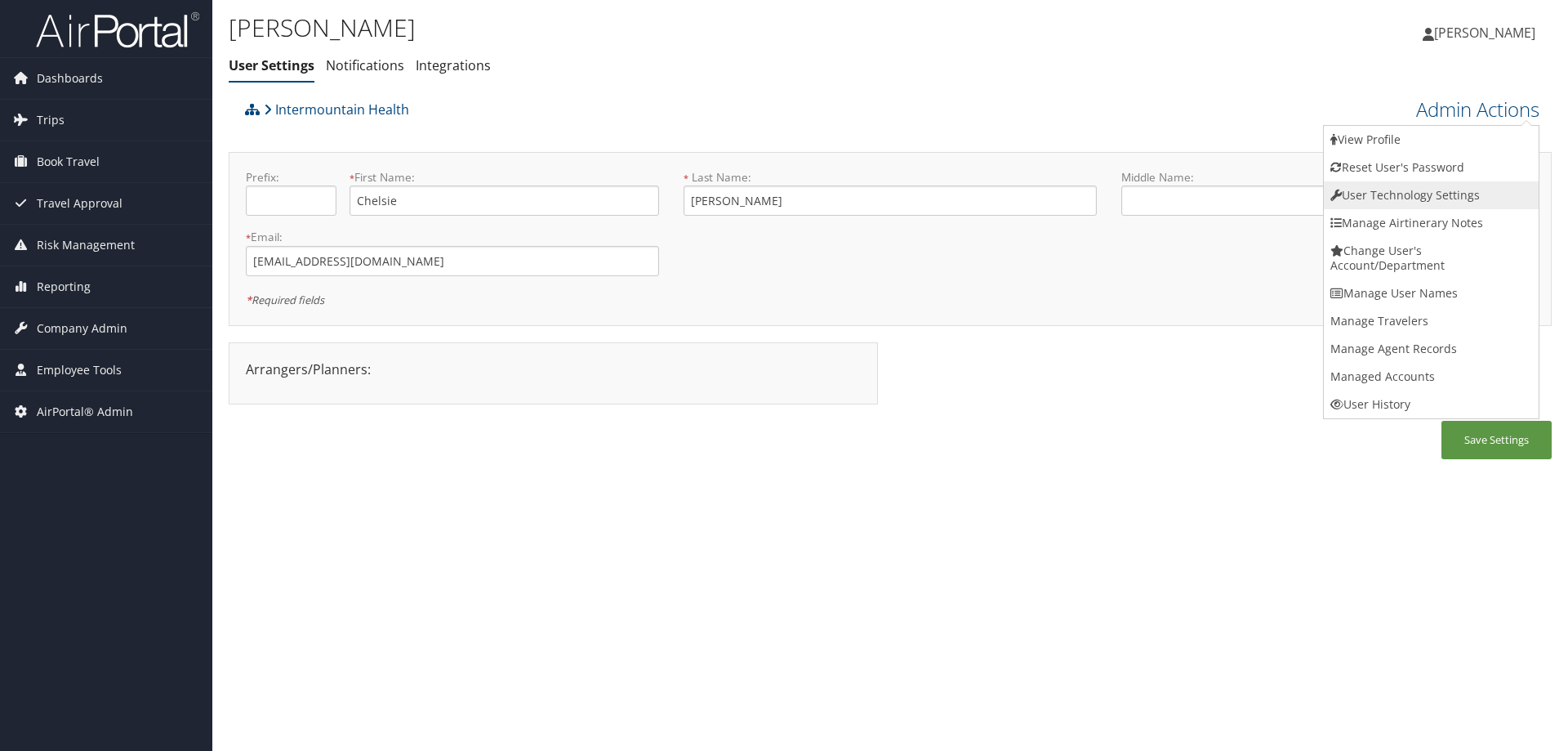
click at [1419, 185] on link "User Technology Settings" at bounding box center [1431, 195] width 215 height 28
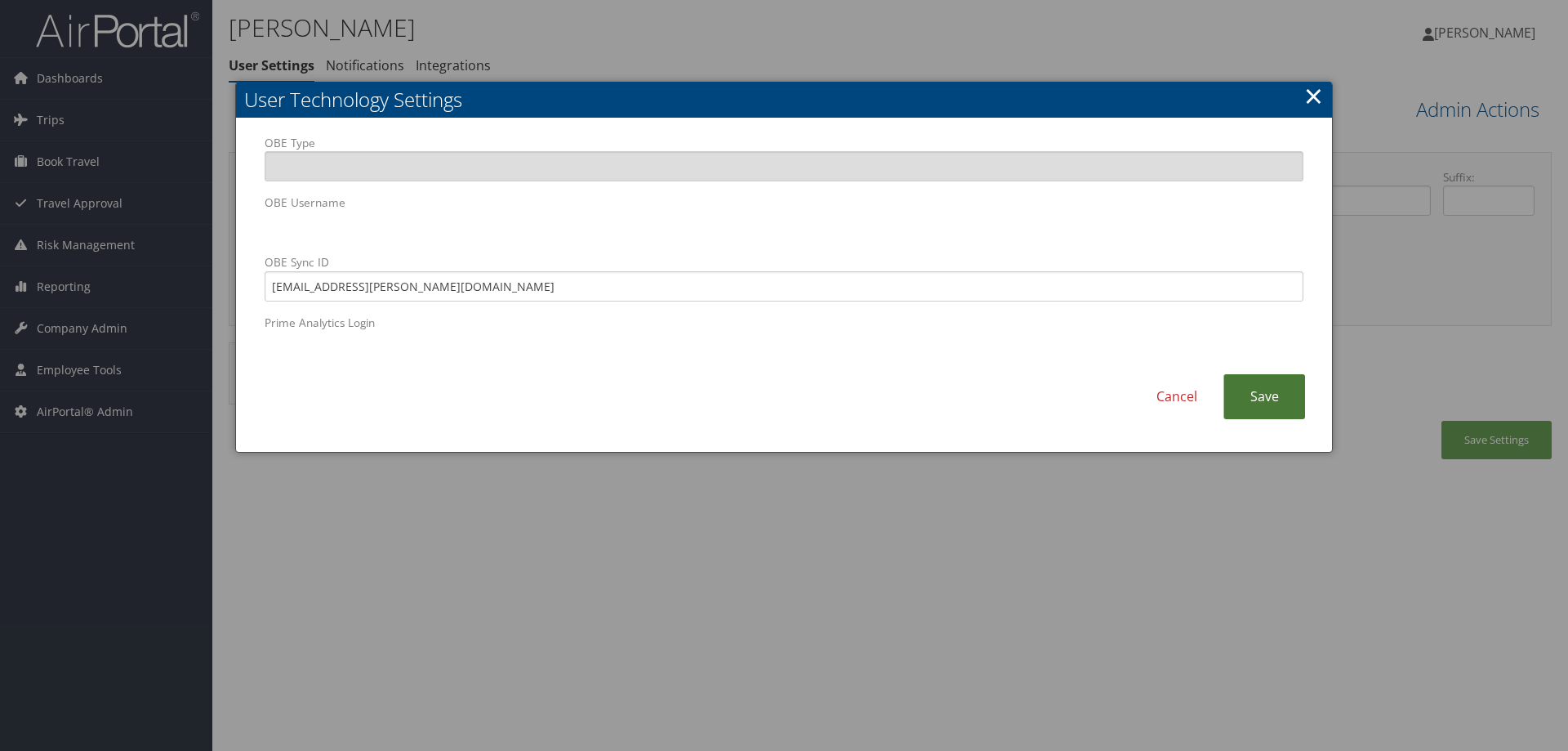
click at [1261, 390] on link "Save" at bounding box center [1264, 395] width 82 height 45
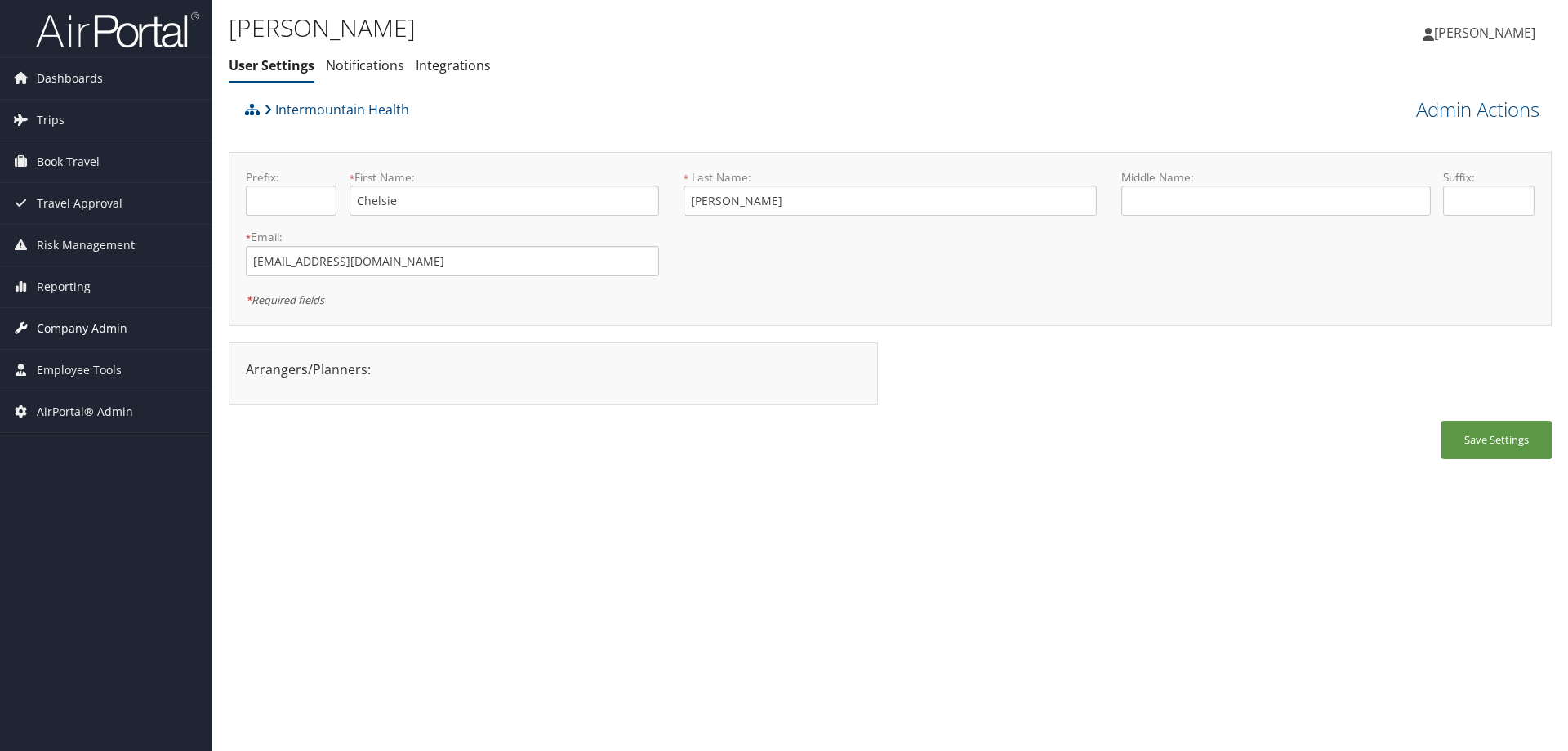
click at [92, 320] on span "Company Admin" at bounding box center [82, 328] width 90 height 41
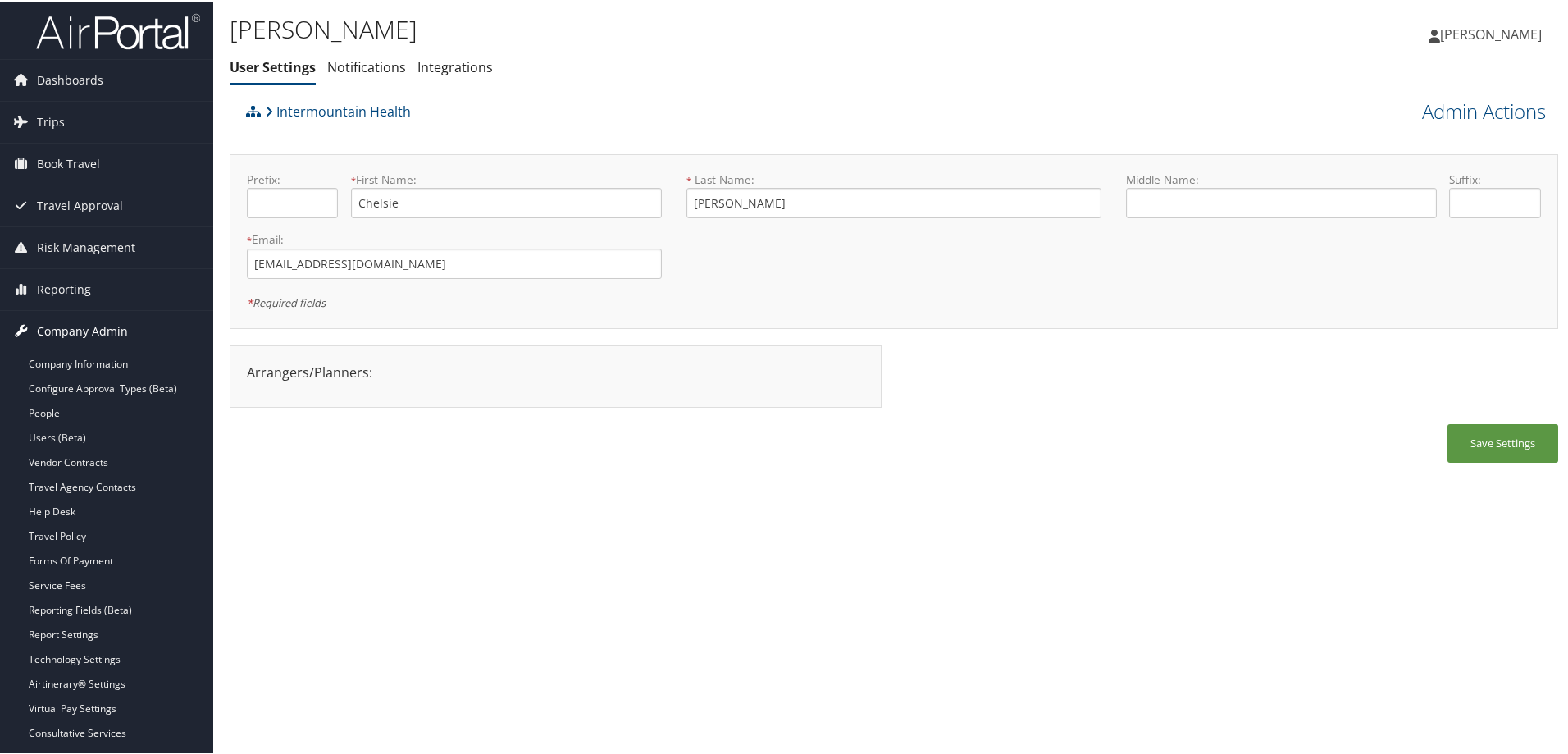
click at [84, 325] on span "Company Admin" at bounding box center [82, 329] width 91 height 41
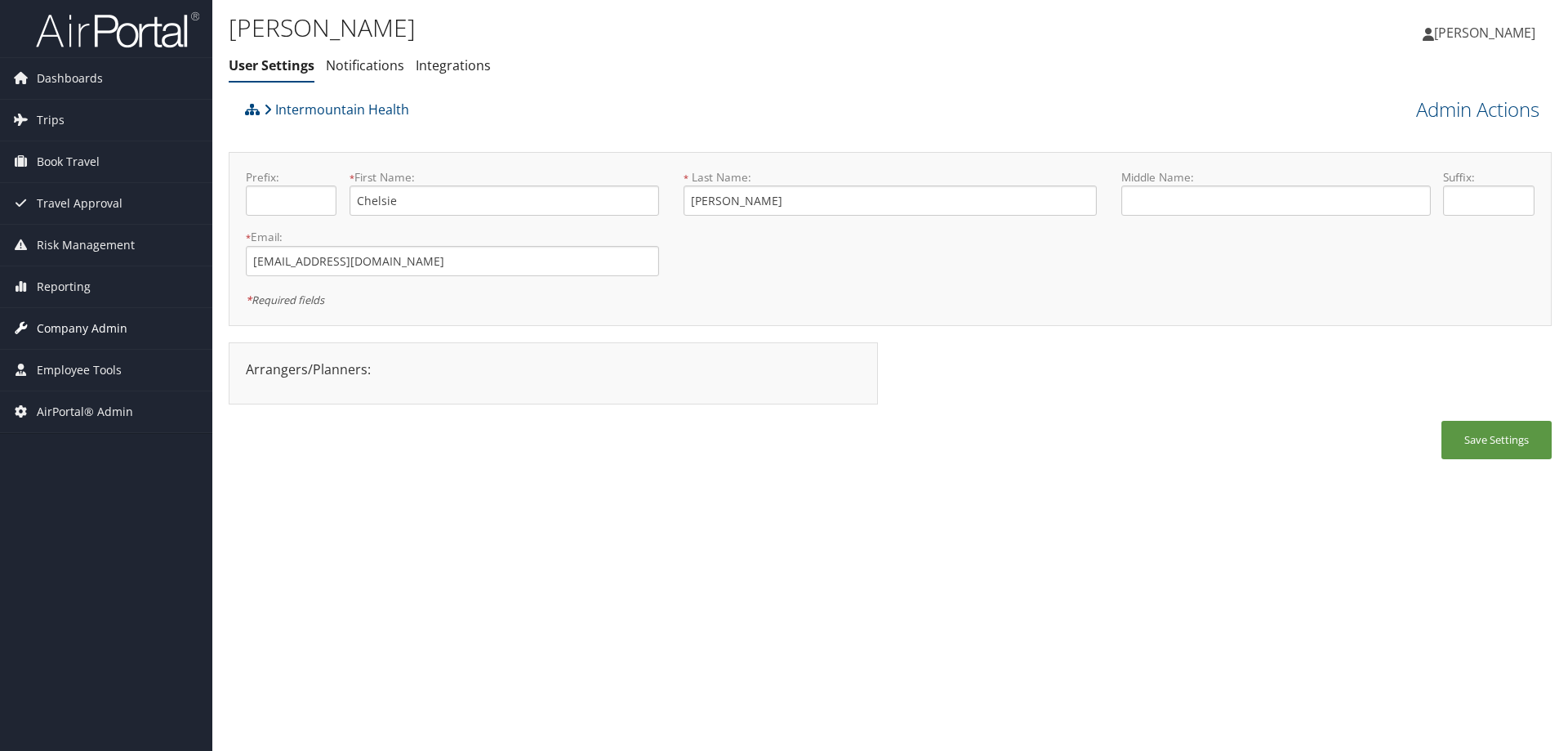
click at [84, 323] on span "Company Admin" at bounding box center [82, 328] width 90 height 41
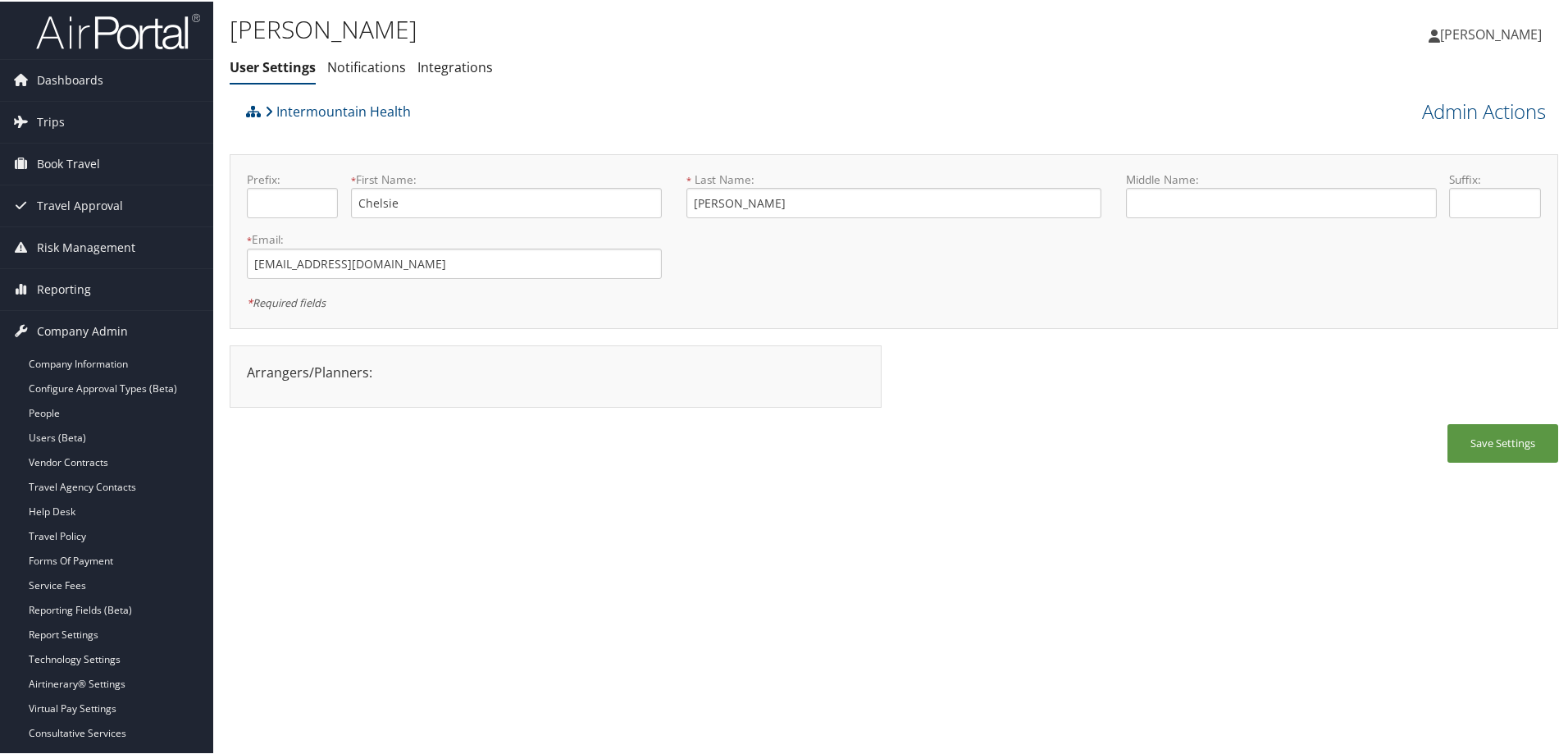
click at [371, 723] on div "Chelsie Smith User Settings Notifications Integrations User Settings Notificati…" at bounding box center [893, 377] width 1361 height 754
click at [102, 429] on link "Users (Beta)" at bounding box center [106, 436] width 213 height 25
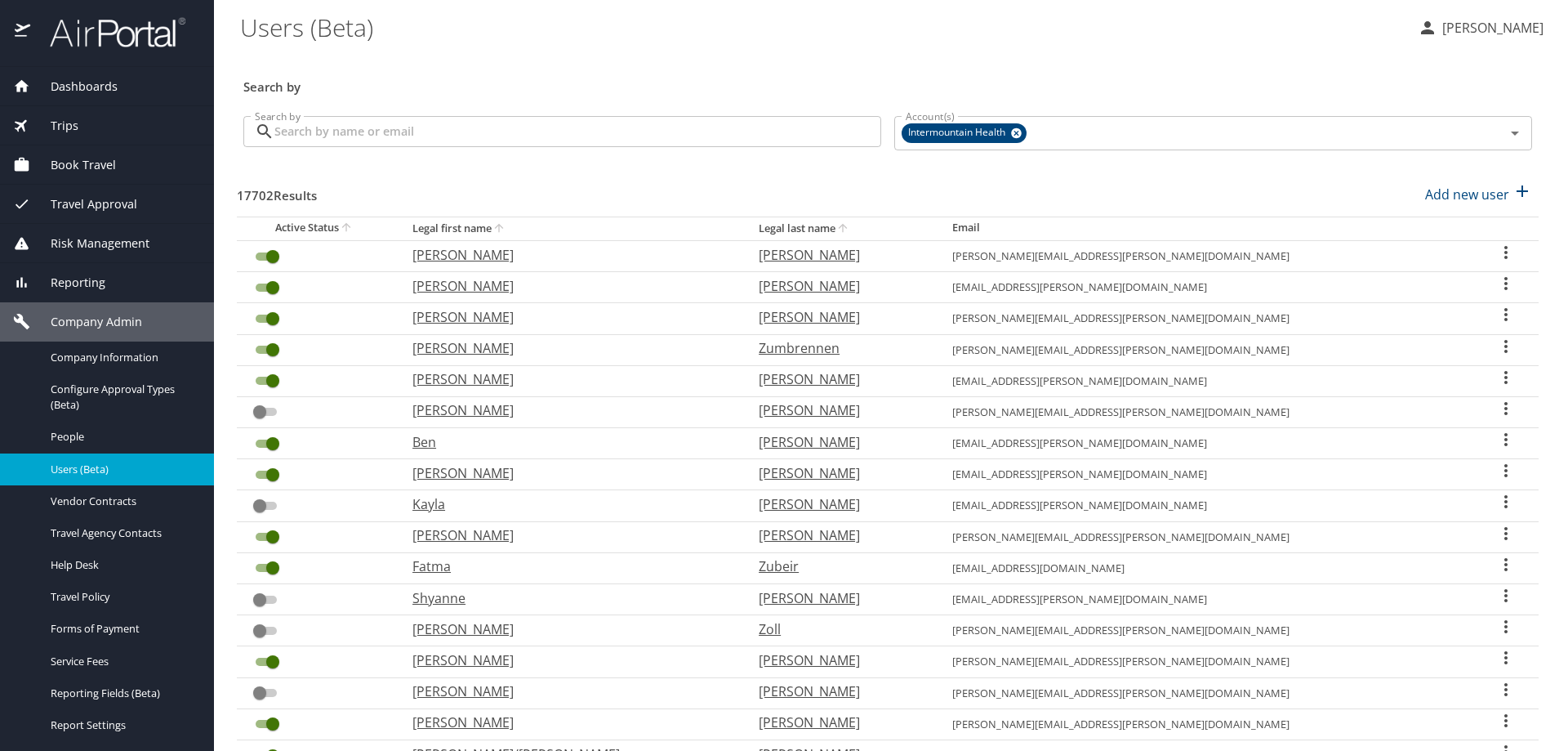
click at [322, 133] on input "Search by" at bounding box center [578, 131] width 606 height 31
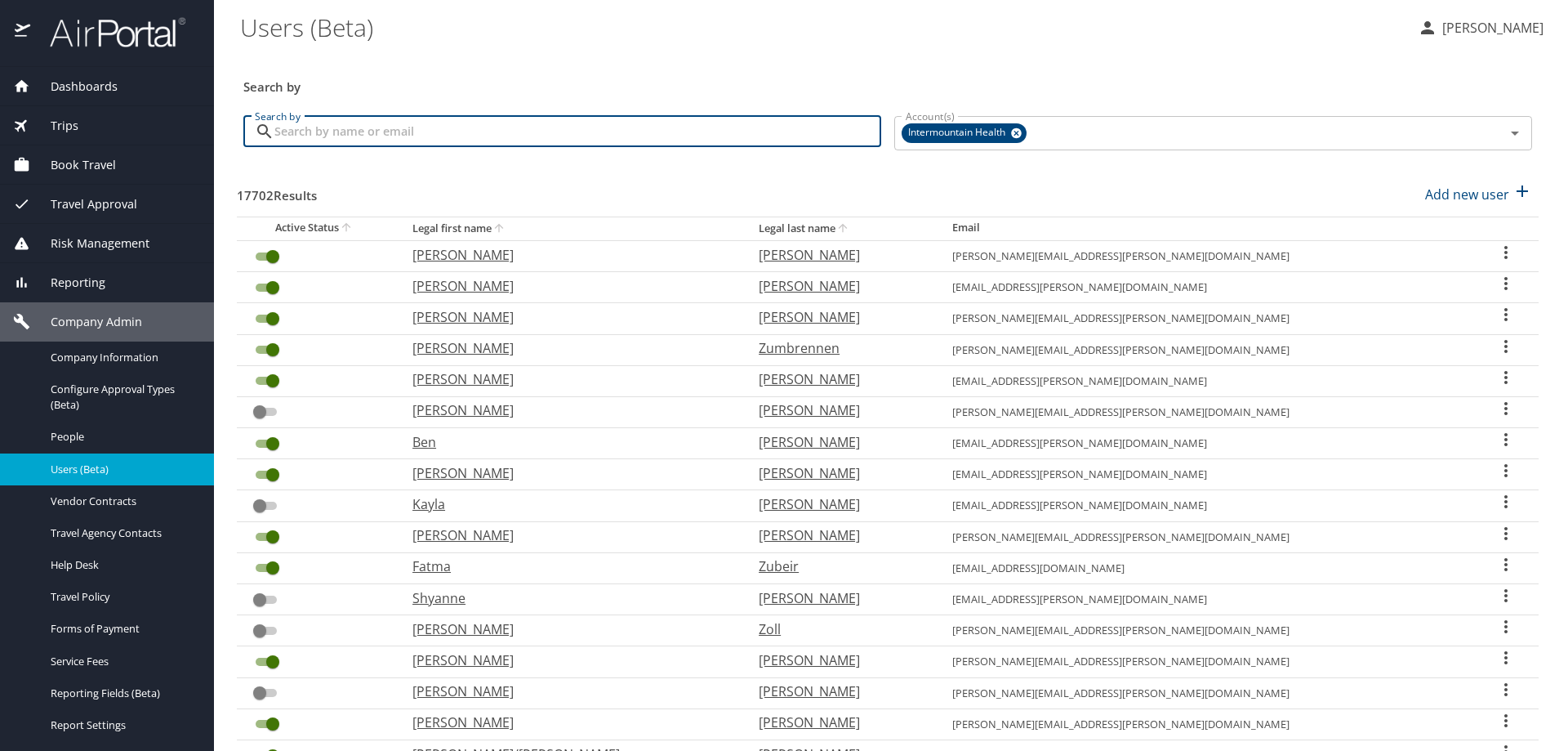
paste input "but the reservation was later taken over by a travel advisor and ticketed, this…"
type input "but the reservation was later taken over by a travel advisor and ticketed, this…"
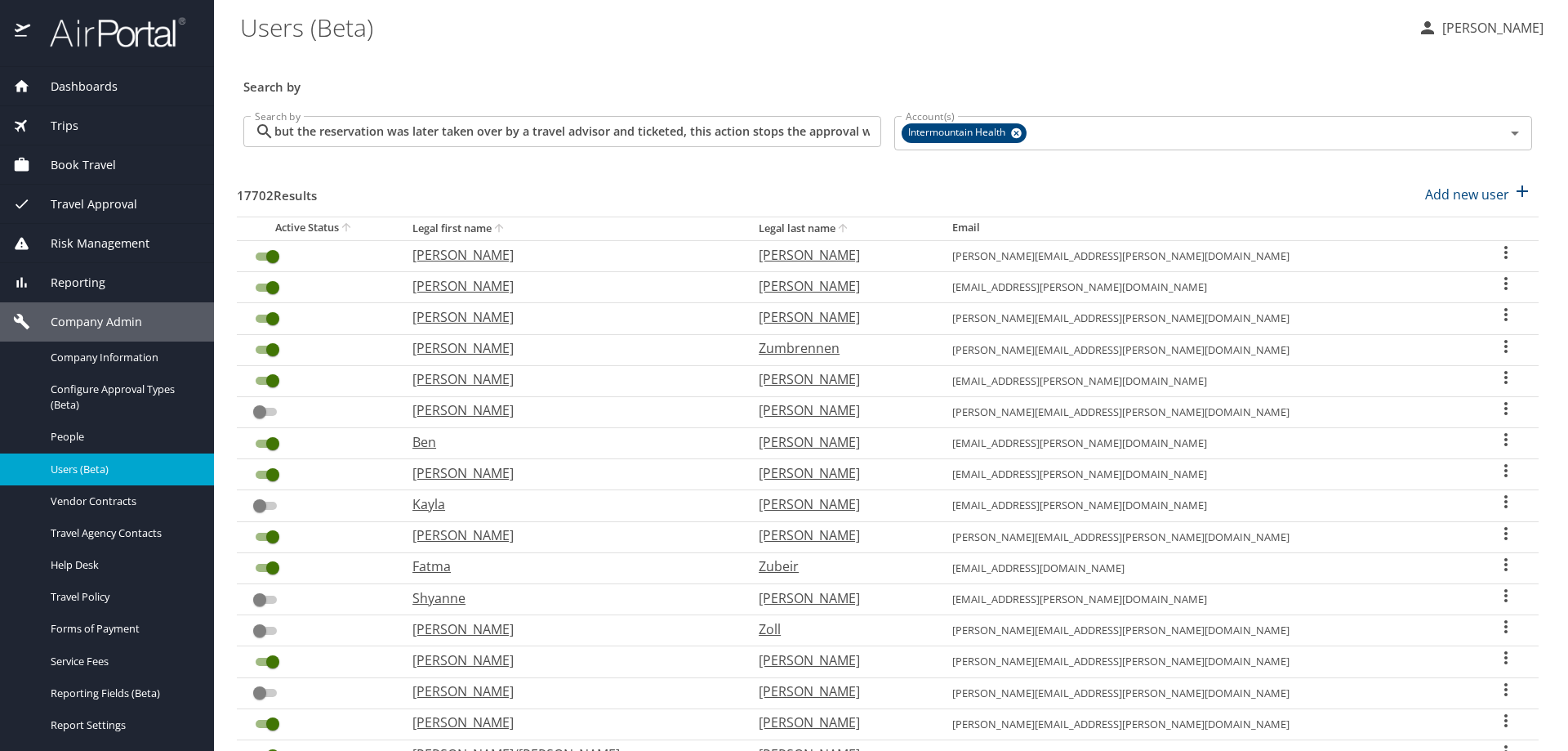
drag, startPoint x: 274, startPoint y: 128, endPoint x: 846, endPoint y: 118, distance: 572.1
click at [860, 124] on div "but the reservation was later taken over by a travel advisor and ticketed, this…" at bounding box center [562, 131] width 638 height 31
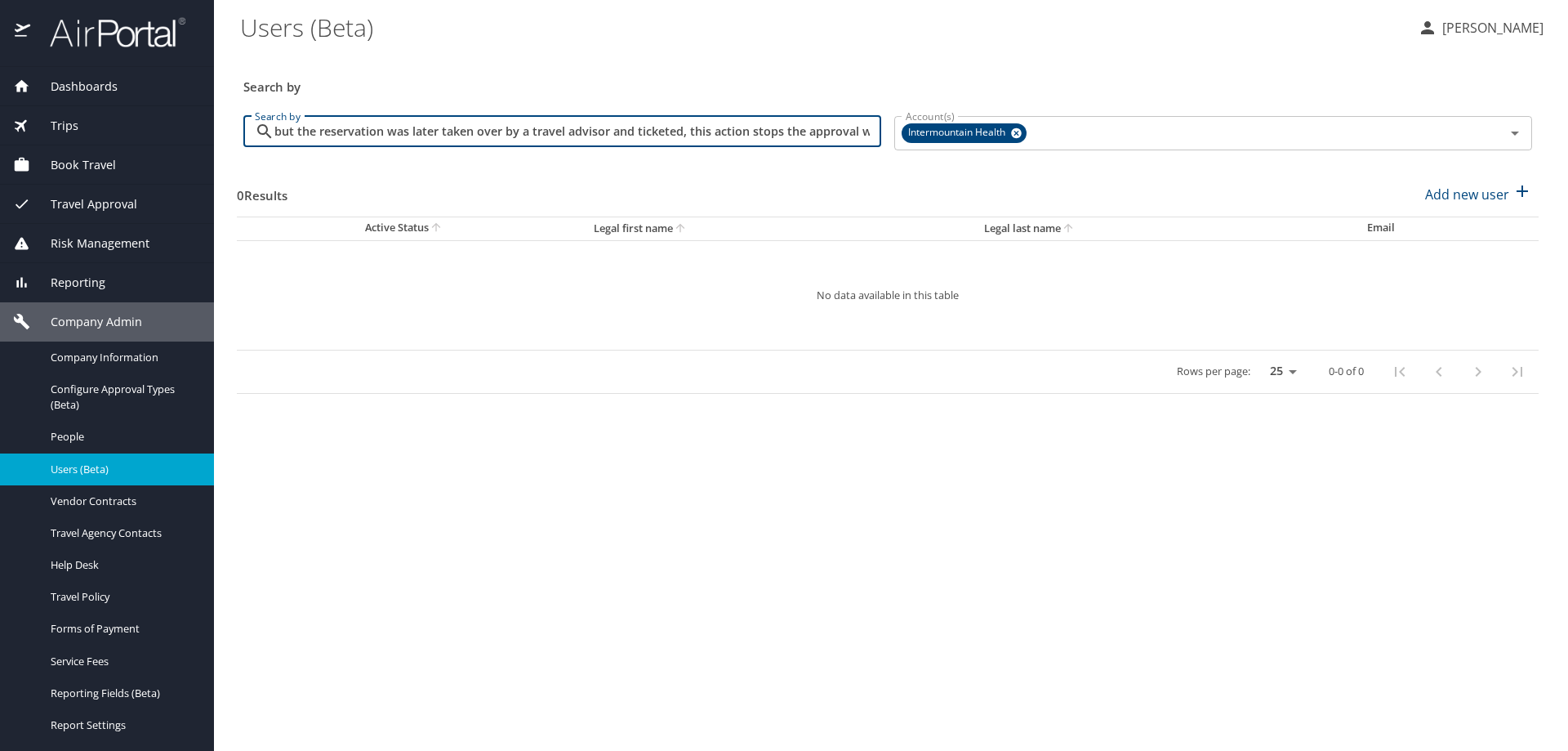
drag, startPoint x: 868, startPoint y: 129, endPoint x: -289, endPoint y: 17, distance: 1162.4
click at [0, 17] on html "Dashboards AirPortal 360™ Manager AirPortal 360™ Agent My Travel Dashboard Trip…" at bounding box center [784, 376] width 1568 height 751
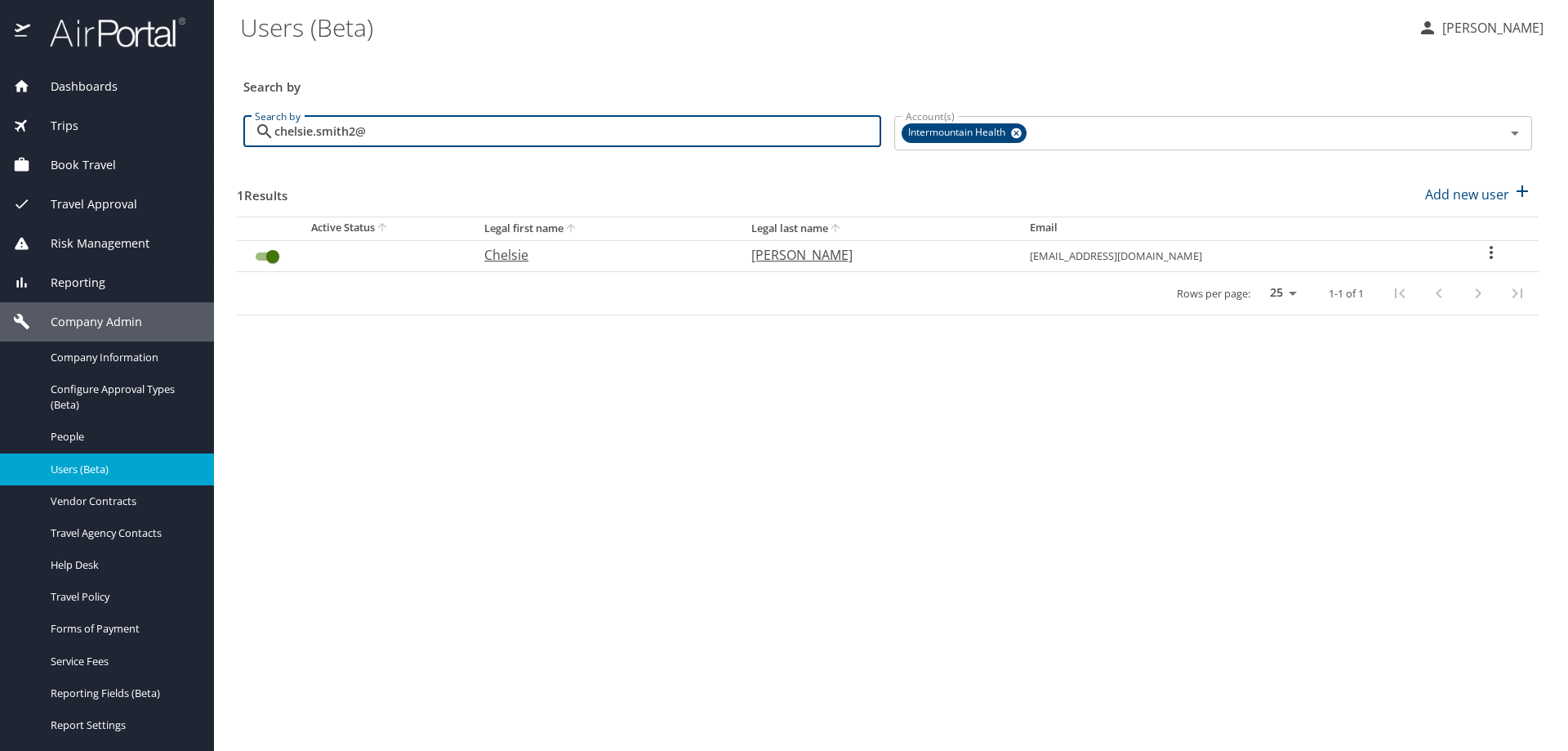
type input "chelsie.smith2@"
click at [1484, 246] on icon "User Search Table" at bounding box center [1491, 252] width 20 height 20
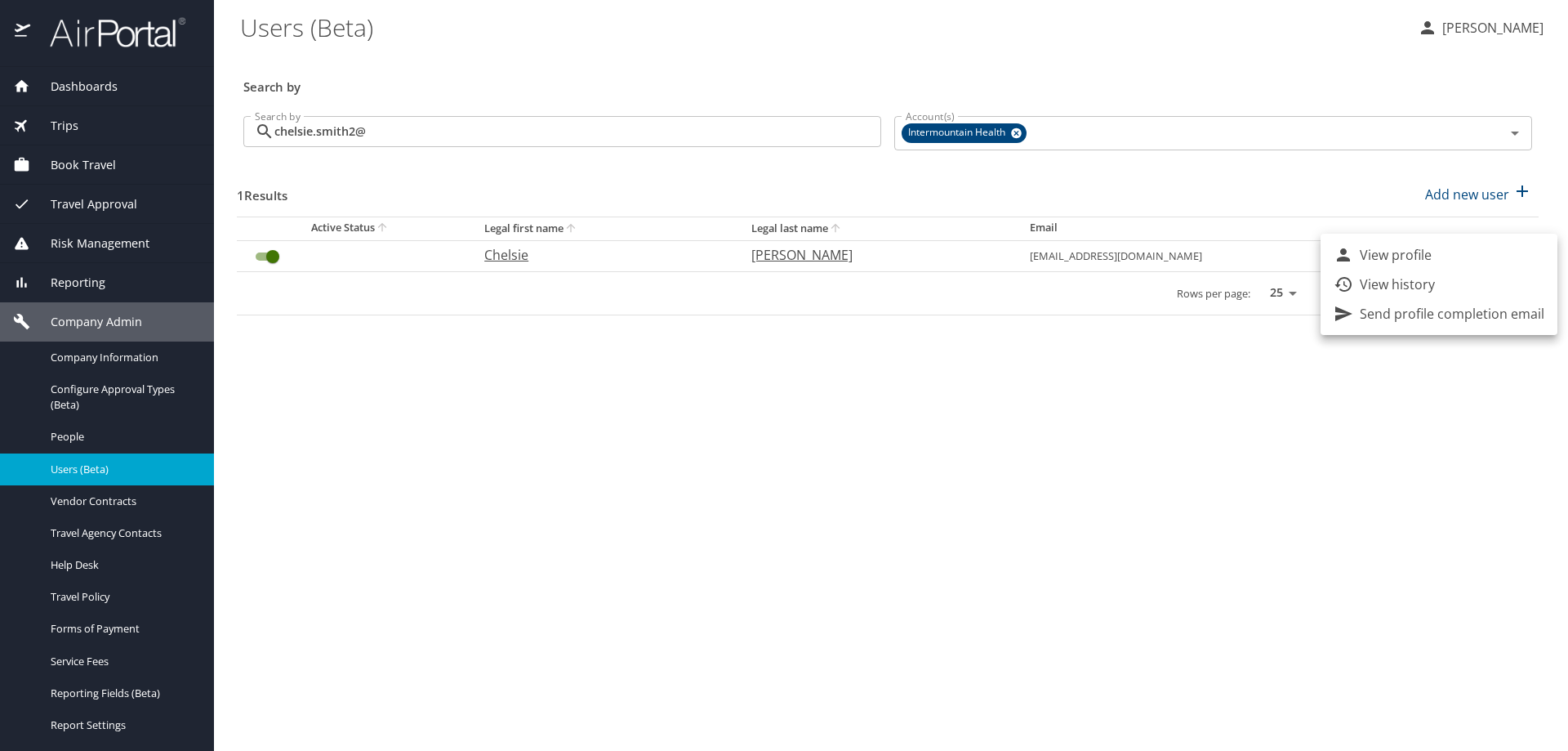
click at [1447, 254] on li "View profile" at bounding box center [1438, 255] width 237 height 29
select select "US"
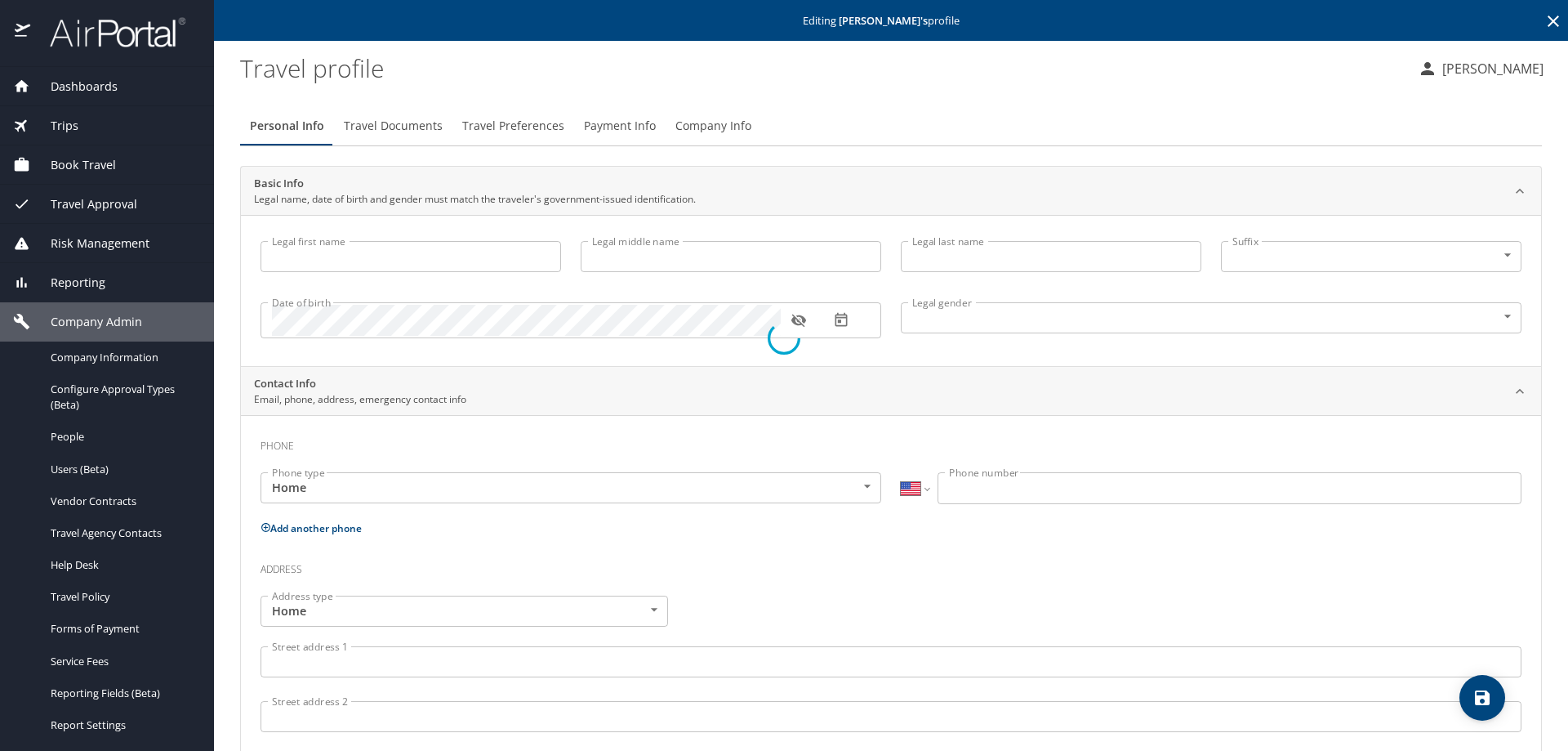
type input "Chelsie"
type input "[PERSON_NAME]"
type input "[DEMOGRAPHIC_DATA]"
select select "US"
select select "AT"
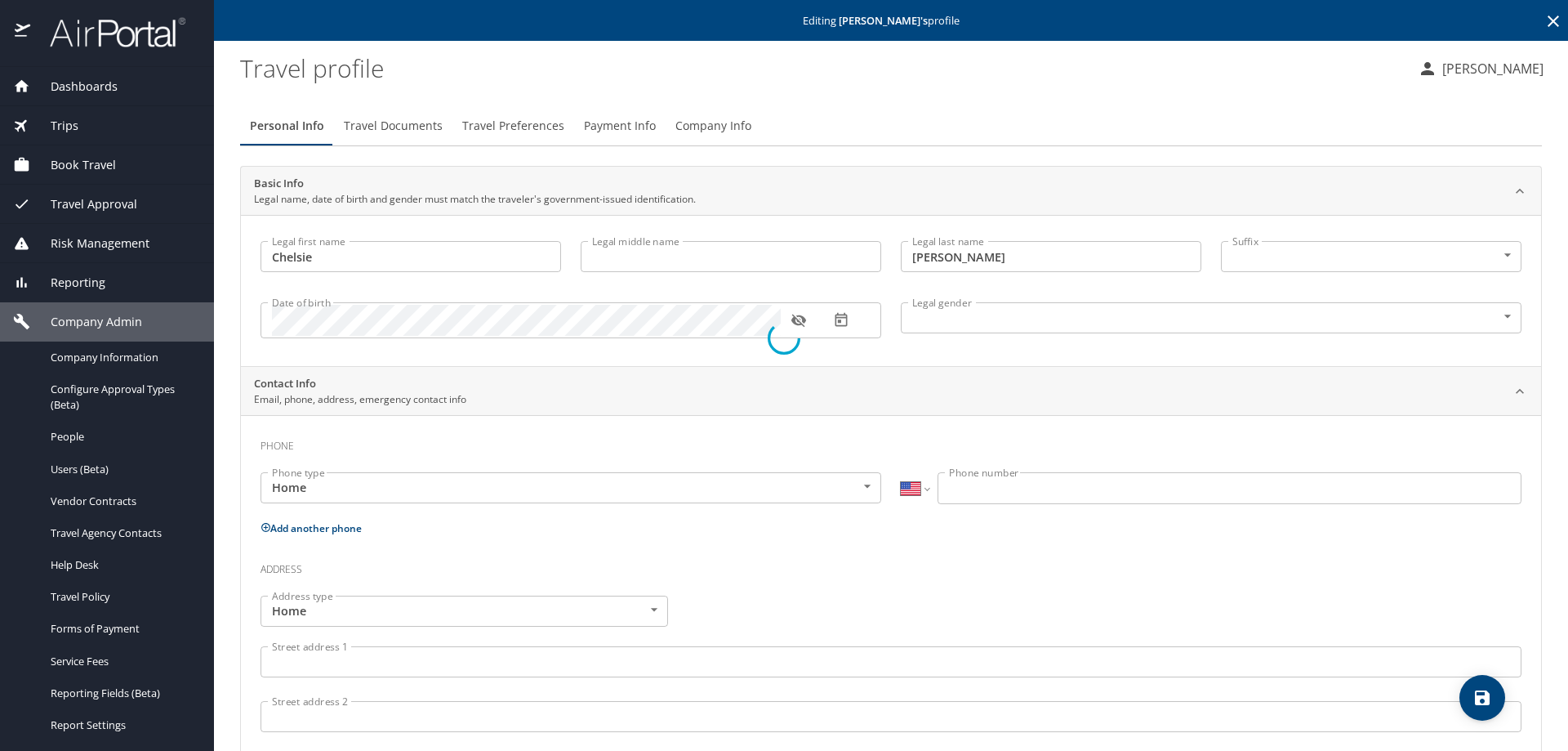
select select "AT"
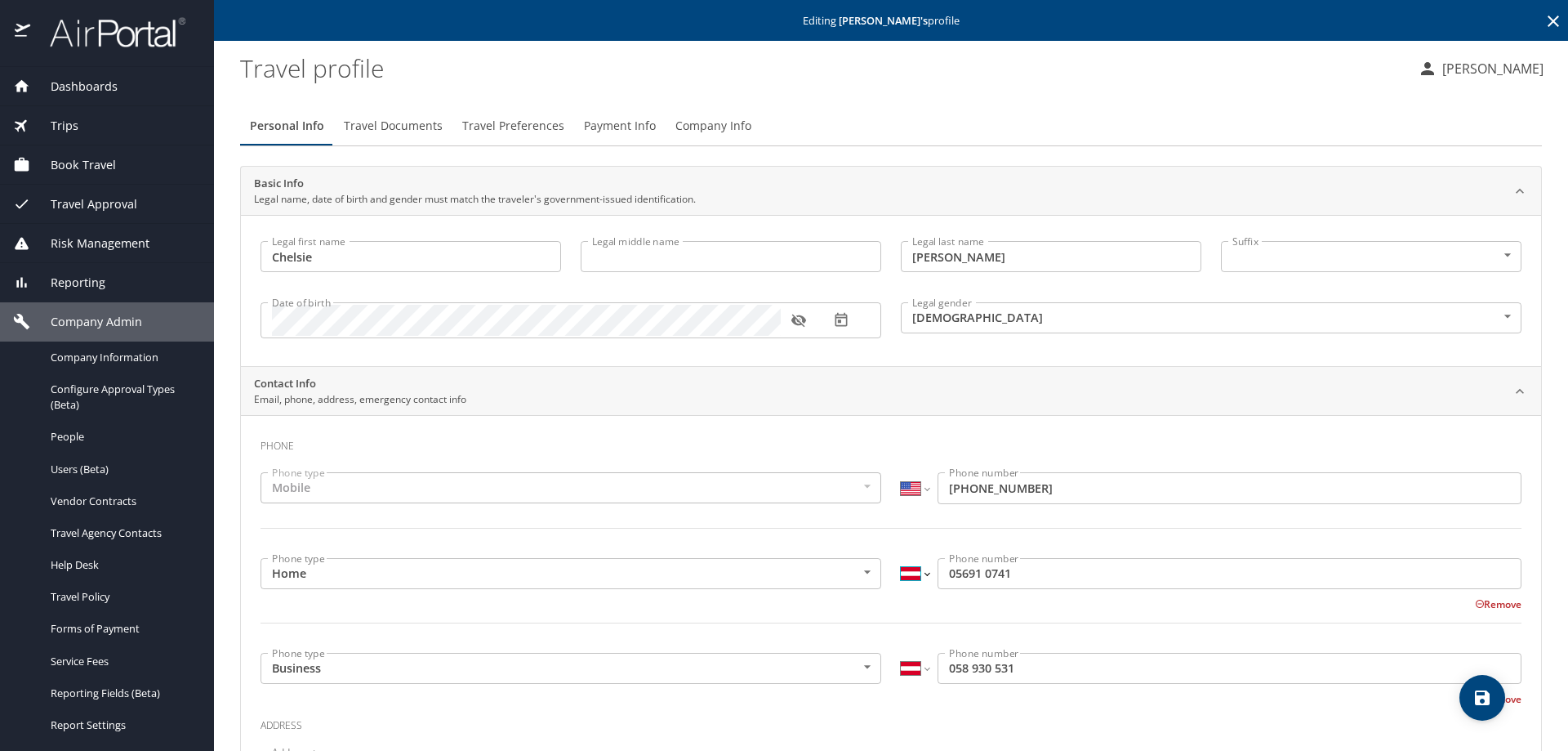
click at [921, 573] on select "International Afghanistan Åland Islands Albania Algeria American Samoa Andorra …" at bounding box center [914, 573] width 28 height 31
select select "US"
click at [901, 558] on select "International Afghanistan Åland Islands Albania Algeria American Samoa Andorra …" at bounding box center [914, 573] width 28 height 31
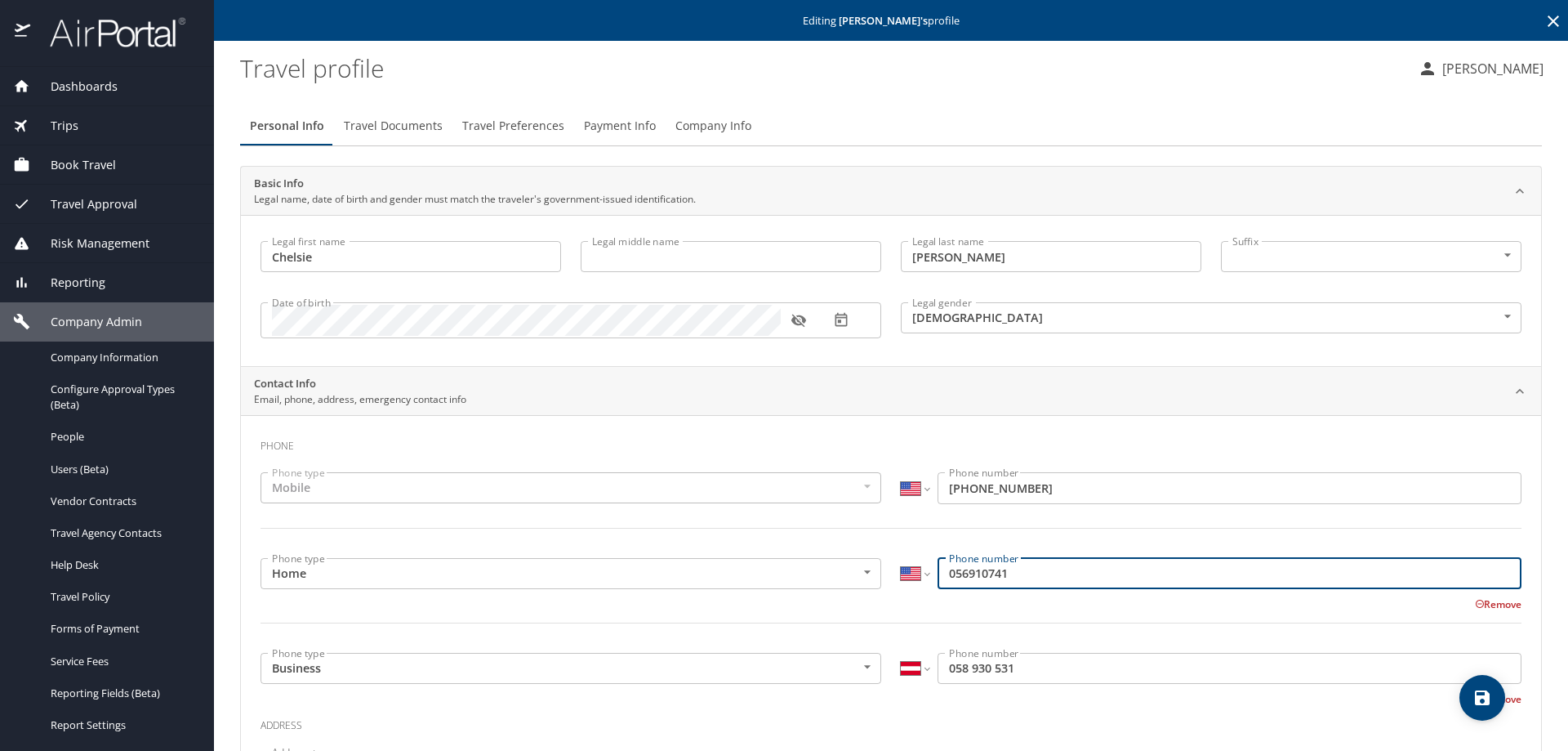
click at [947, 575] on input "056910741" at bounding box center [1229, 573] width 583 height 31
click at [942, 571] on input "056910741" at bounding box center [1229, 573] width 583 height 31
drag, startPoint x: 1028, startPoint y: 578, endPoint x: 872, endPoint y: 571, distance: 156.2
click at [872, 571] on div "Phone type Home Home Phone type International Afghanistan Åland Islands Albania…" at bounding box center [890, 600] width 1280 height 105
type input "(435) 691-0741"
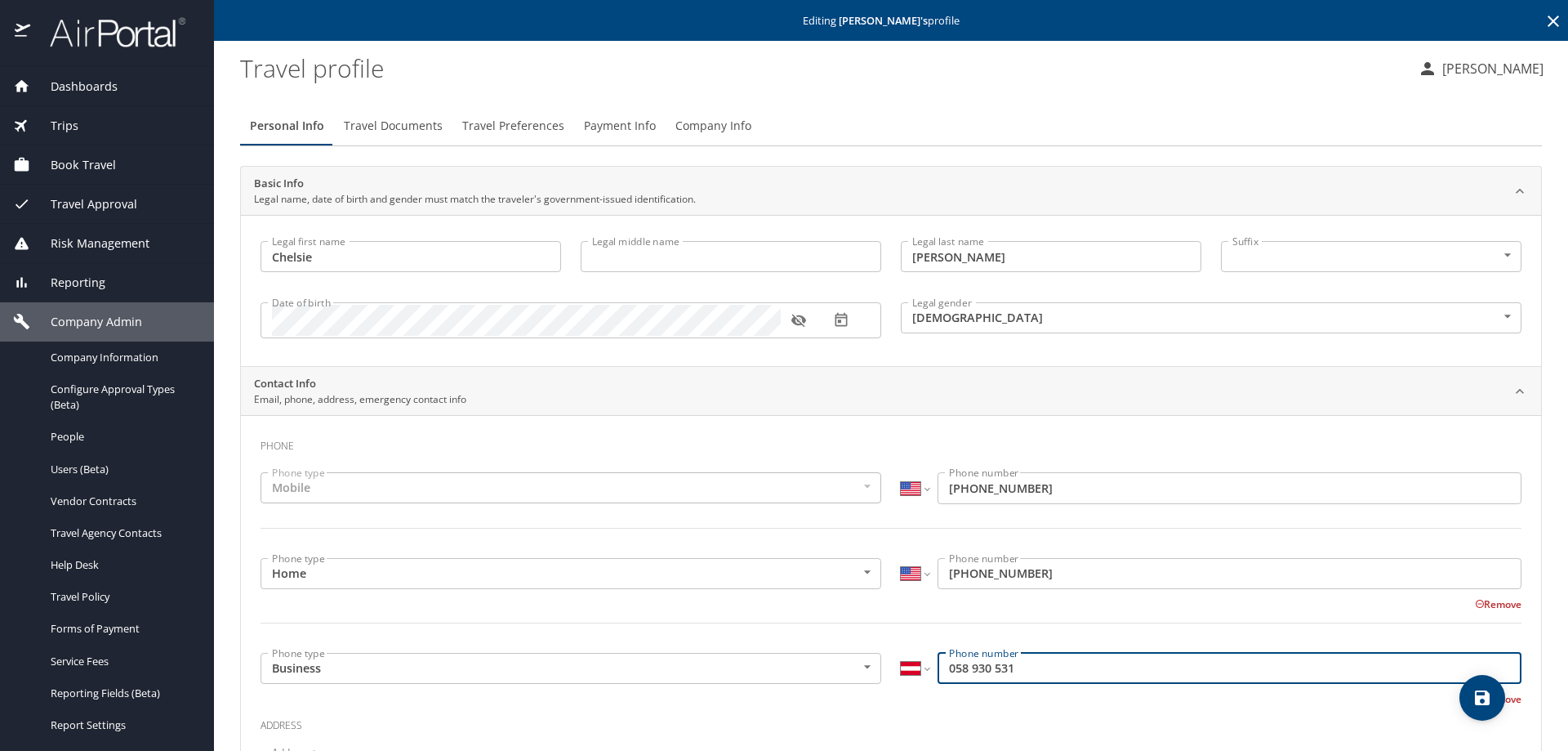
drag, startPoint x: 1026, startPoint y: 674, endPoint x: 937, endPoint y: 664, distance: 89.6
click at [937, 664] on input "058 930 531" at bounding box center [1229, 667] width 583 height 31
type input "4356"
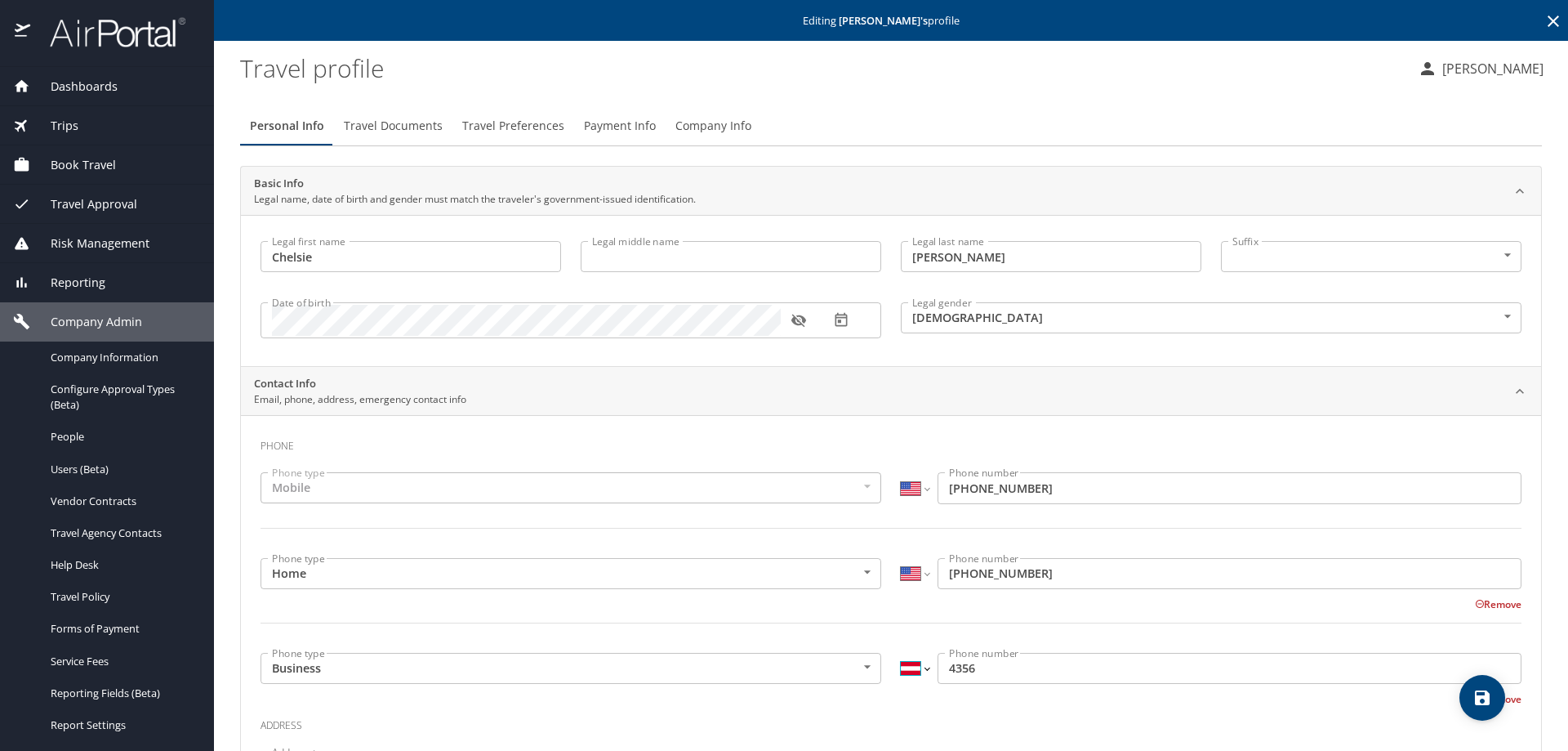
drag, startPoint x: 912, startPoint y: 669, endPoint x: 912, endPoint y: 658, distance: 11.0
click at [912, 669] on select "International Afghanistan Åland Islands Albania Algeria American Samoa Andorra …" at bounding box center [914, 667] width 28 height 31
select select "US"
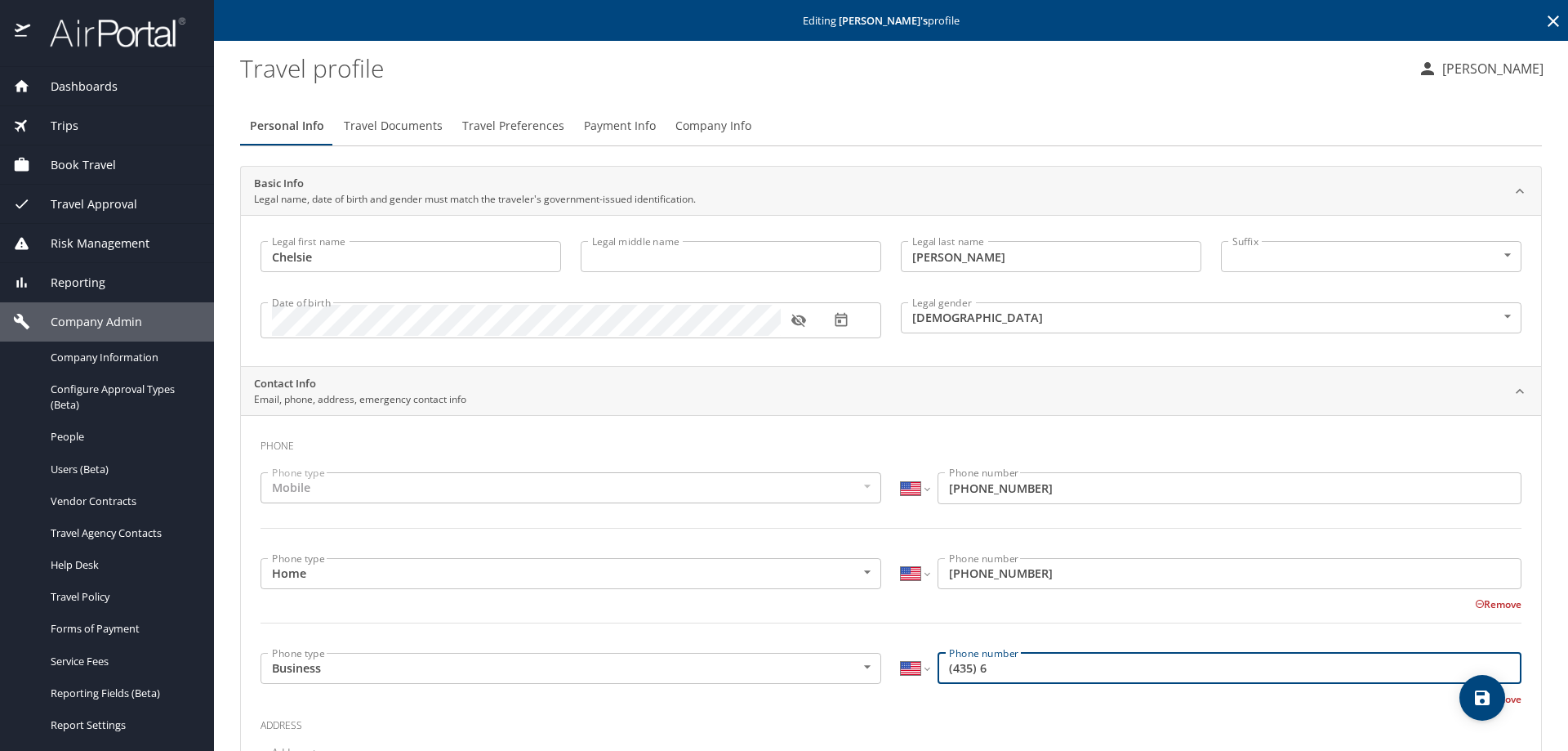
click at [1025, 671] on input "(435) 6" at bounding box center [1229, 667] width 583 height 31
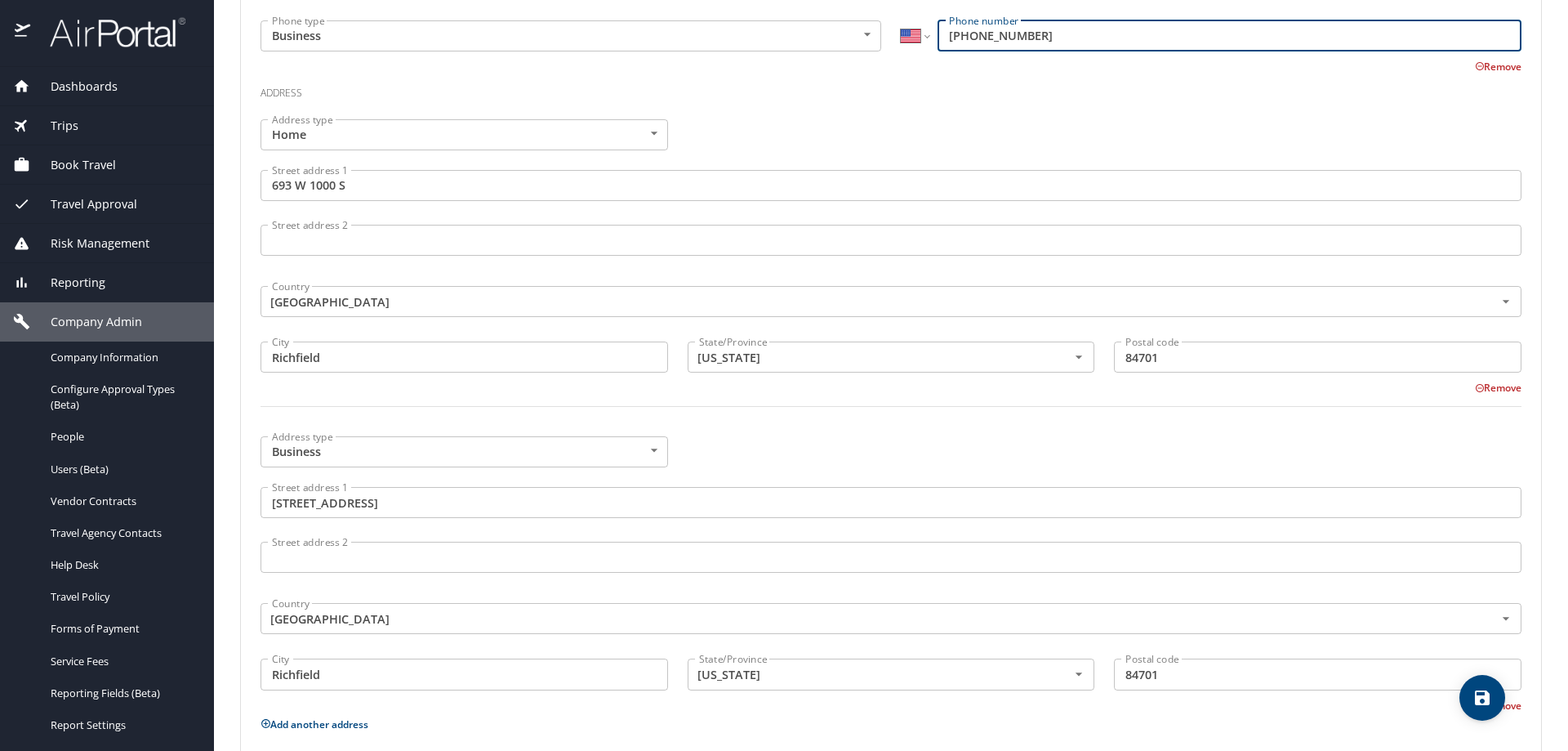
scroll to position [813, 0]
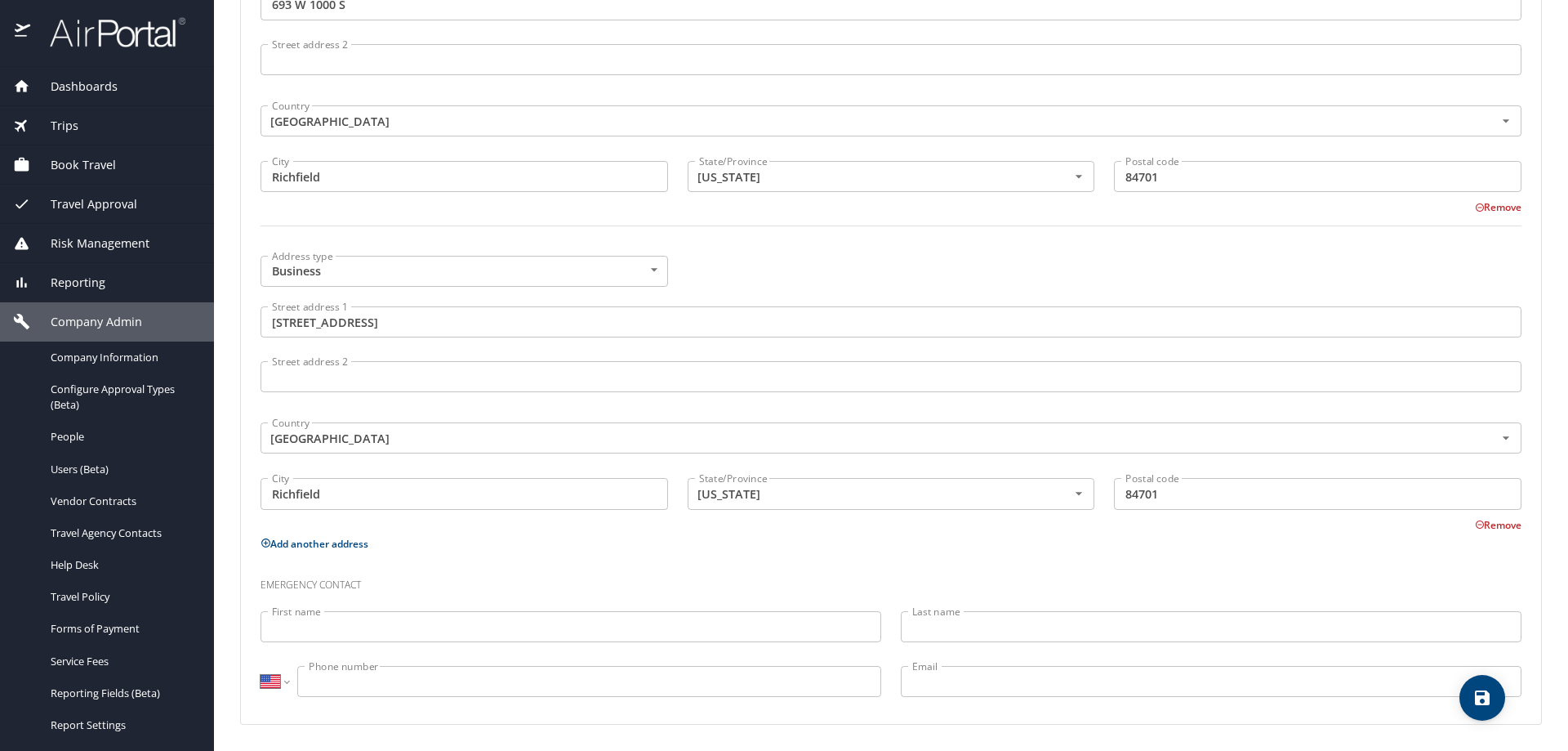
type input "(435) 691-0741"
click at [1485, 704] on icon "save" at bounding box center [1482, 697] width 14 height 14
select select "US"
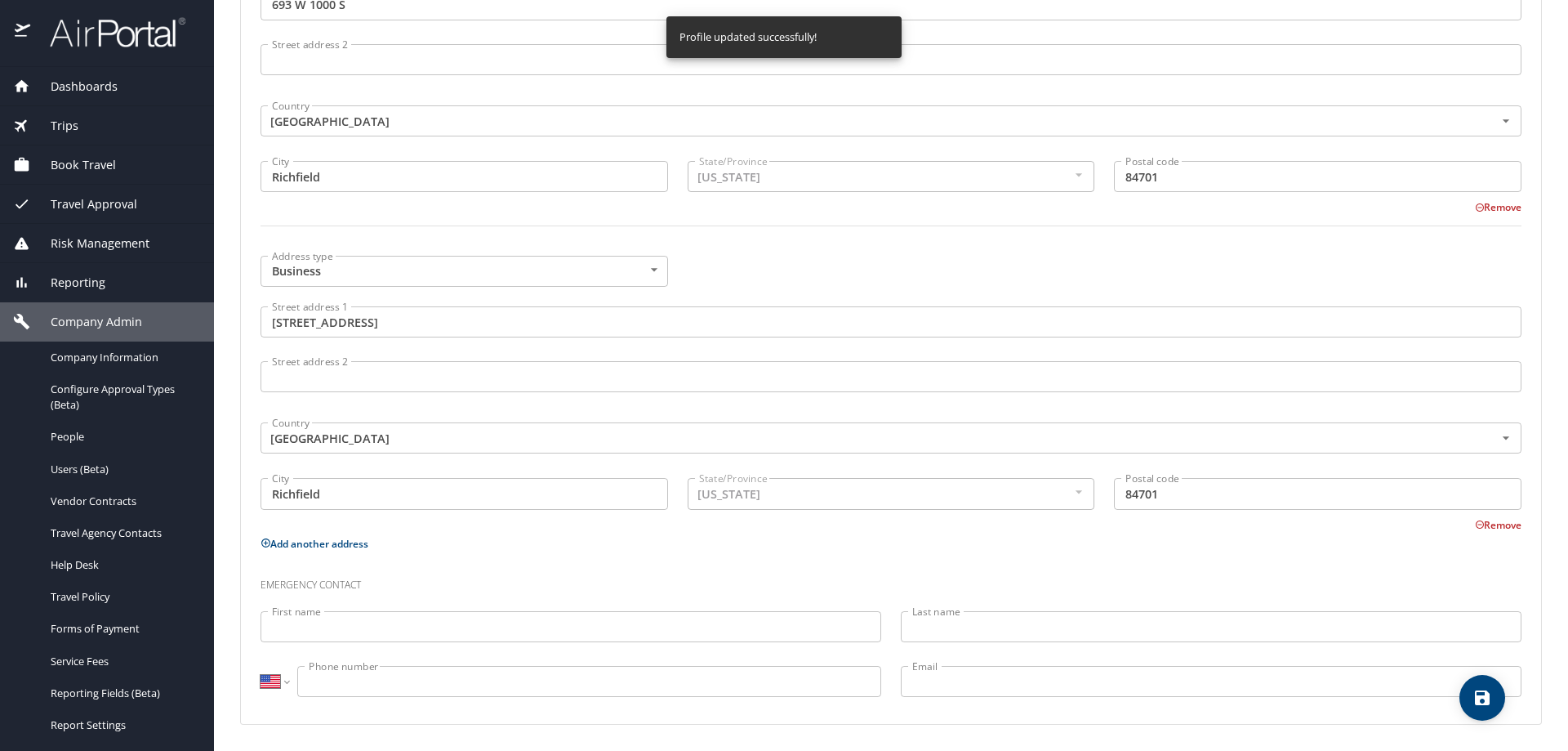
select select "US"
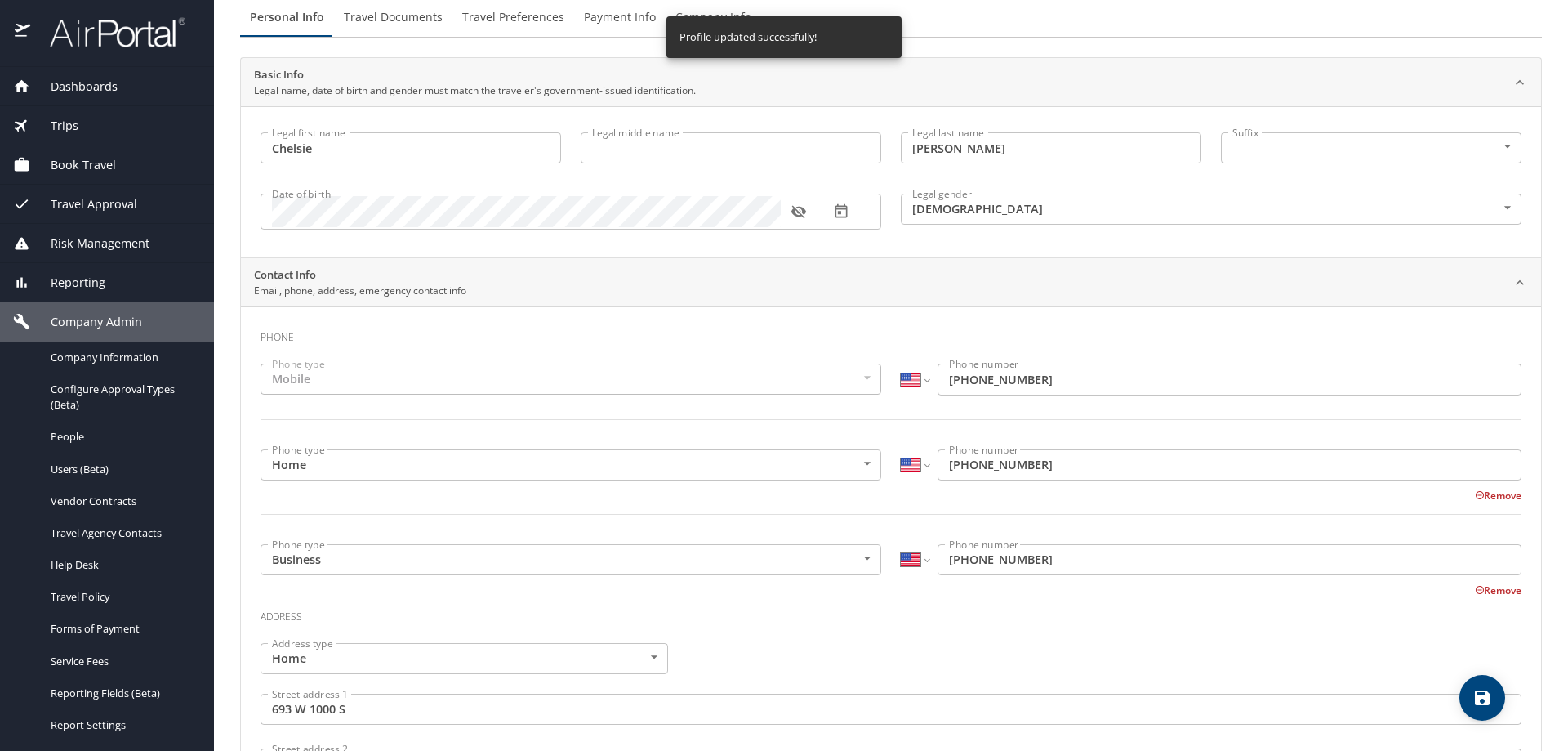
scroll to position [0, 0]
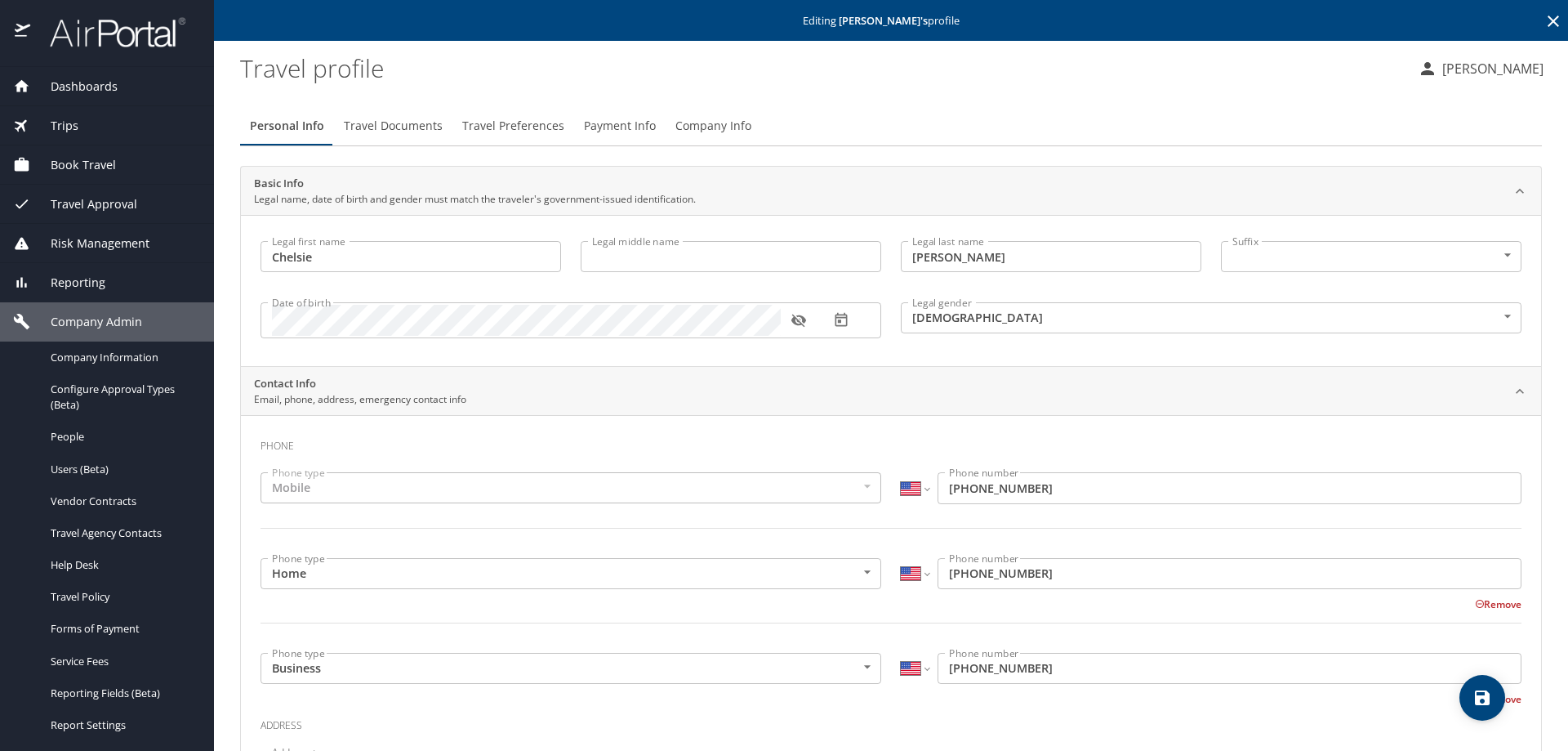
click at [1466, 695] on span "save" at bounding box center [1482, 697] width 46 height 20
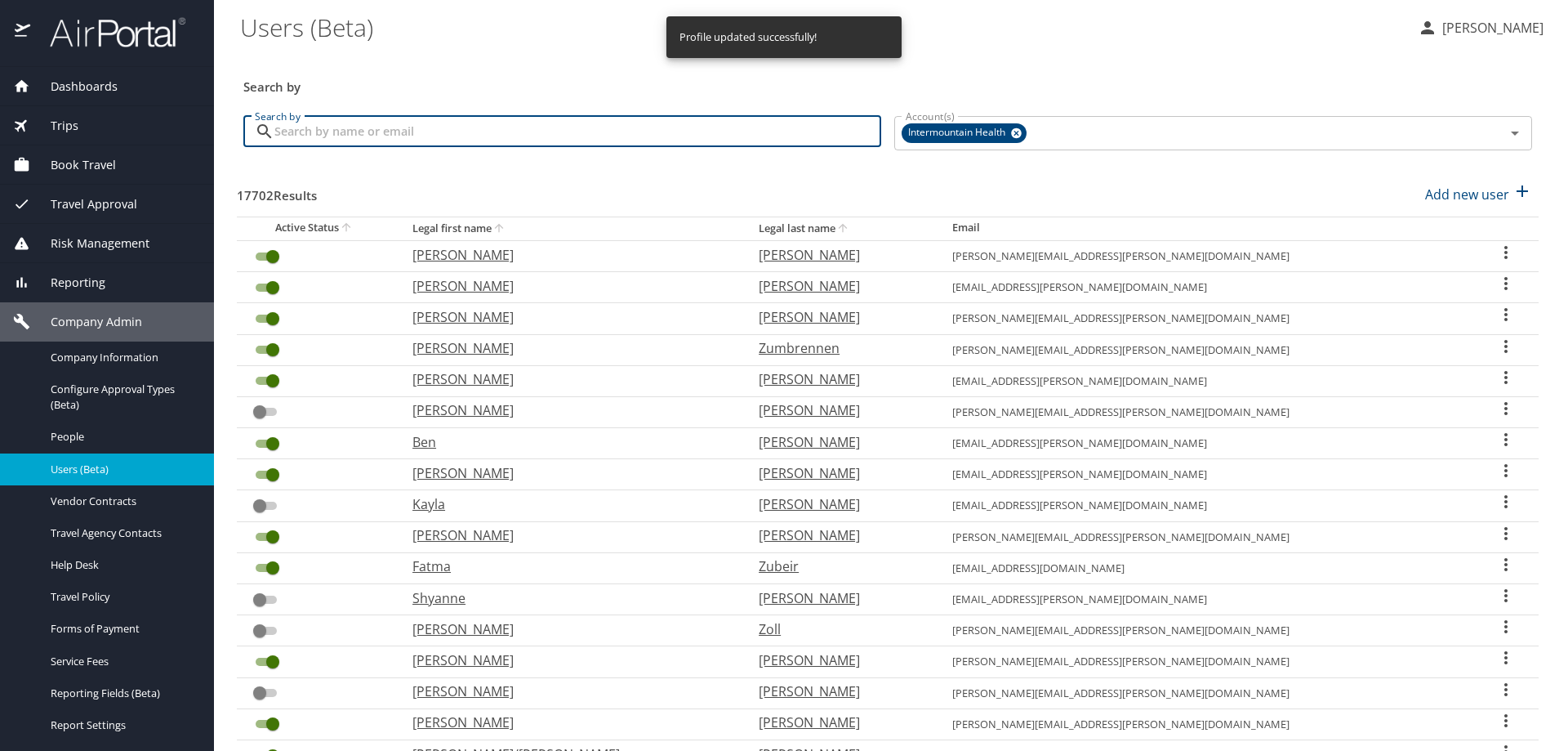
click at [519, 135] on input "Search by" at bounding box center [578, 131] width 606 height 31
type input "C"
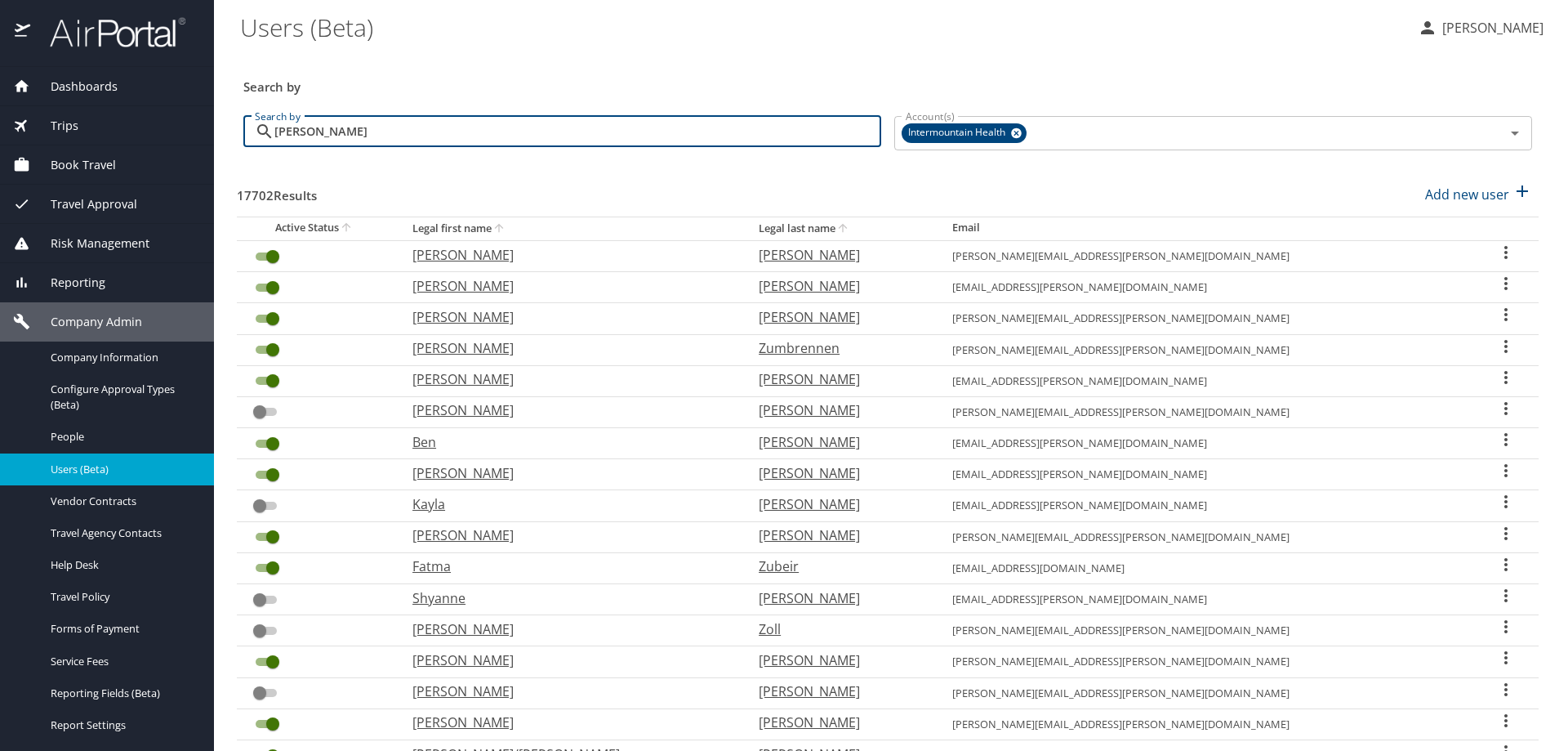
type input "SMITH"
checkbox input "false"
checkbox input "true"
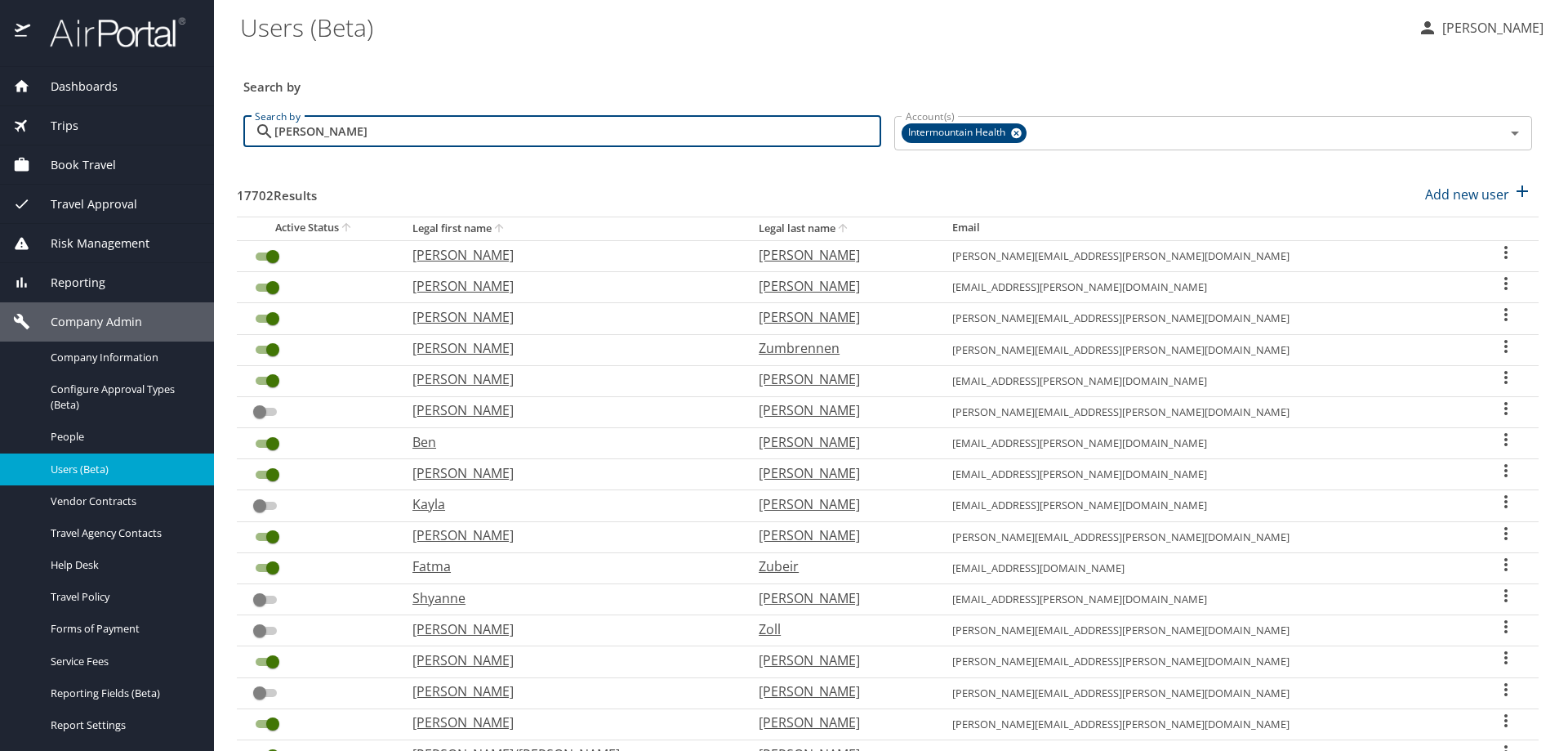
checkbox input "true"
checkbox input "false"
checkbox input "true"
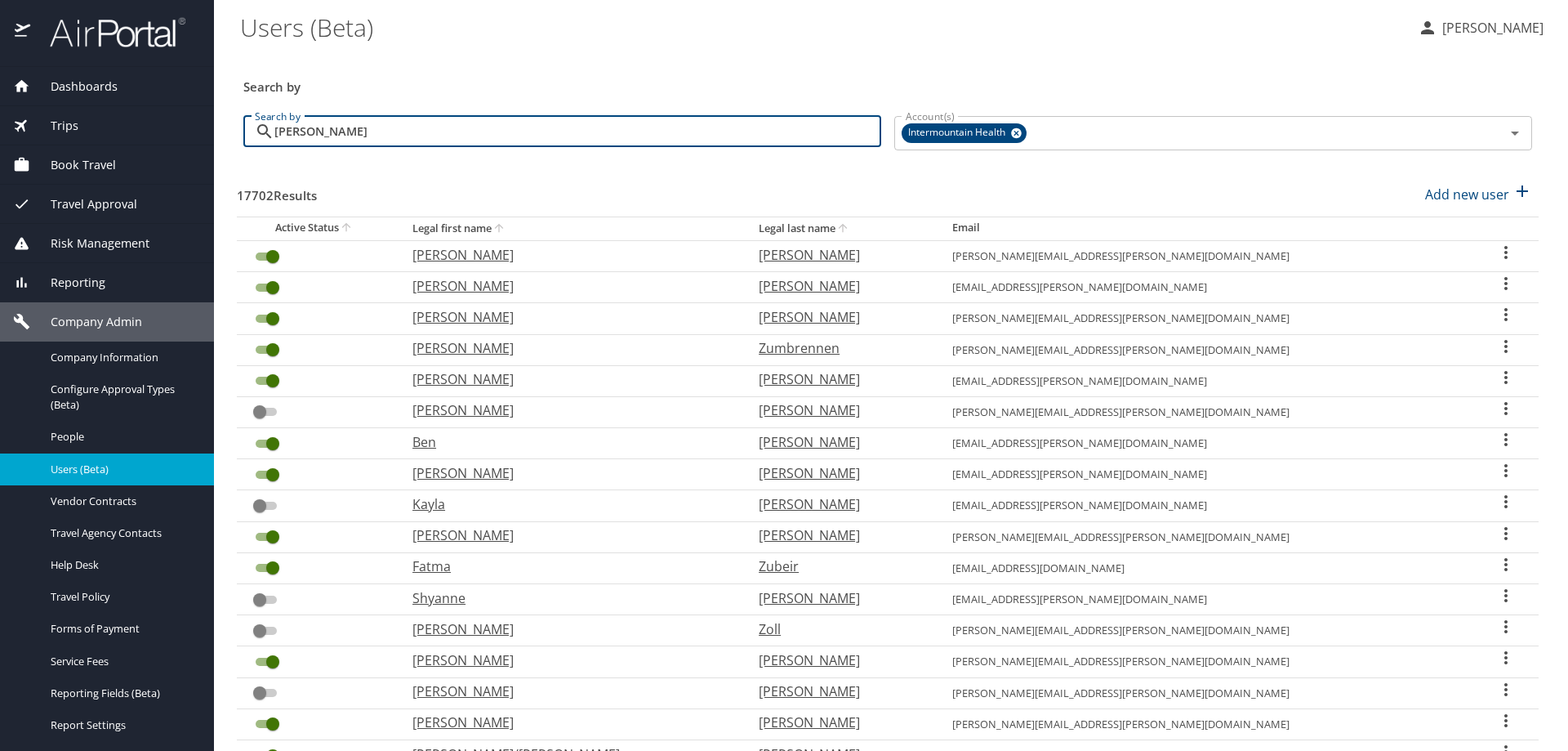
checkbox input "false"
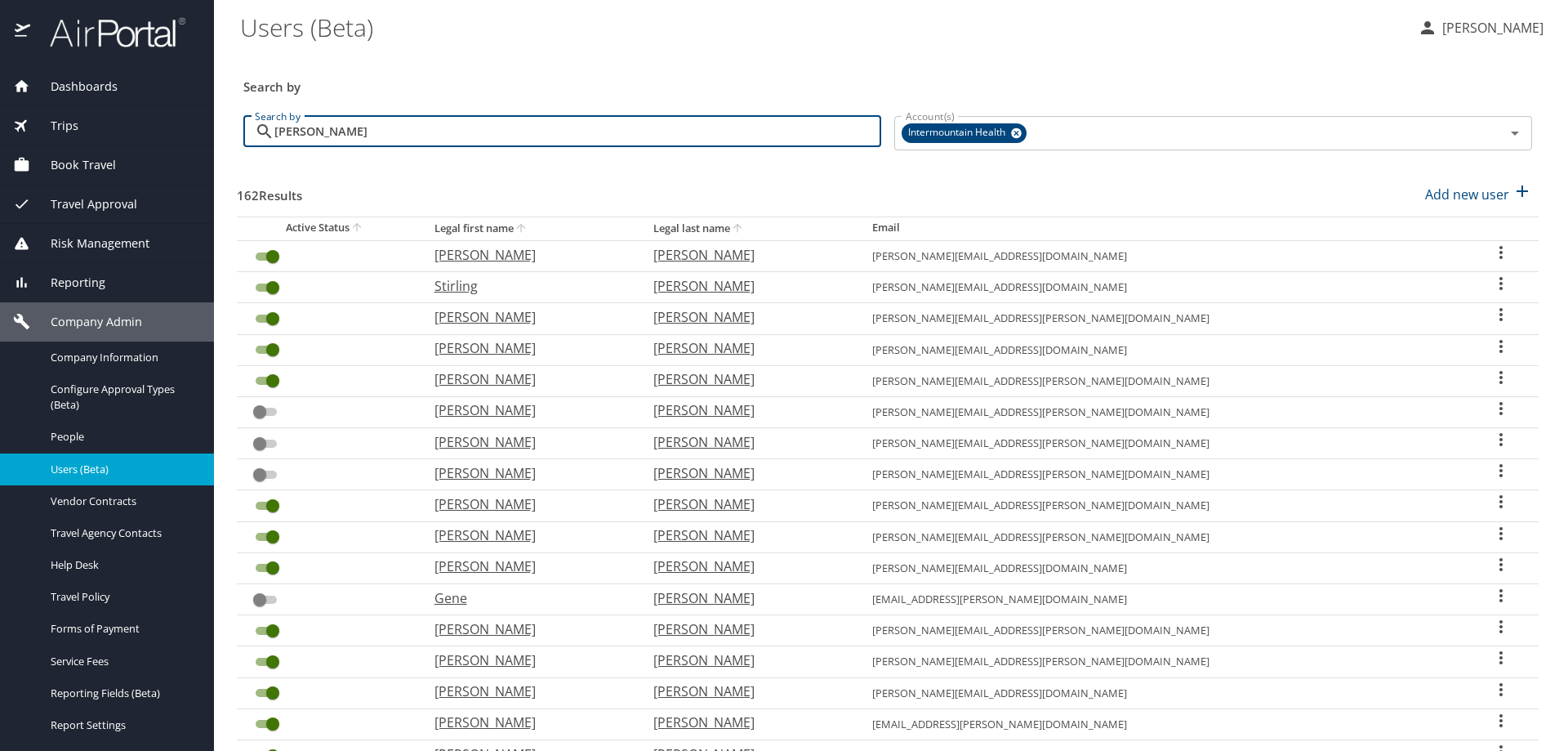
click at [528, 226] on th "Legal first name" at bounding box center [530, 228] width 219 height 24
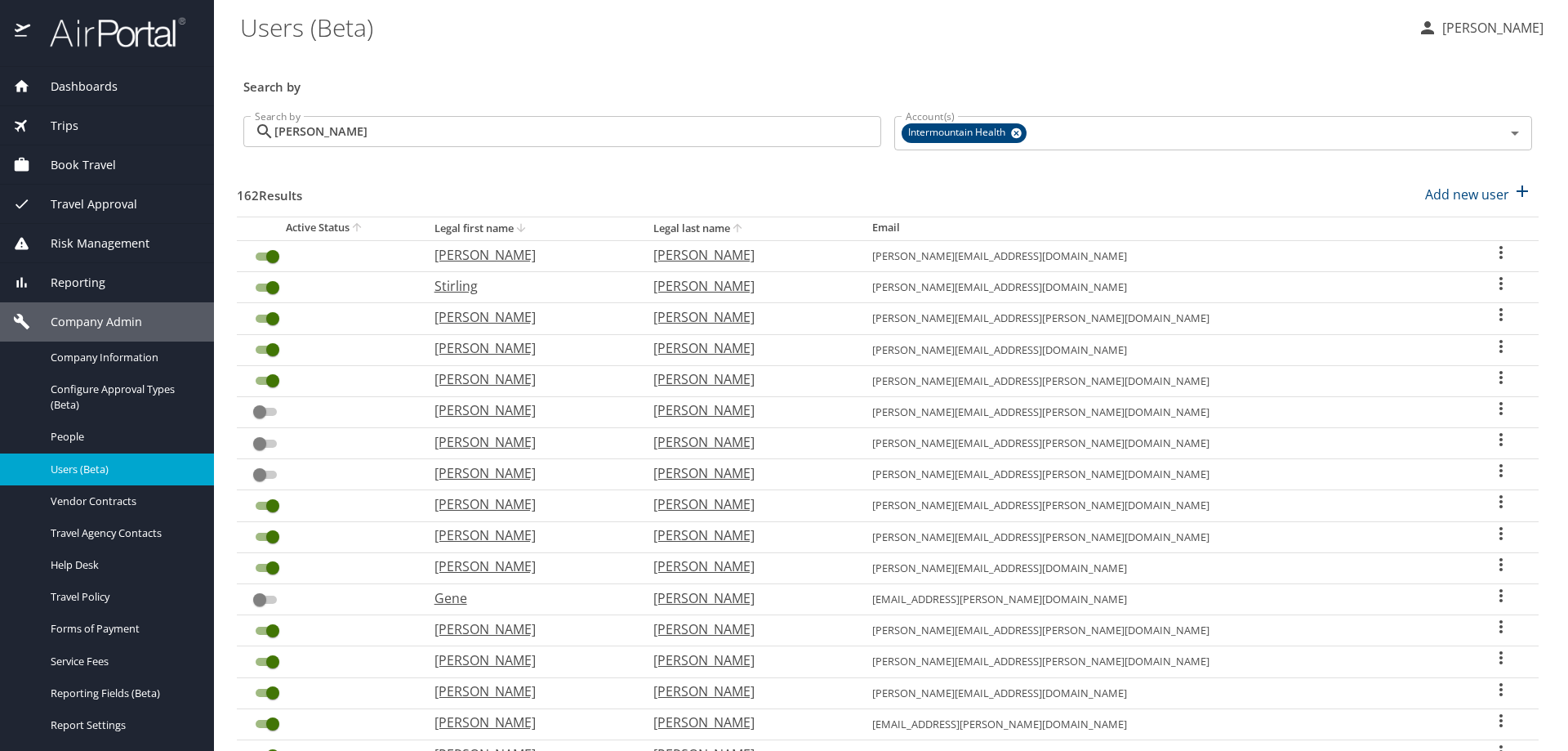
checkbox input "false"
checkbox input "true"
checkbox input "false"
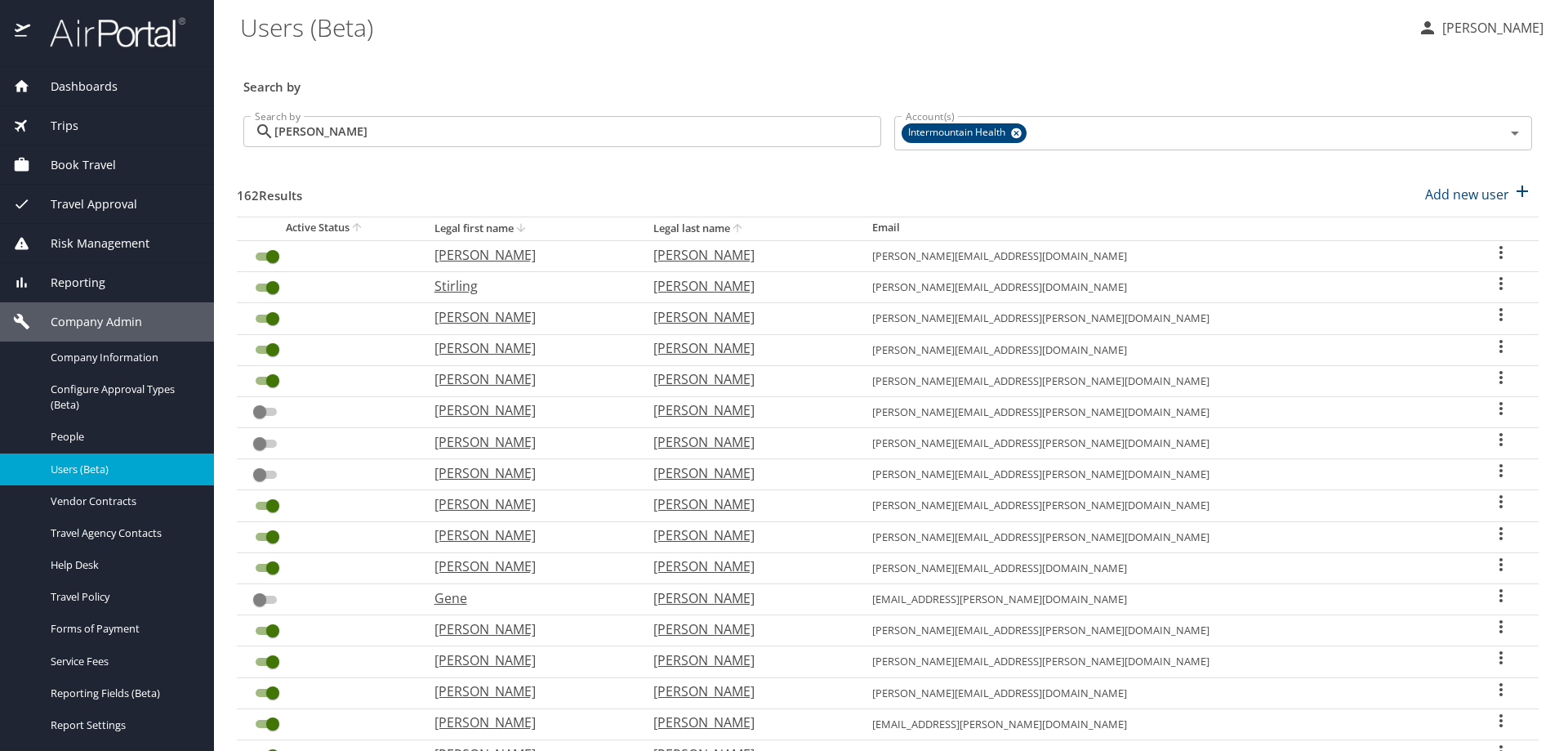
checkbox input "true"
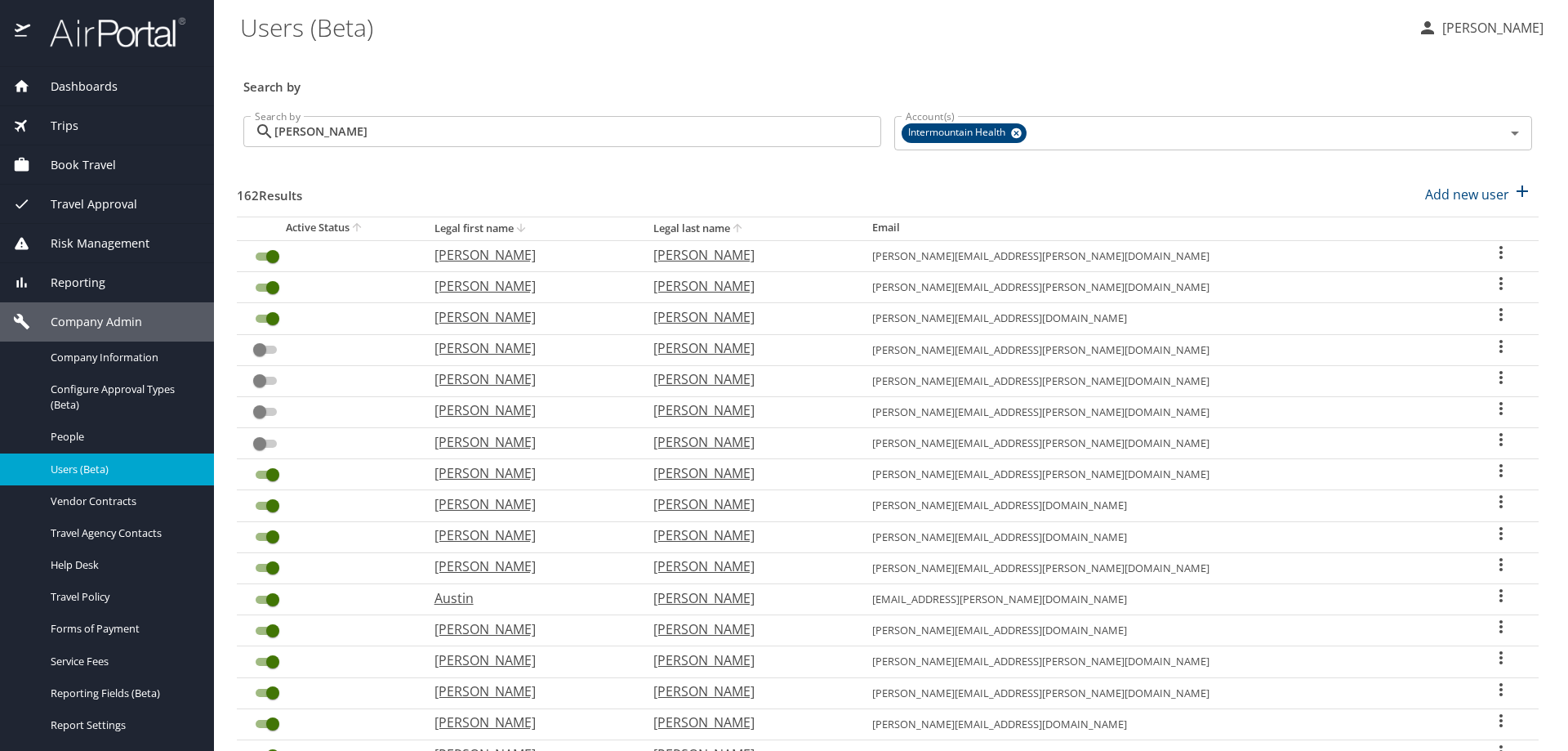
scroll to position [355, 0]
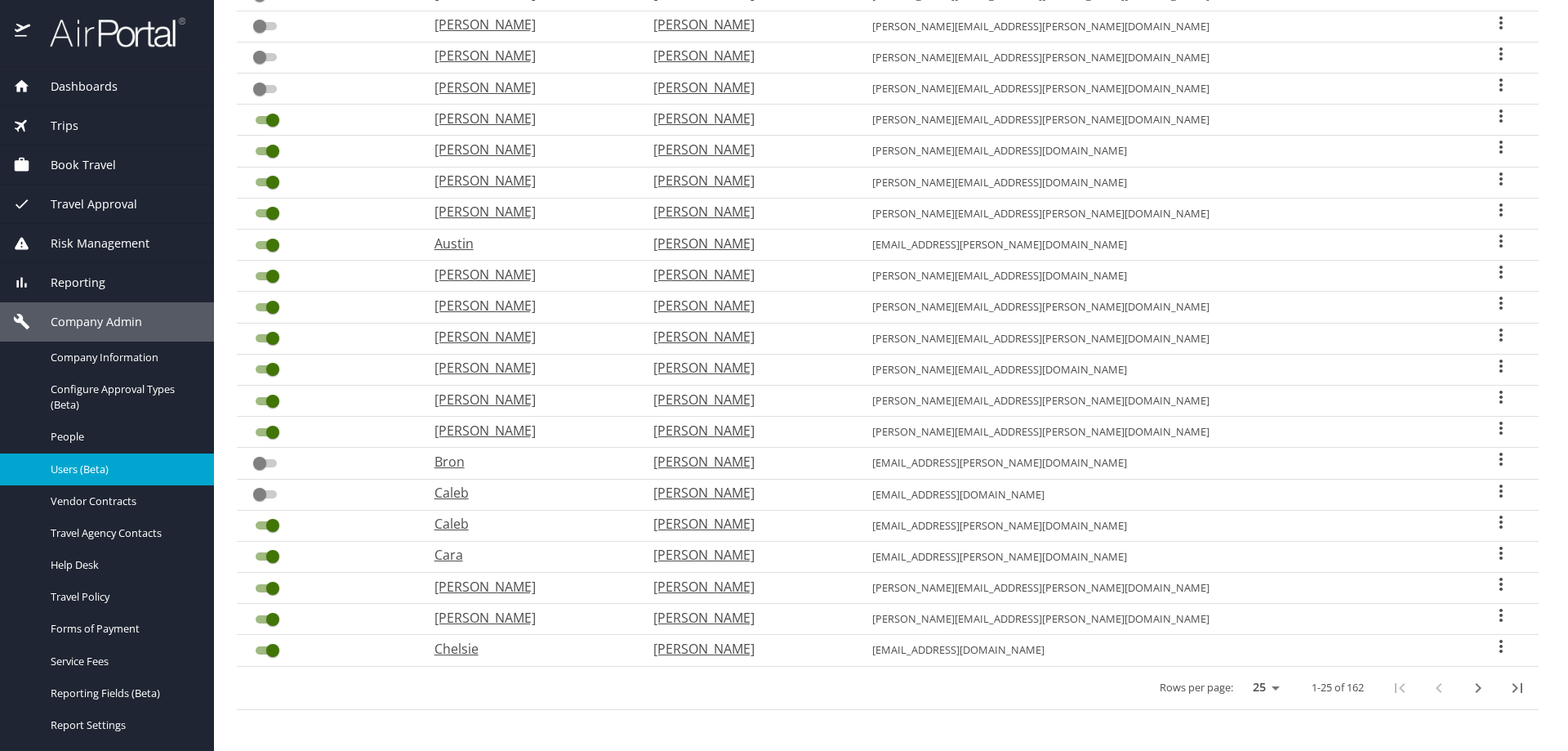
click at [1144, 649] on td "chelsie.smith2@imail.org" at bounding box center [1161, 650] width 605 height 31
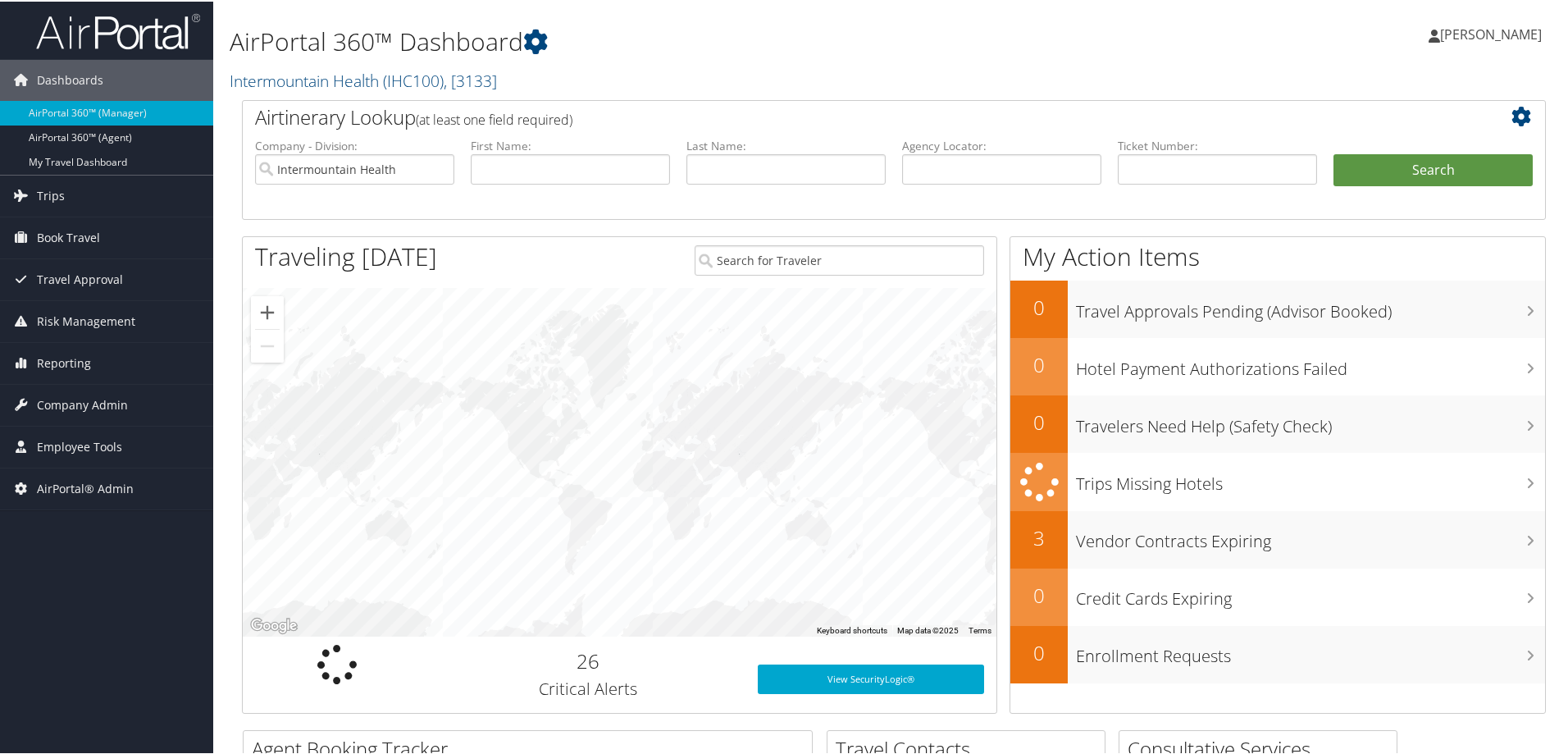
click at [552, 418] on div at bounding box center [619, 460] width 754 height 348
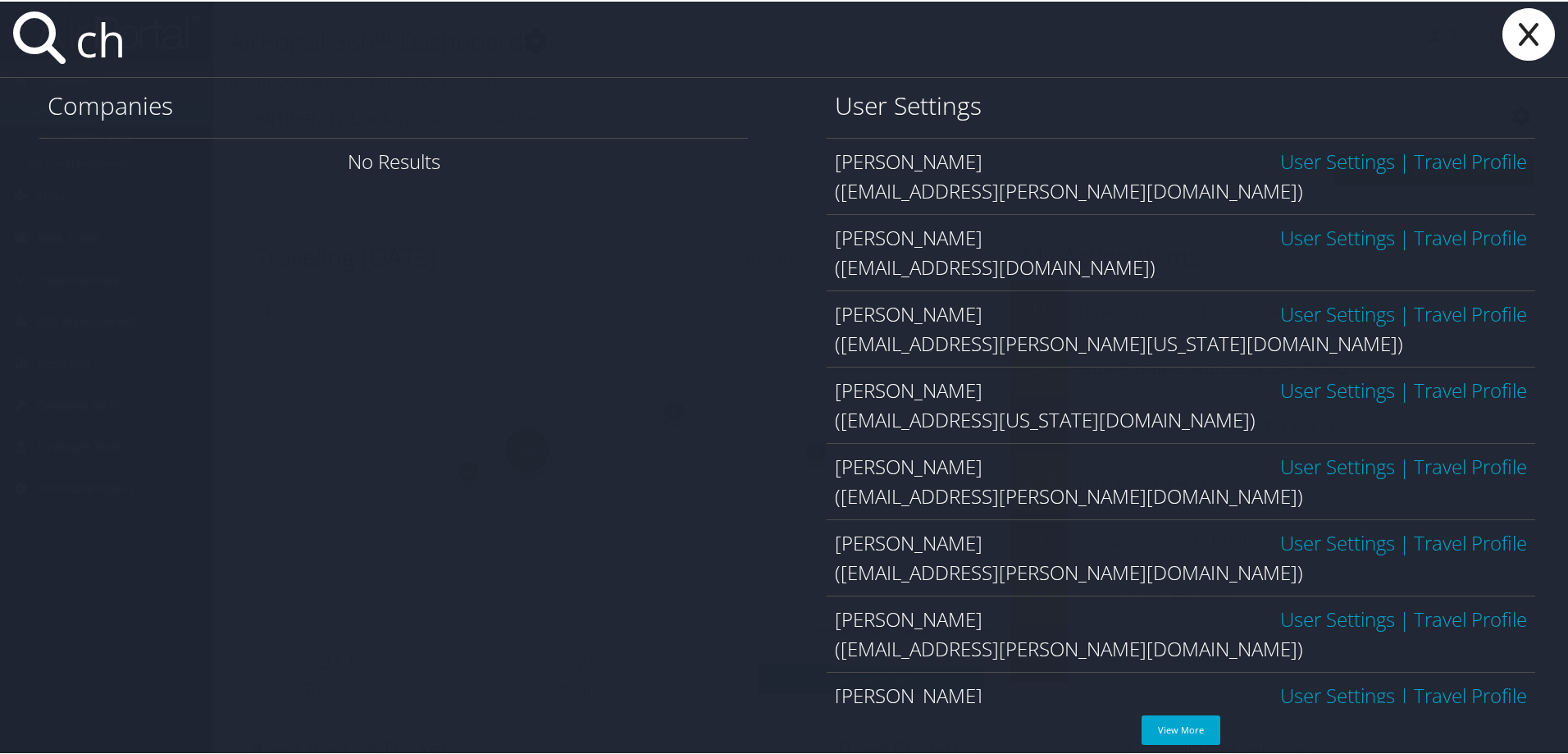
type input "c"
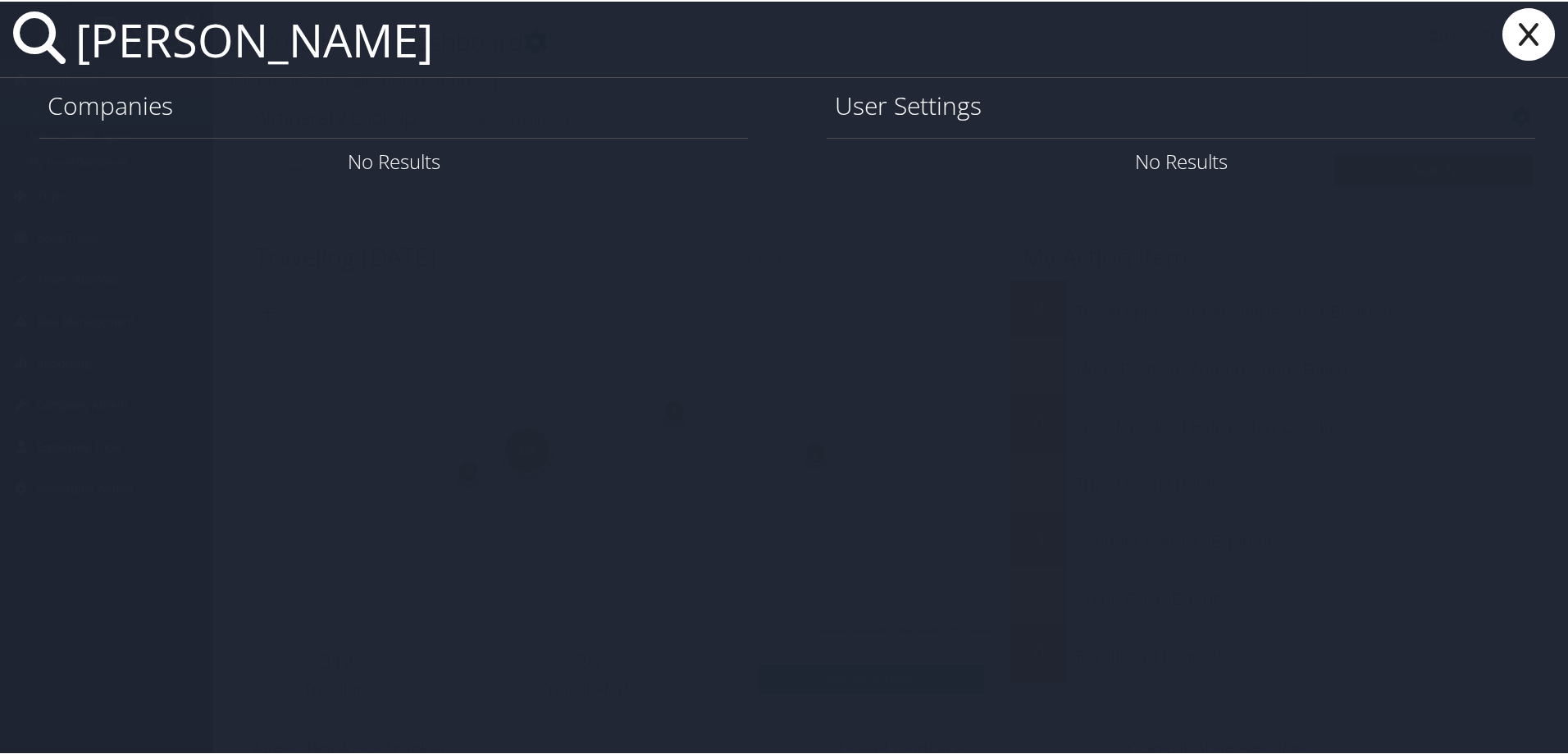
type input "[PERSON_NAME]"
drag, startPoint x: 328, startPoint y: 51, endPoint x: 3, endPoint y: 16, distance: 326.9
click at [27, 24] on div "[PERSON_NAME]" at bounding box center [787, 38] width 1575 height 76
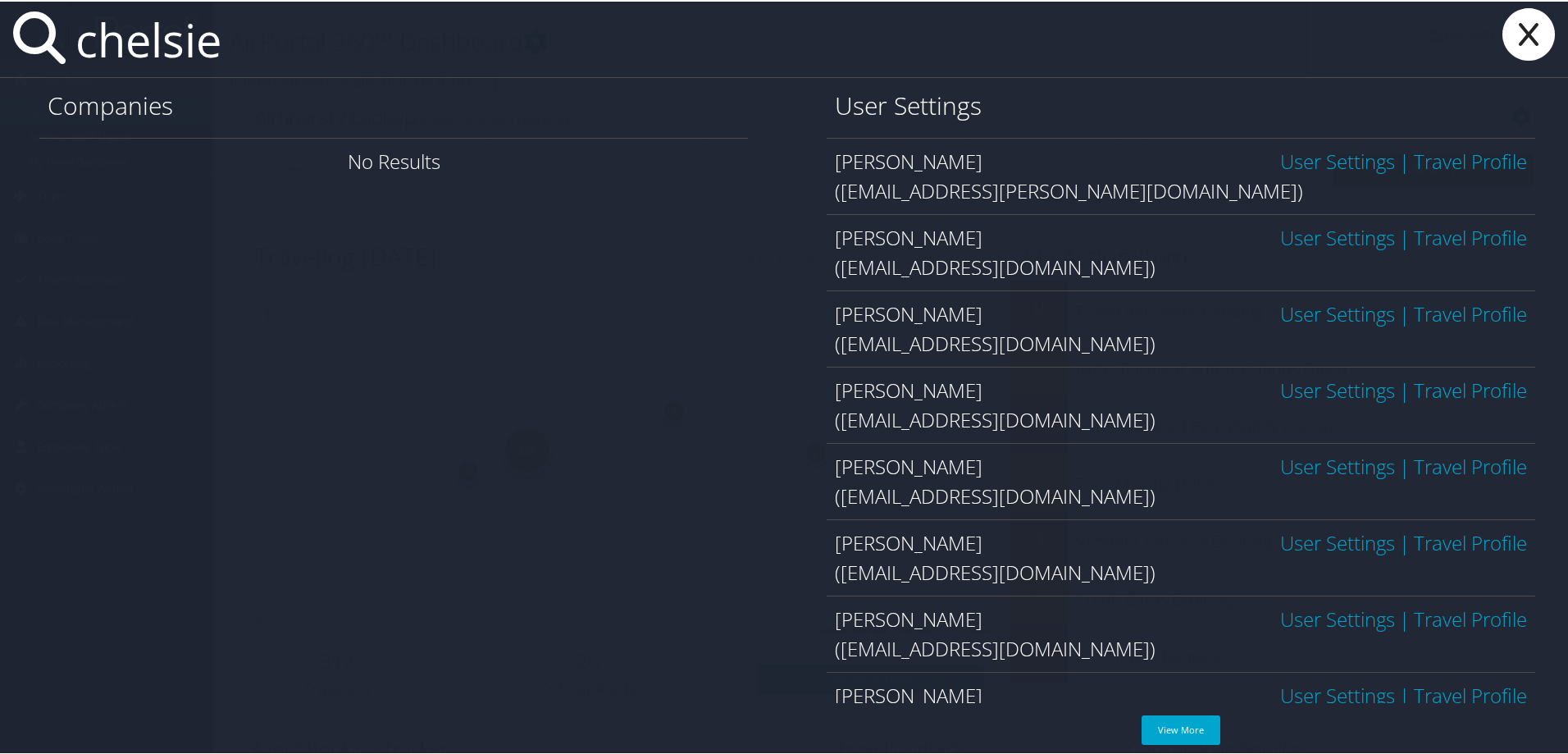
click at [379, 46] on input "chelsie" at bounding box center [687, 37] width 1238 height 75
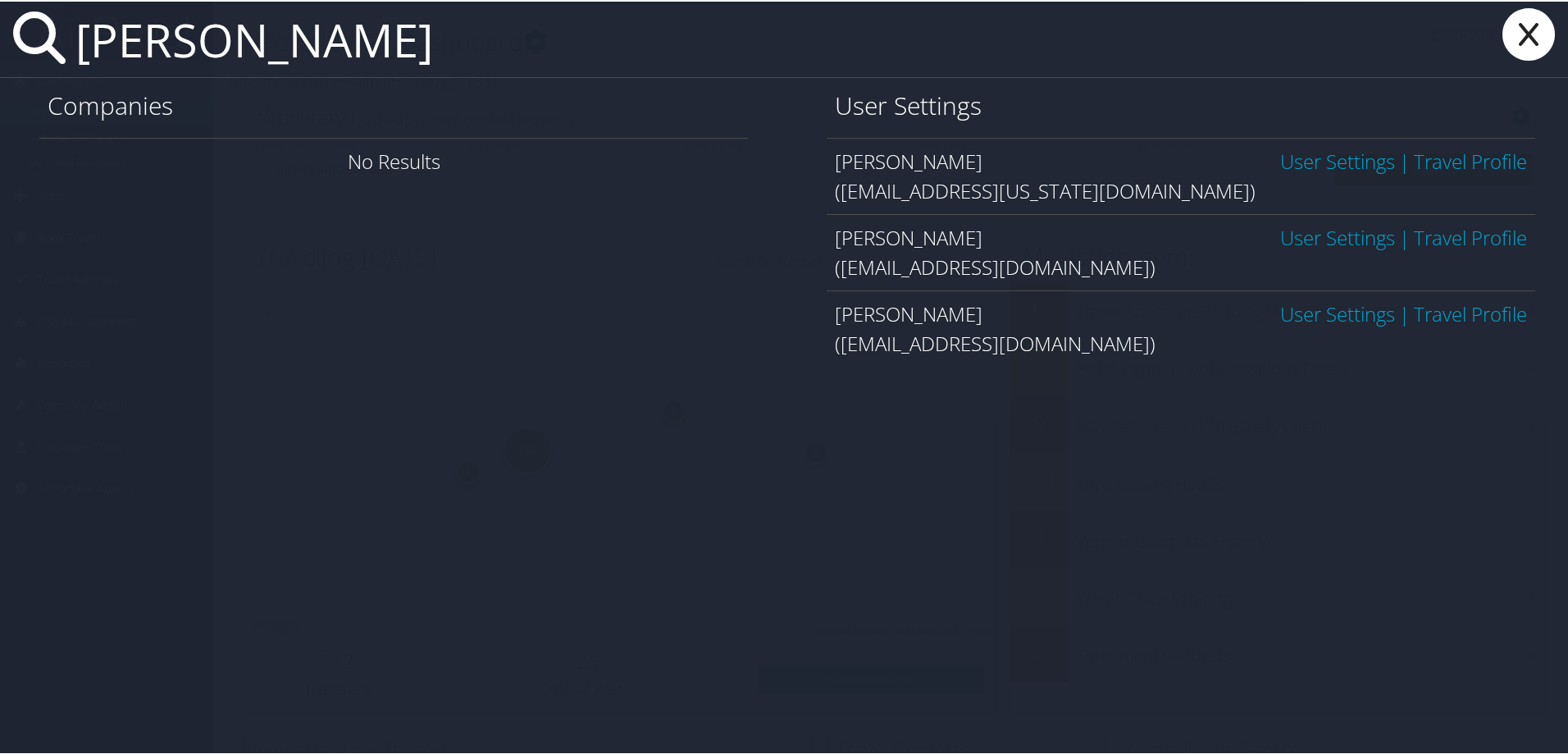
type input "[PERSON_NAME]"
click at [1329, 314] on link "User Settings" at bounding box center [1337, 312] width 115 height 27
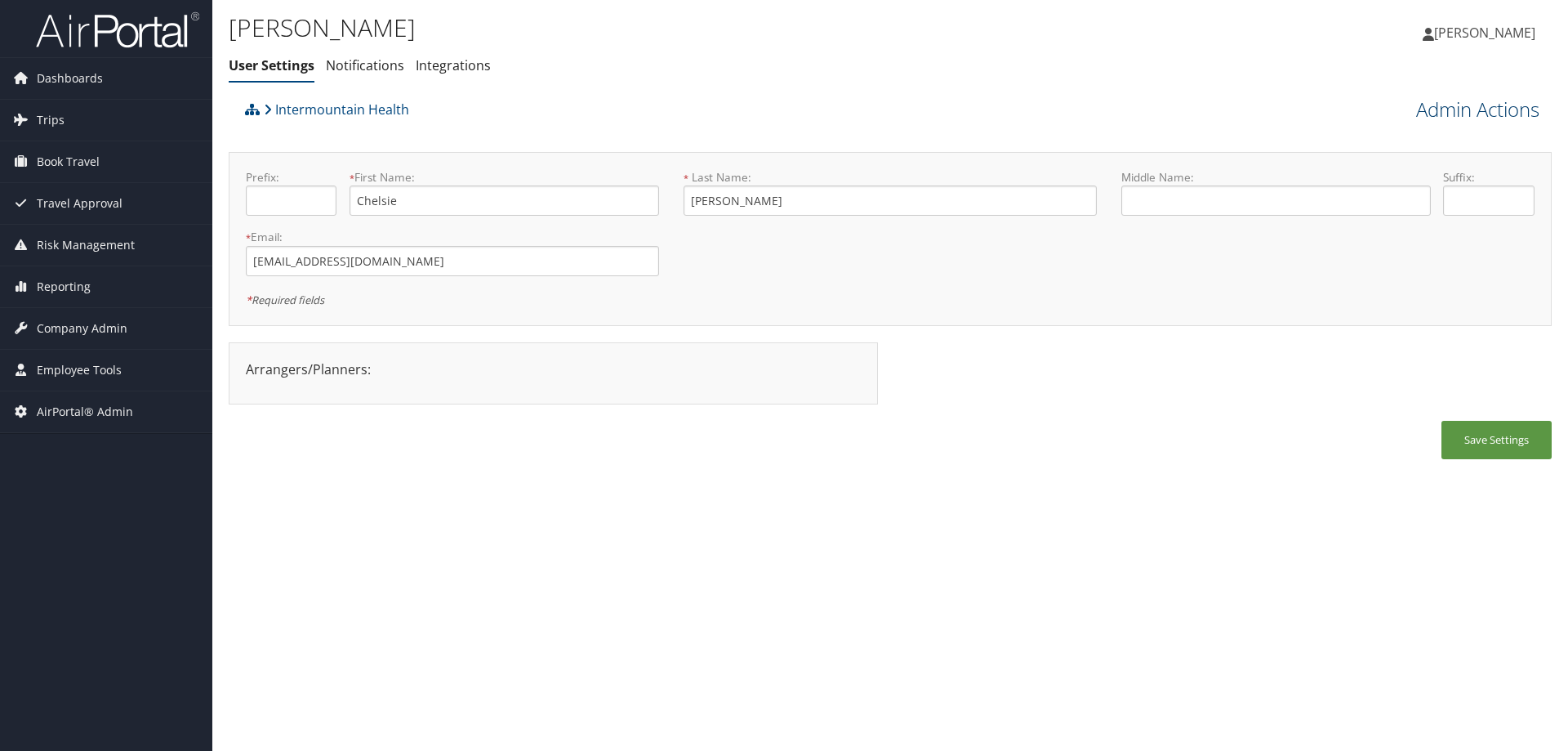
click at [1468, 103] on link "Admin Actions" at bounding box center [1478, 109] width 124 height 28
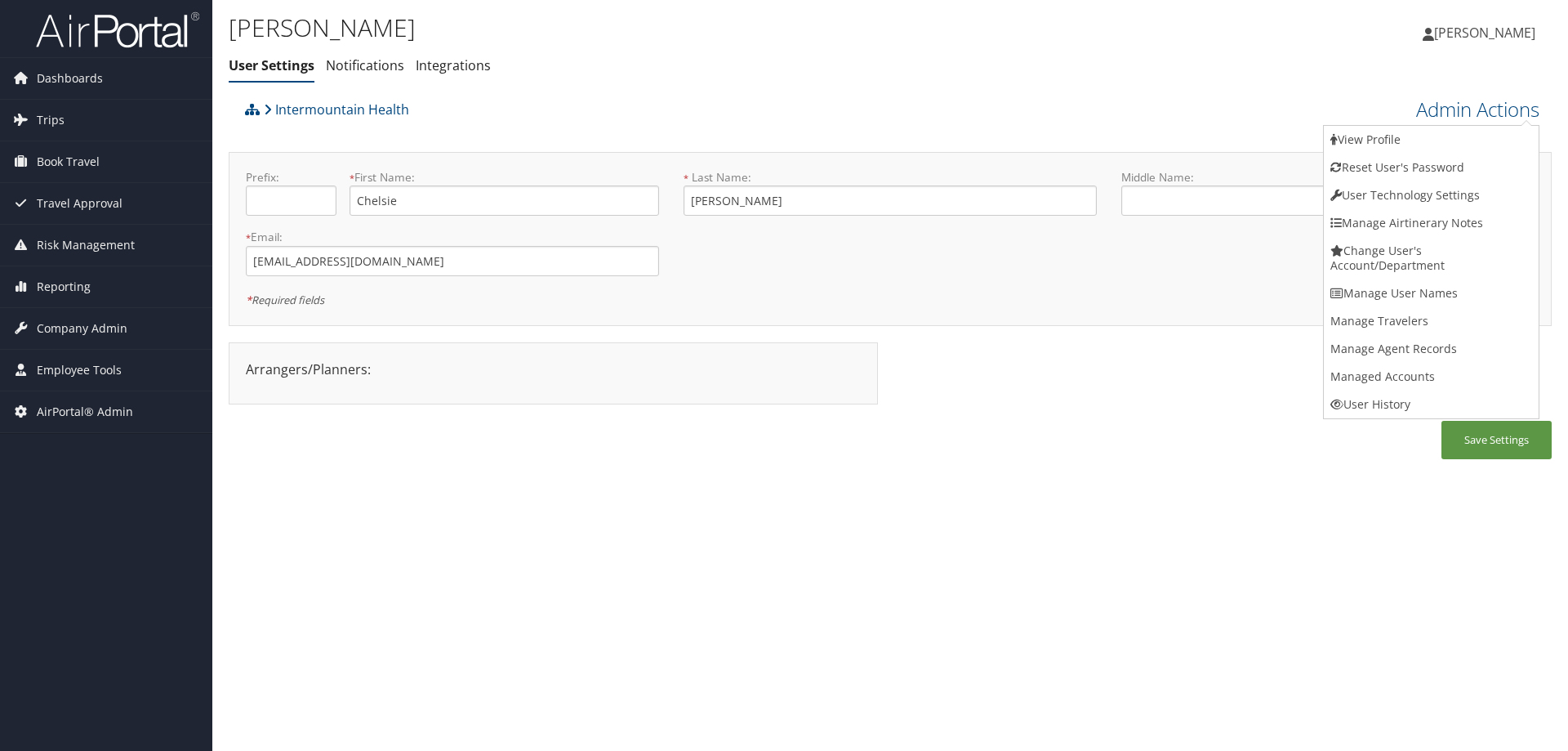
click at [977, 663] on div "Chelsie Smith User Settings Notifications Integrations User Settings Notificati…" at bounding box center [889, 376] width 1355 height 751
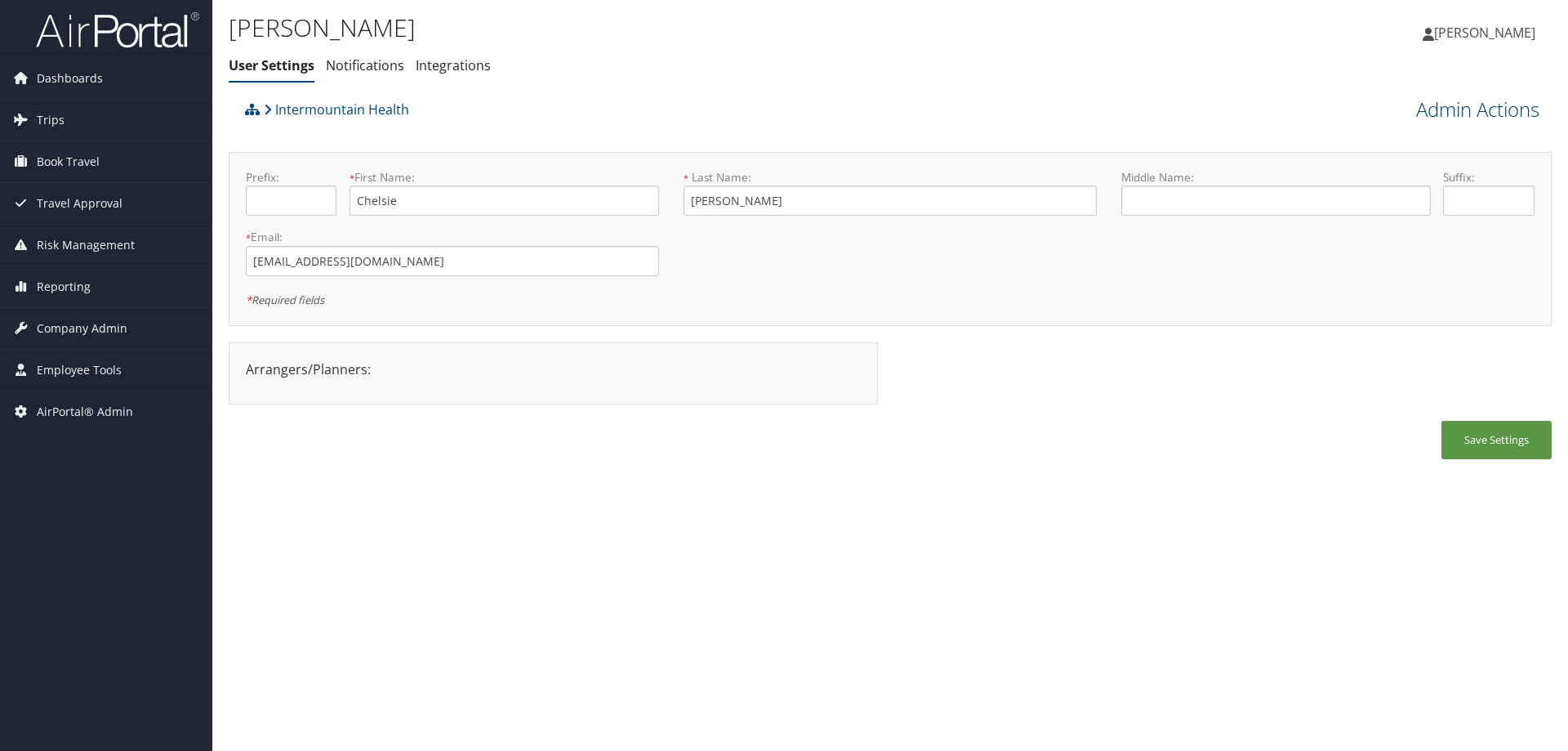
click at [1504, 119] on link "Admin Actions" at bounding box center [1478, 109] width 124 height 28
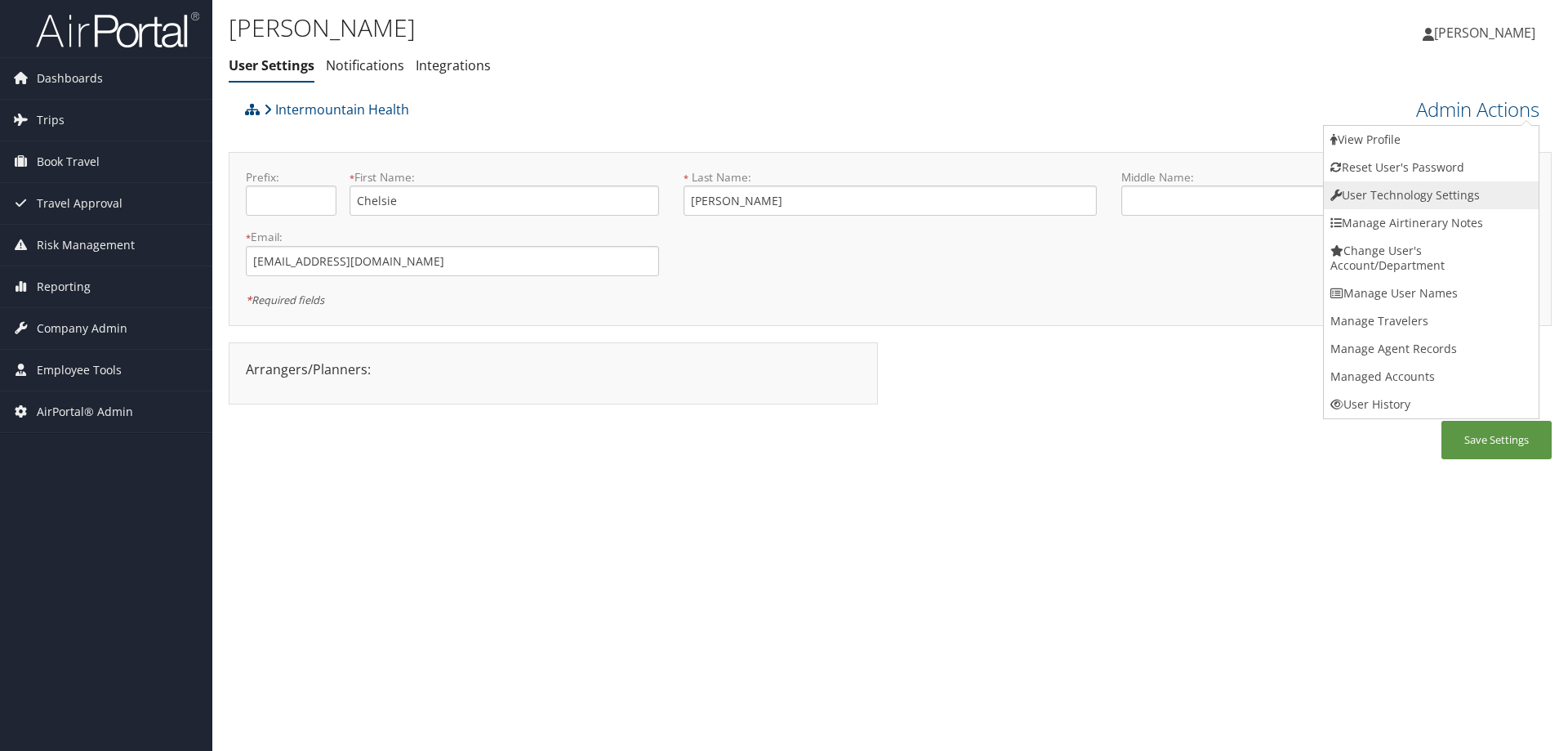
click at [1434, 194] on link "User Technology Settings" at bounding box center [1431, 195] width 215 height 28
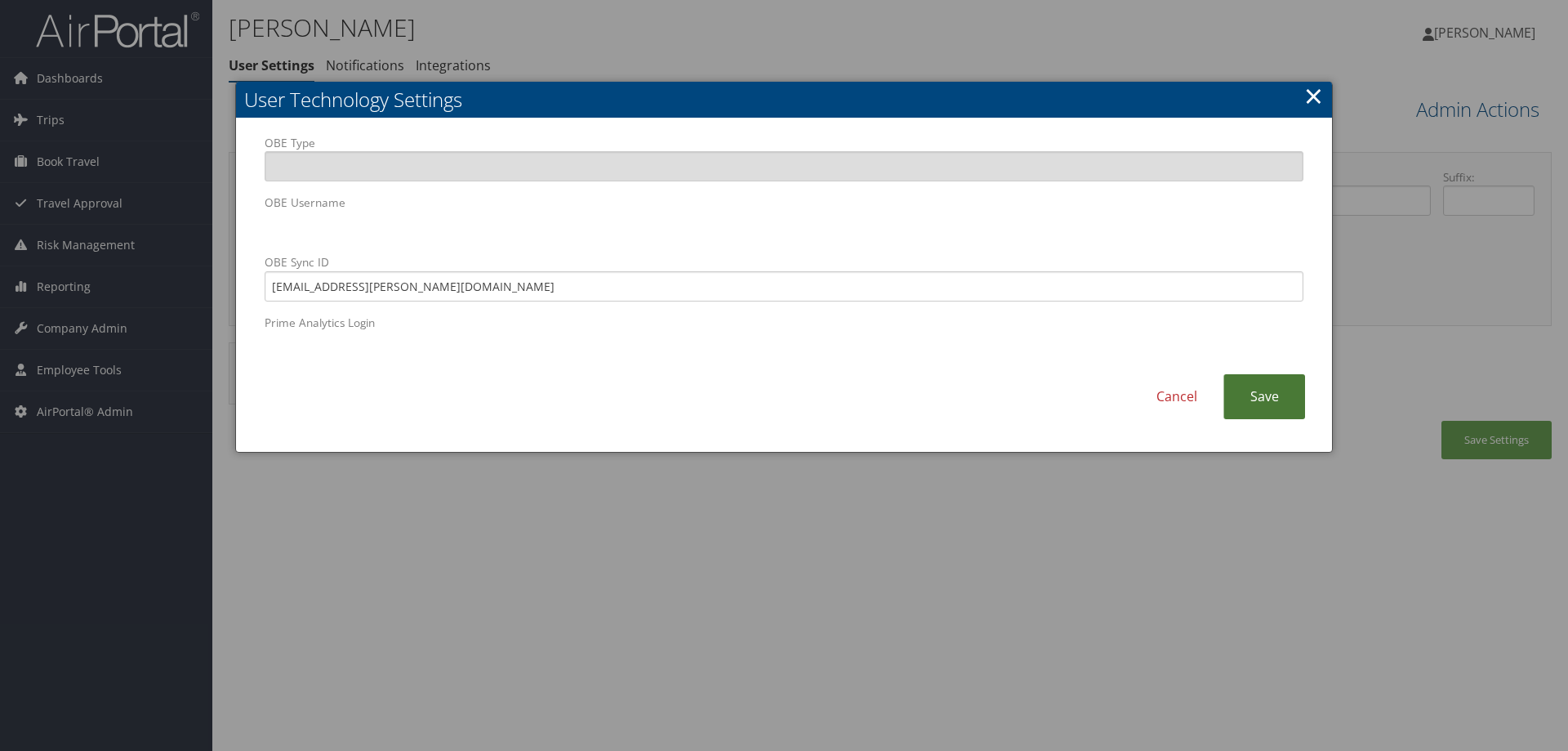
click at [1274, 392] on link "Save" at bounding box center [1264, 395] width 82 height 45
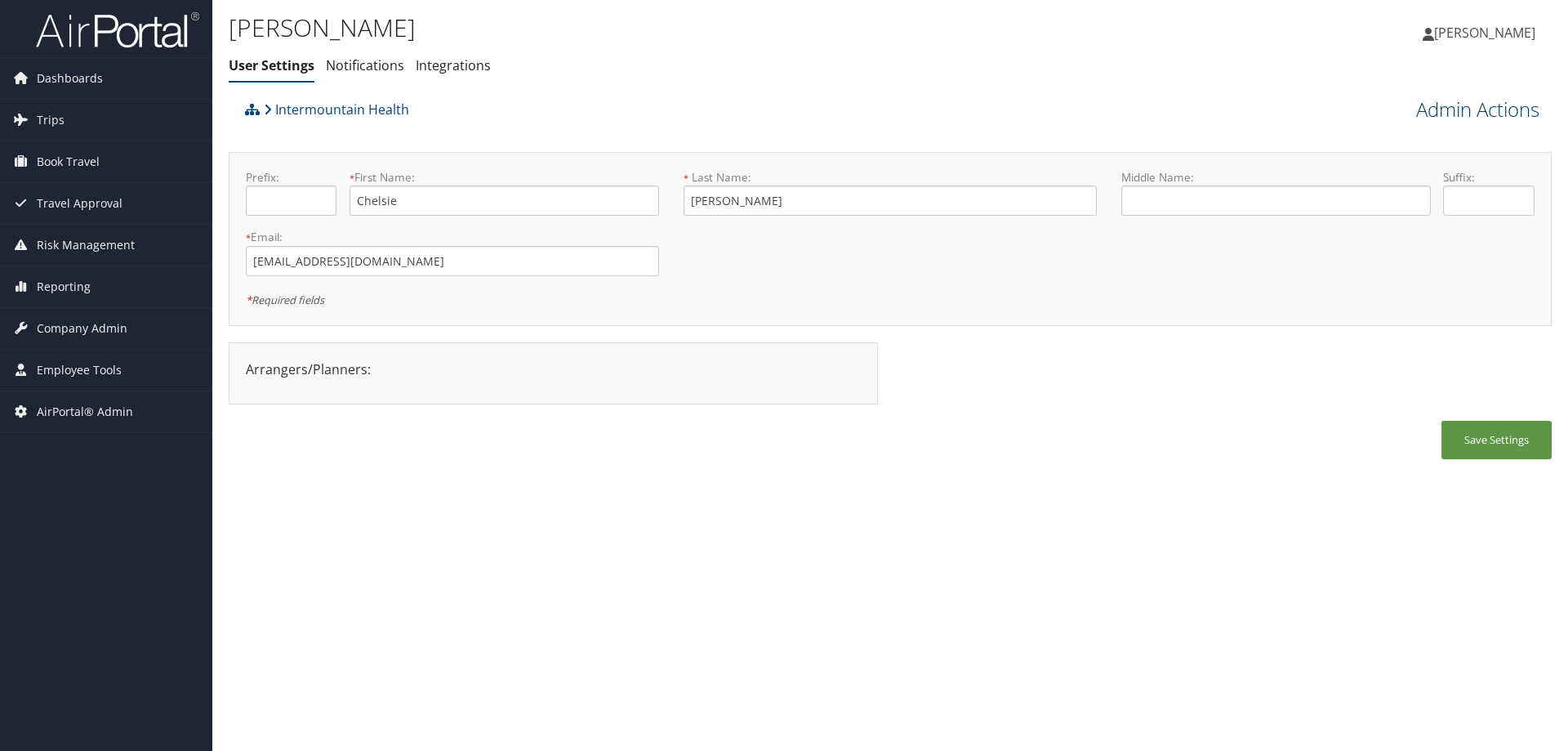
click at [1442, 111] on link "Admin Actions" at bounding box center [1478, 109] width 124 height 28
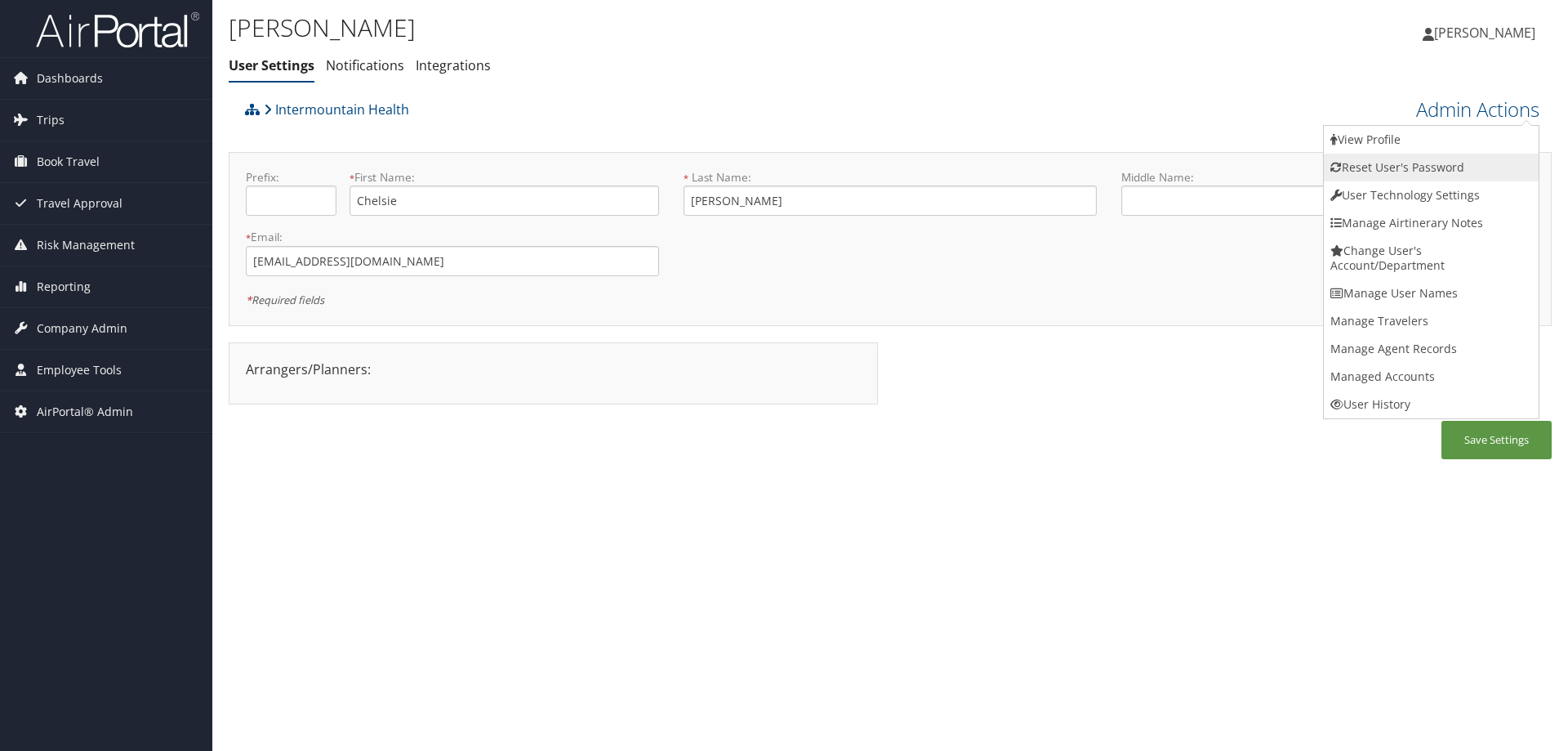
click at [1424, 165] on link "Reset User's Password" at bounding box center [1431, 167] width 215 height 28
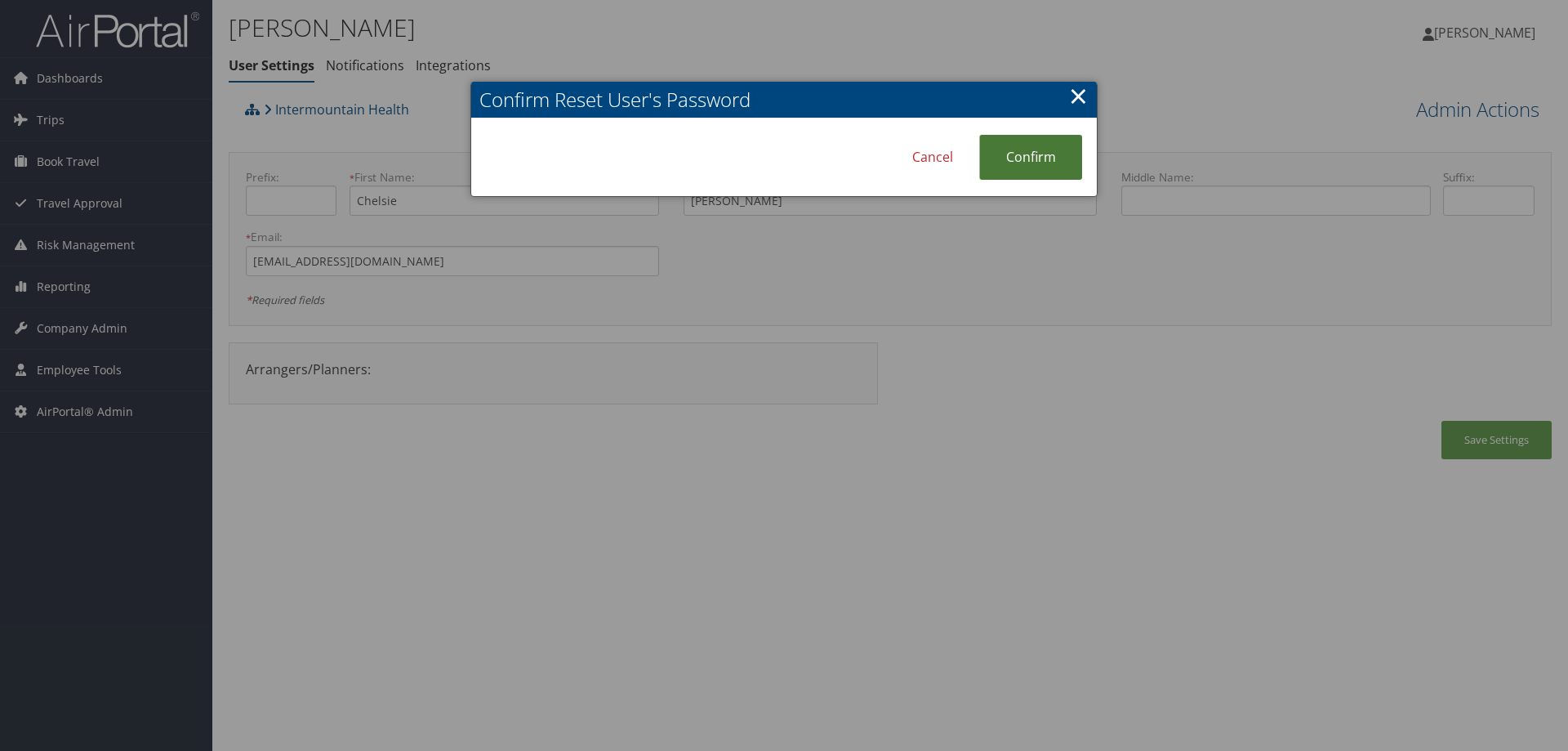
click at [1050, 152] on link "Confirm" at bounding box center [1030, 157] width 103 height 45
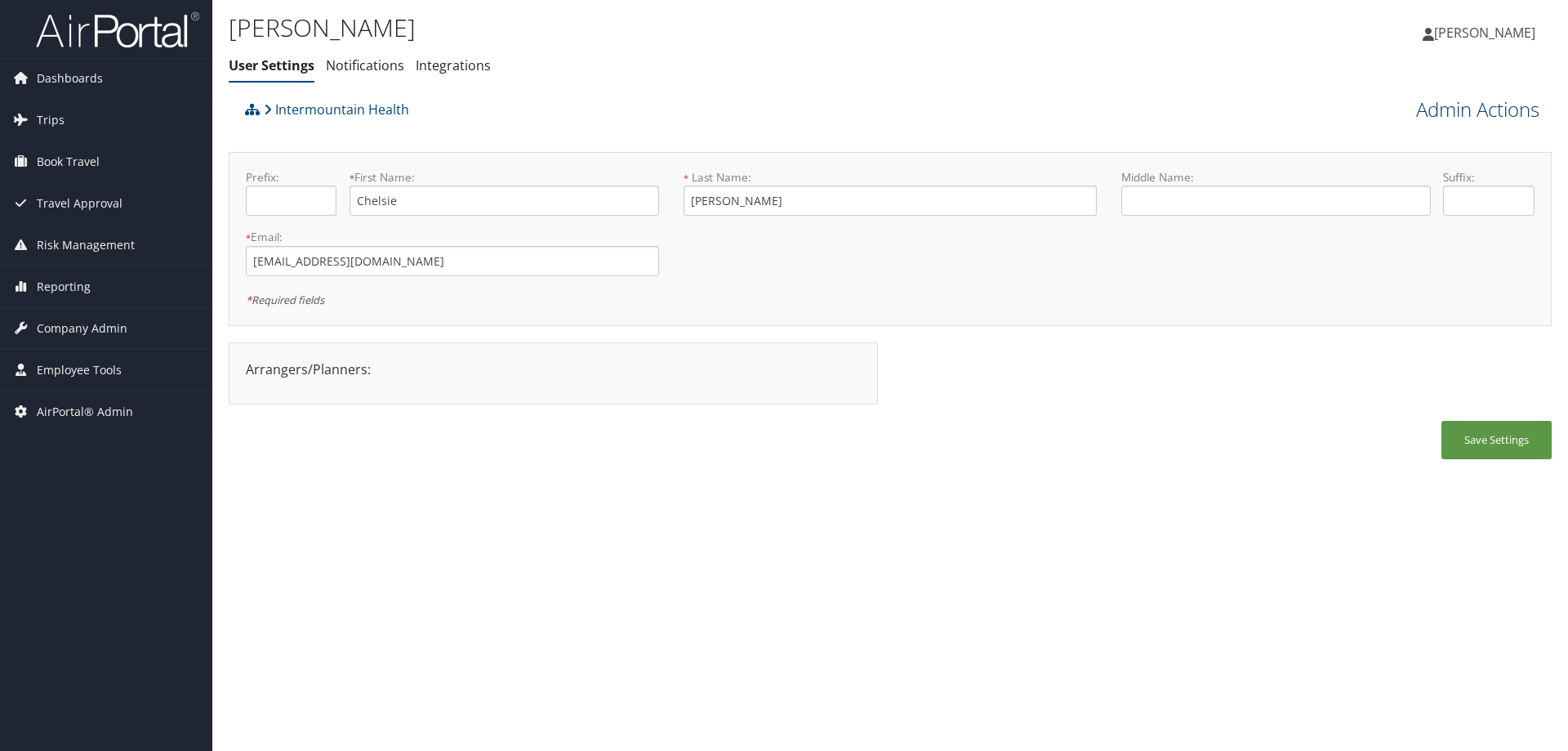
click at [1445, 106] on link "Admin Actions" at bounding box center [1478, 109] width 124 height 28
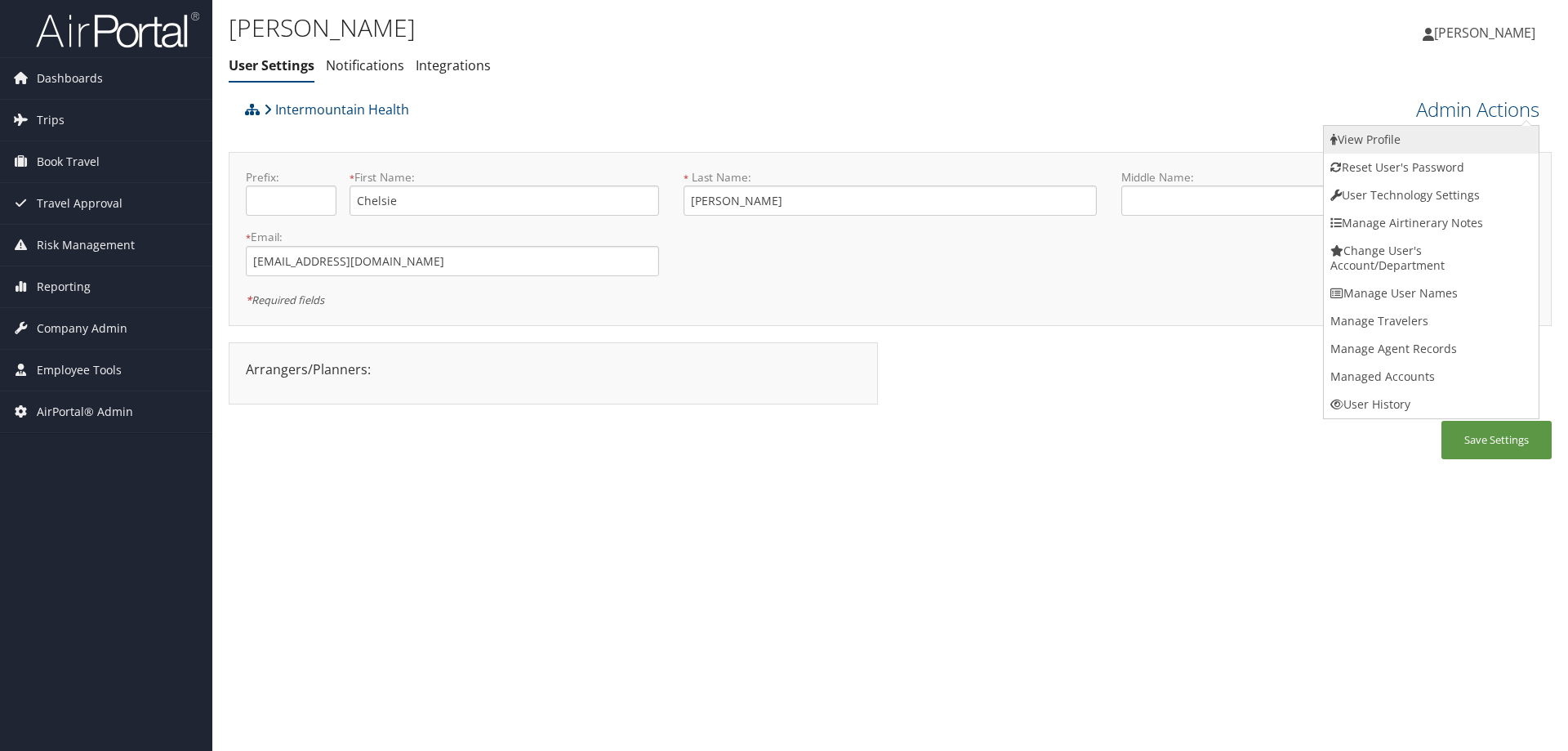
click at [1387, 140] on link "View Profile" at bounding box center [1431, 139] width 215 height 28
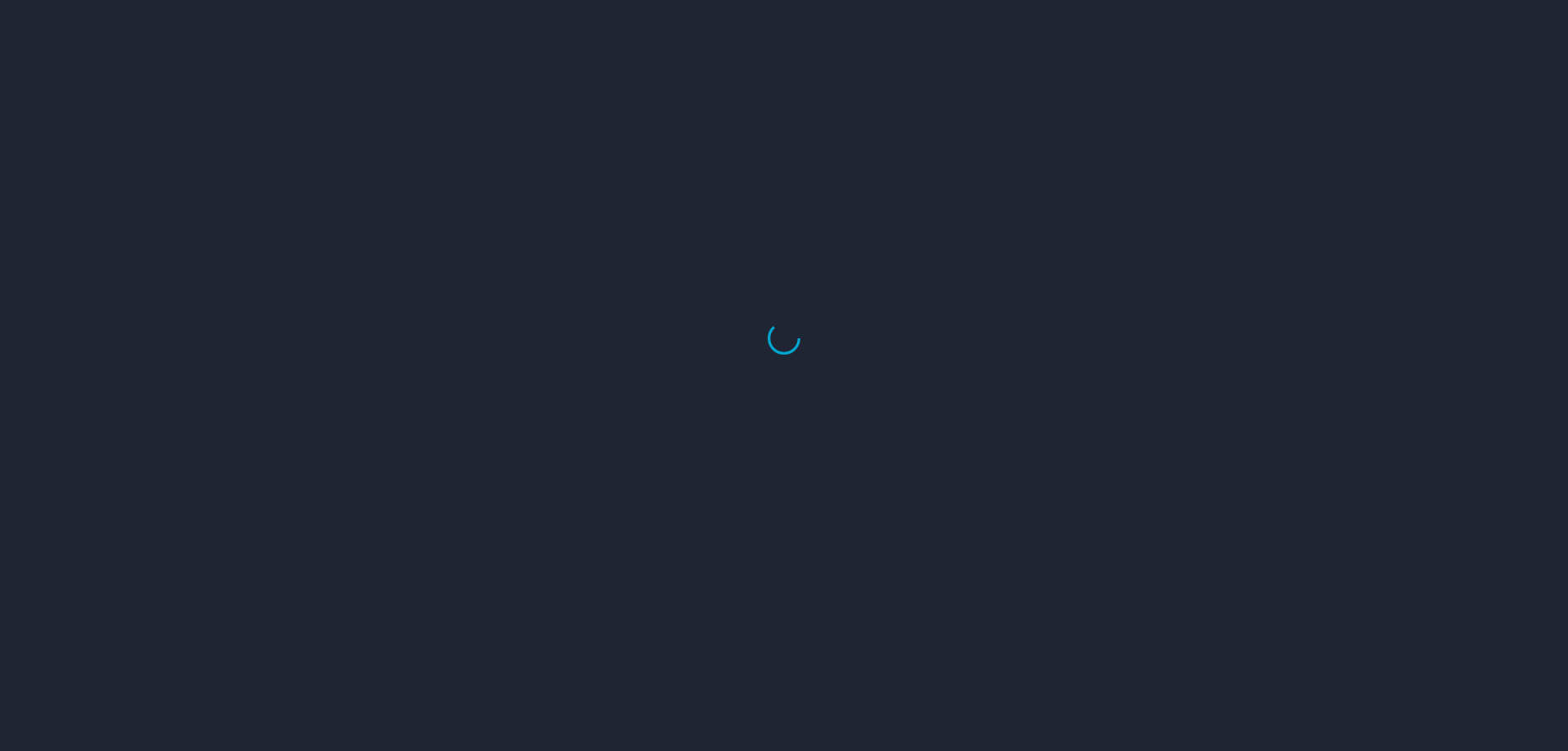
select select "US"
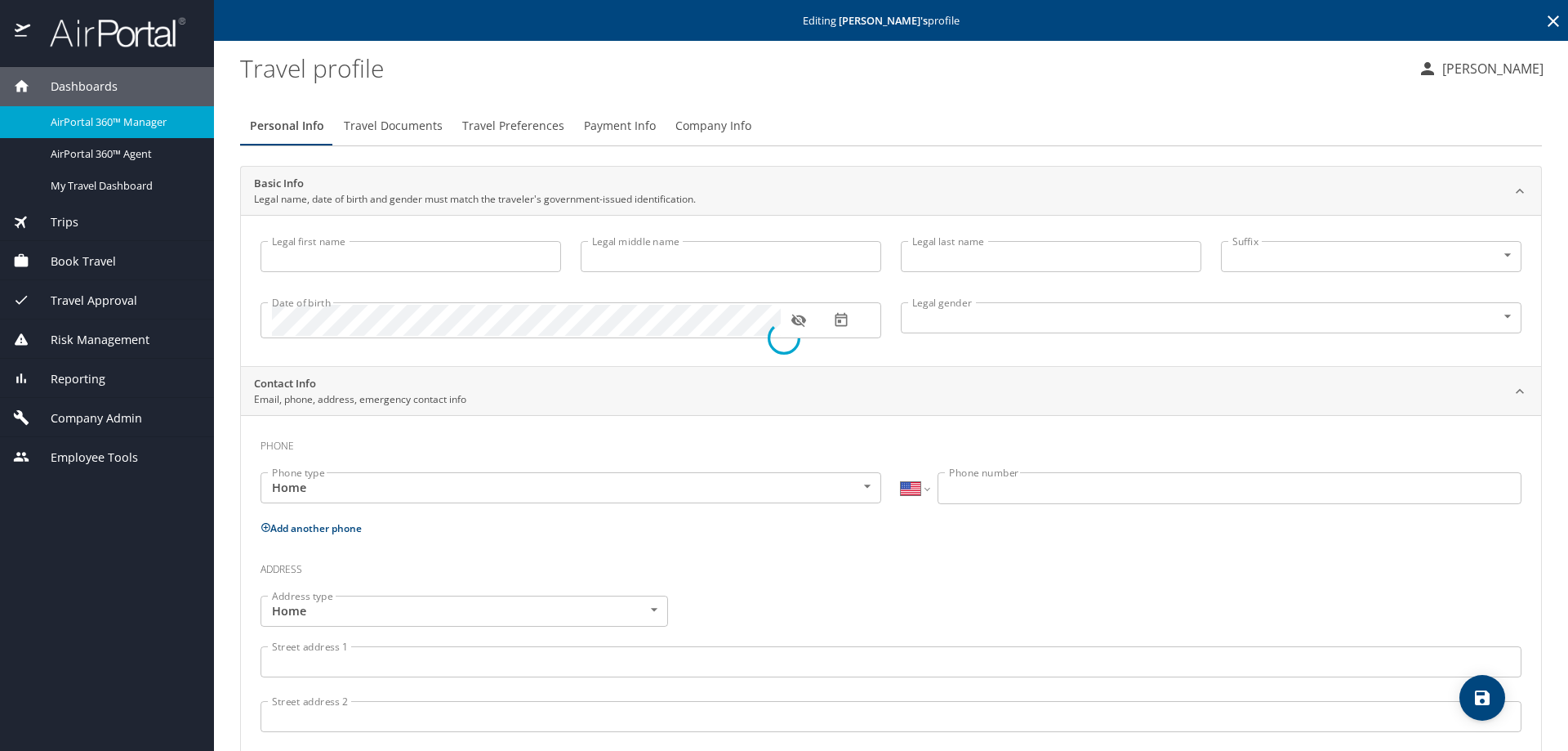
type input "Chelsie"
type input "[PERSON_NAME]"
type input "[DEMOGRAPHIC_DATA]"
select select "US"
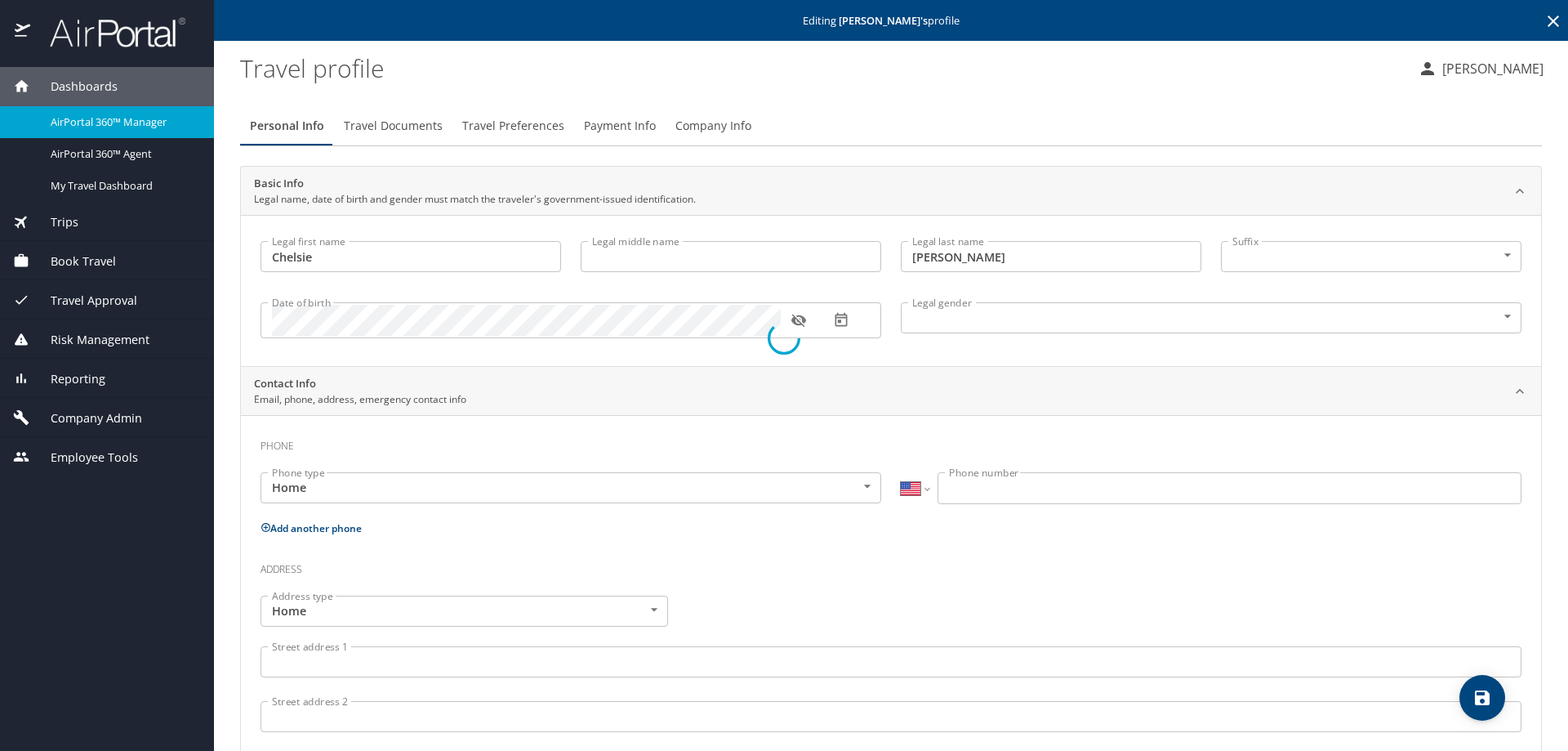
select select "US"
